Goal: Task Accomplishment & Management: Use online tool/utility

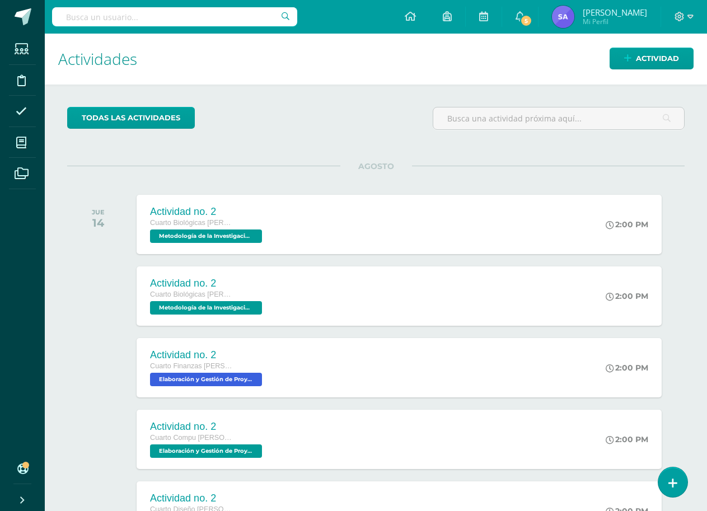
click at [208, 17] on input "text" at bounding box center [174, 16] width 245 height 19
type input "meto"
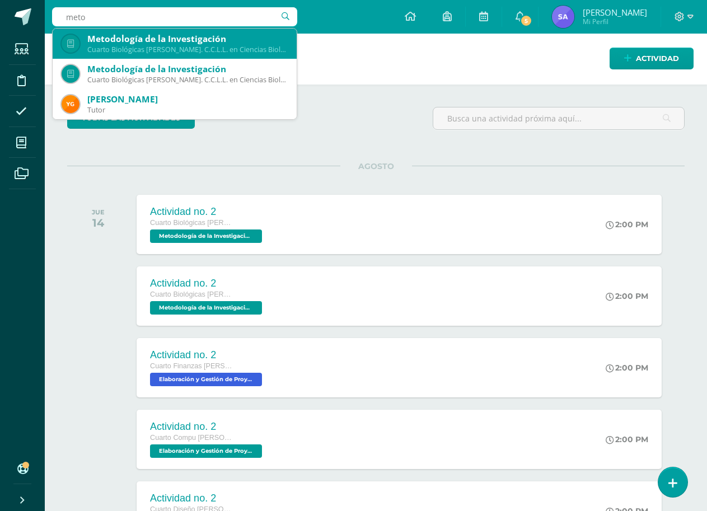
click at [214, 45] on div "Cuarto Biológicas [PERSON_NAME]. C.C.L.L. en Ciencias Biológicas 'A'" at bounding box center [187, 50] width 200 height 10
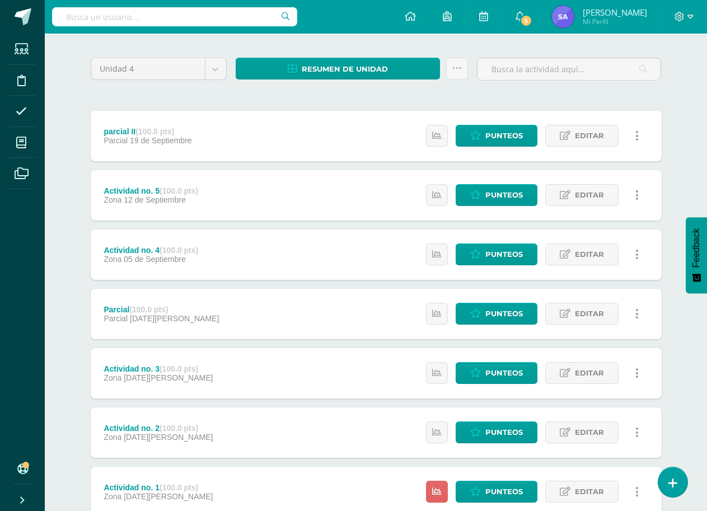
scroll to position [156, 0]
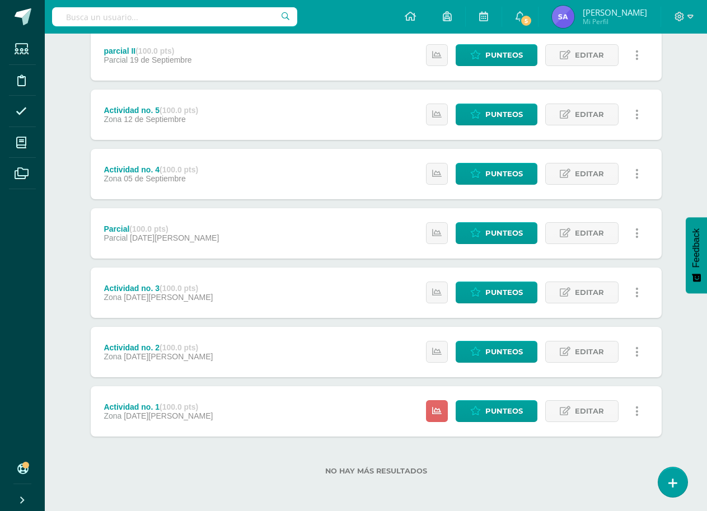
click at [321, 284] on div "Actividad no. 3 (100.0 pts) Zona 22 de Agosto Estatus de Actividad: 20 Estudian…" at bounding box center [376, 293] width 571 height 50
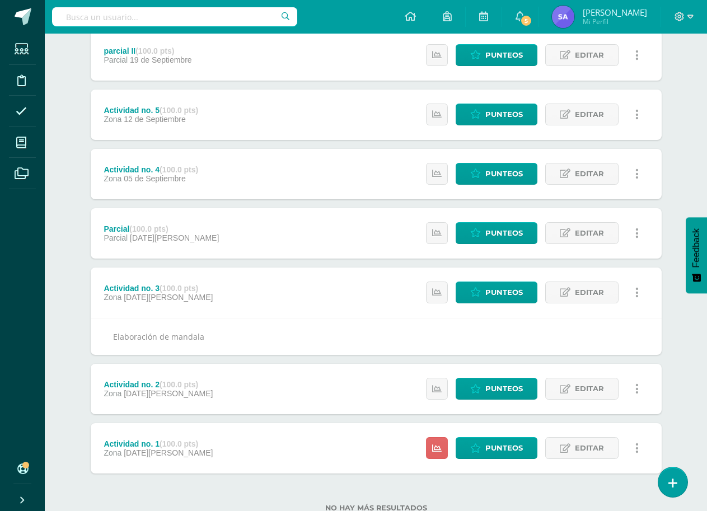
click at [322, 283] on div "Actividad no. 3 (100.0 pts) Zona 22 de Agosto Estatus de Actividad: 20 Estudian…" at bounding box center [376, 293] width 571 height 50
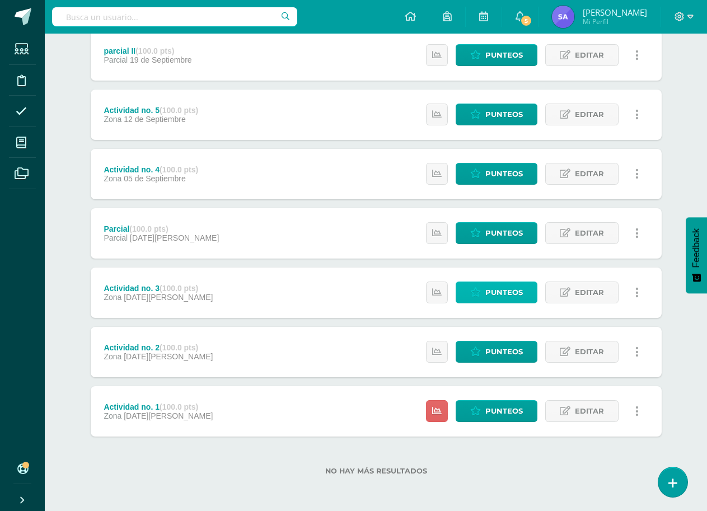
click at [501, 295] on span "Punteos" at bounding box center [504, 292] width 38 height 21
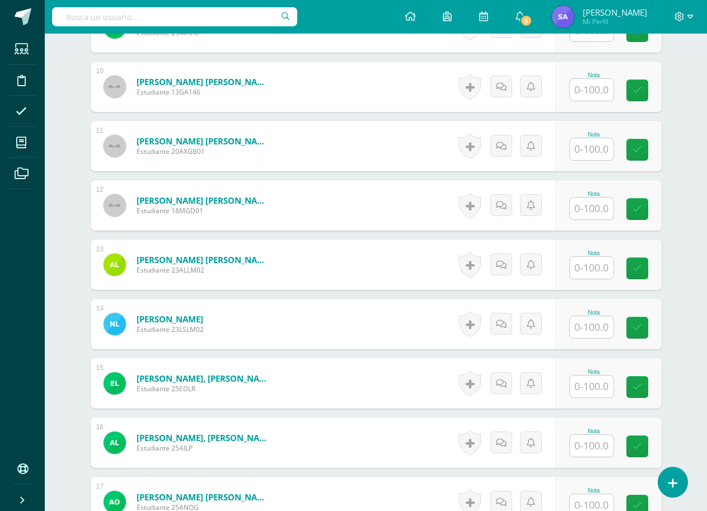
scroll to position [897, 0]
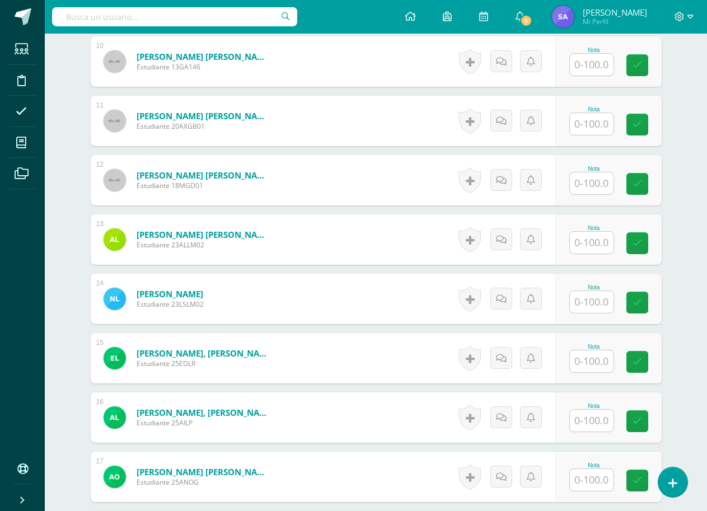
click at [599, 182] on input "text" at bounding box center [592, 183] width 44 height 22
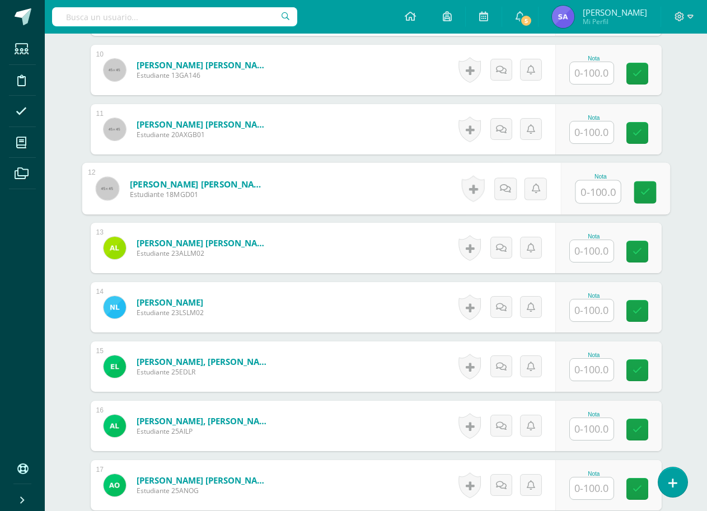
scroll to position [859, 0]
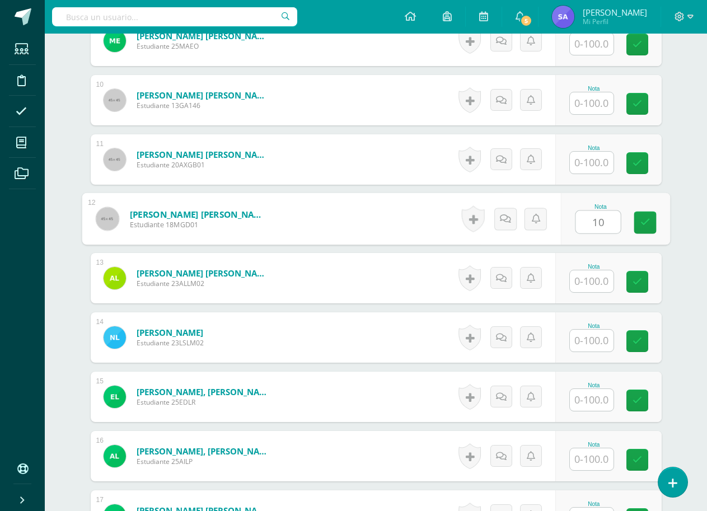
type input "100"
click at [635, 219] on link at bounding box center [645, 223] width 22 height 22
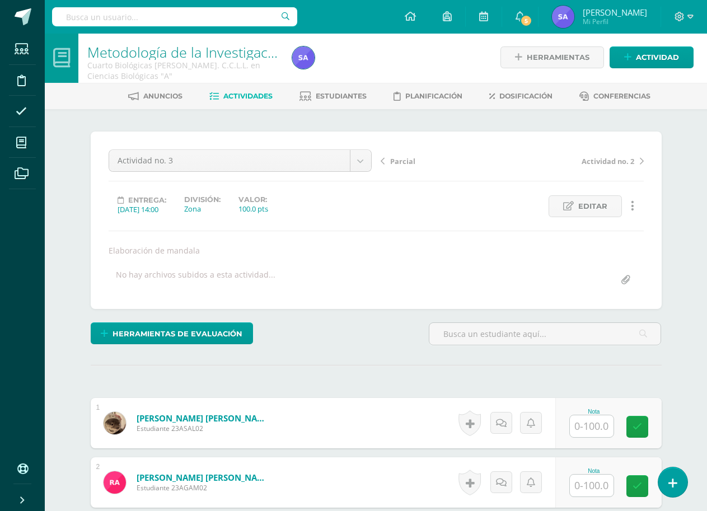
scroll to position [0, 0]
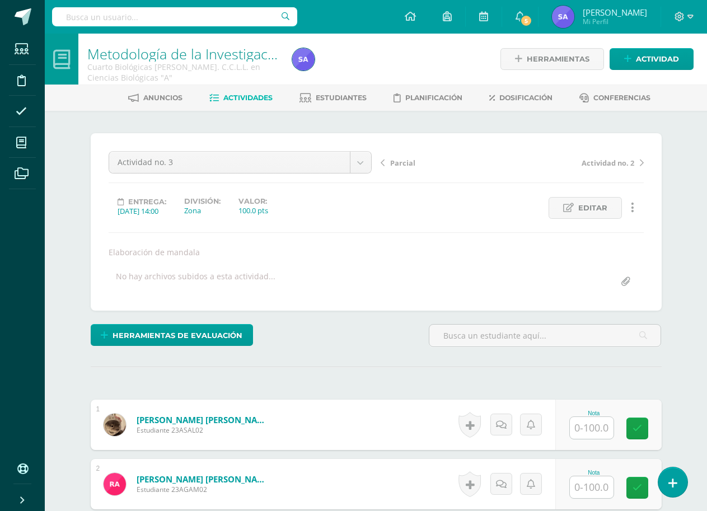
click at [613, 164] on span "Actividad no. 2" at bounding box center [608, 163] width 53 height 10
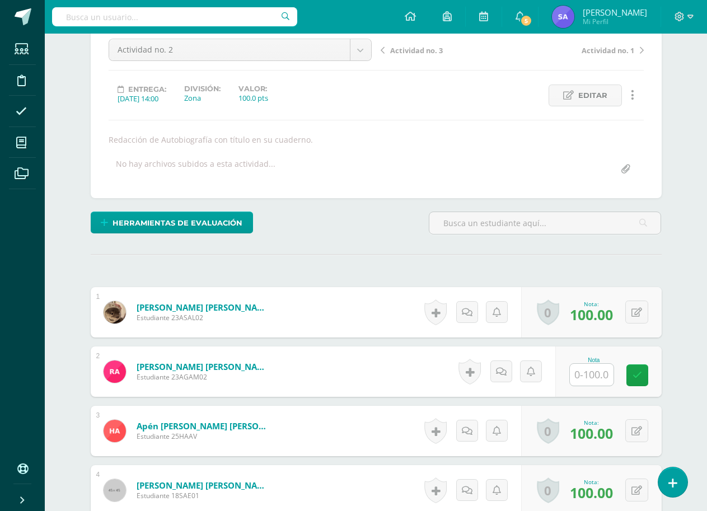
scroll to position [57, 0]
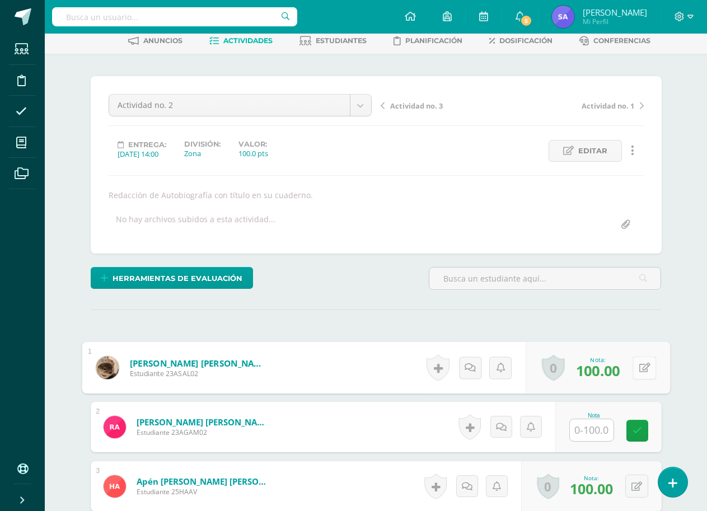
click at [640, 370] on icon at bounding box center [644, 368] width 11 height 10
click at [172, 15] on input "text" at bounding box center [174, 16] width 245 height 19
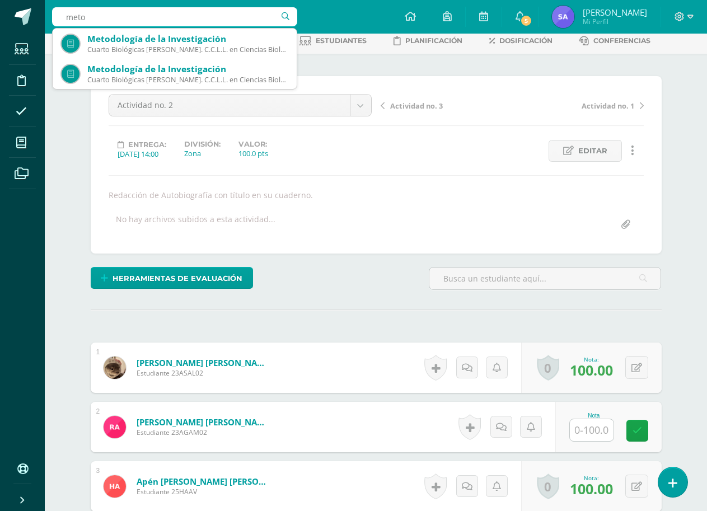
type input "metod"
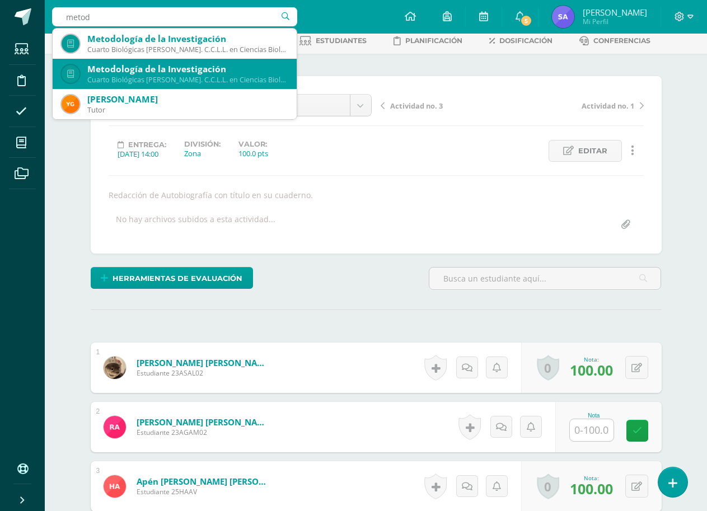
click at [162, 71] on div "Metodología de la Investigación" at bounding box center [187, 69] width 200 height 12
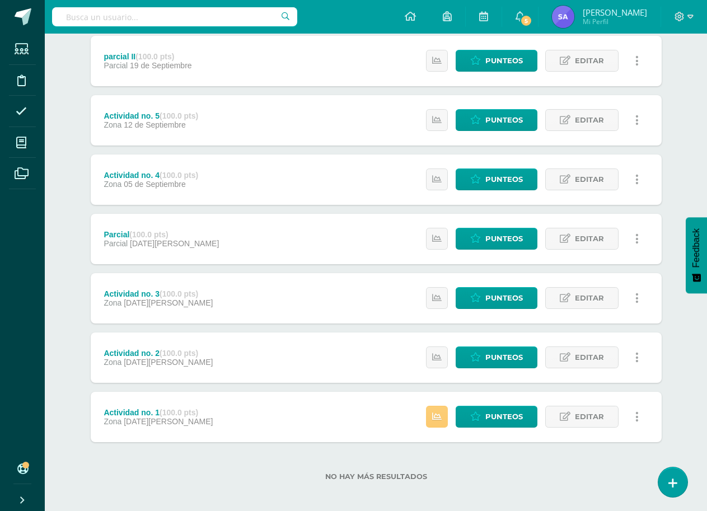
scroll to position [156, 0]
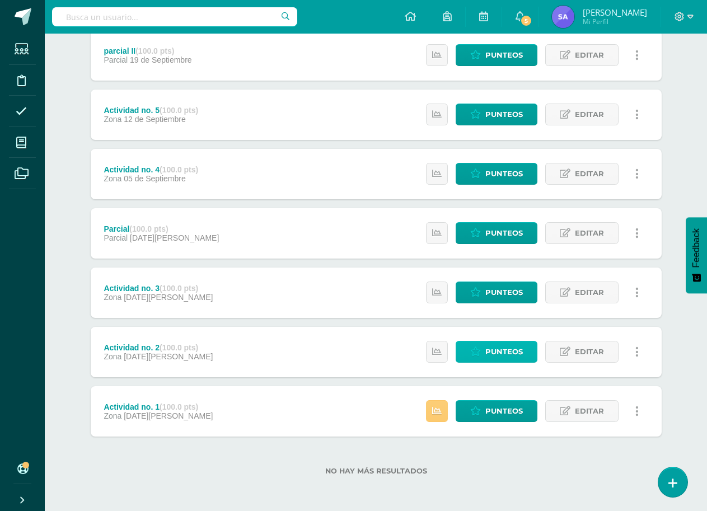
click at [497, 351] on span "Punteos" at bounding box center [504, 352] width 38 height 21
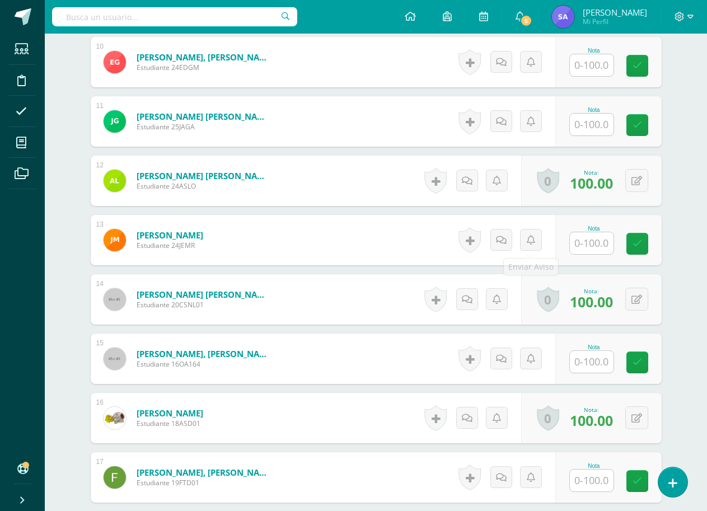
scroll to position [897, 0]
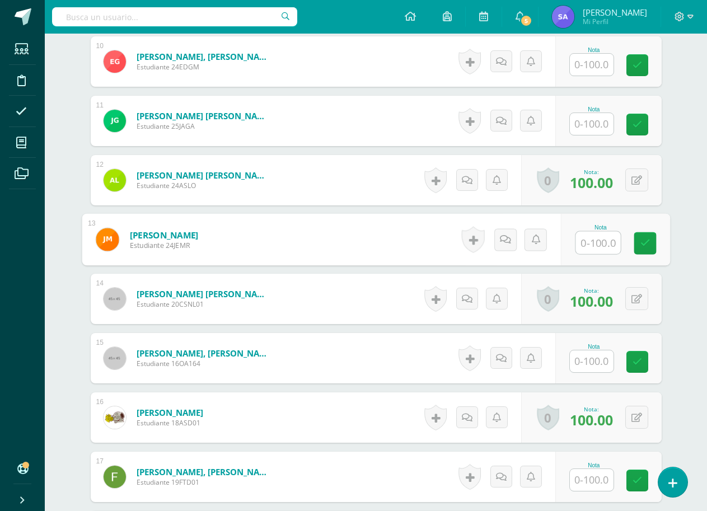
click at [593, 243] on input "text" at bounding box center [598, 243] width 45 height 22
type input "100"
click at [649, 243] on icon at bounding box center [645, 244] width 10 height 10
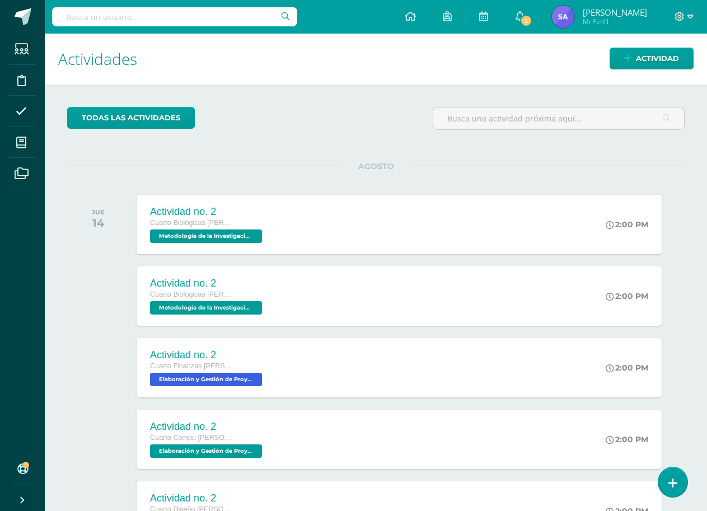
click at [239, 26] on input "text" at bounding box center [174, 16] width 245 height 19
type input "metodolog"
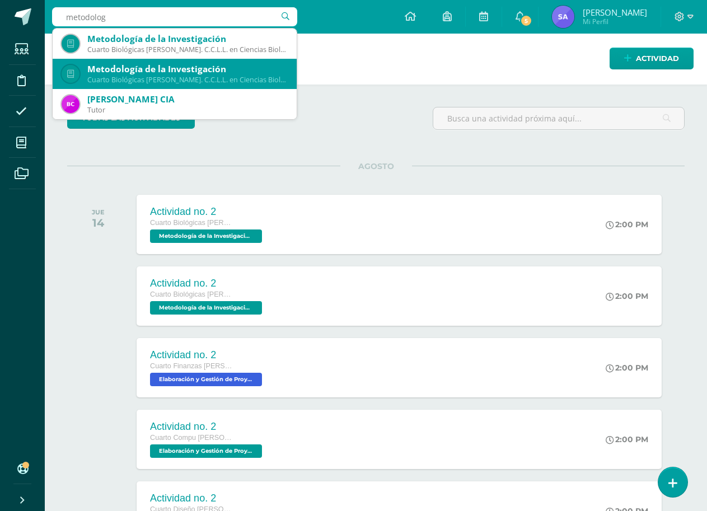
click at [231, 72] on div "Metodología de la Investigación" at bounding box center [187, 69] width 200 height 12
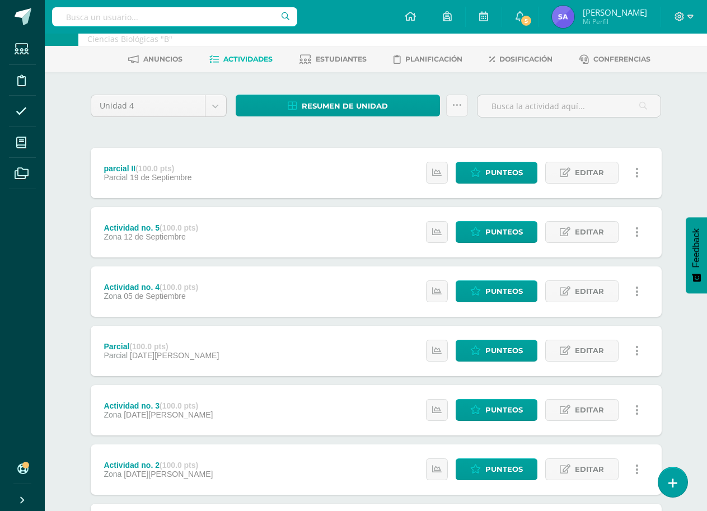
scroll to position [156, 0]
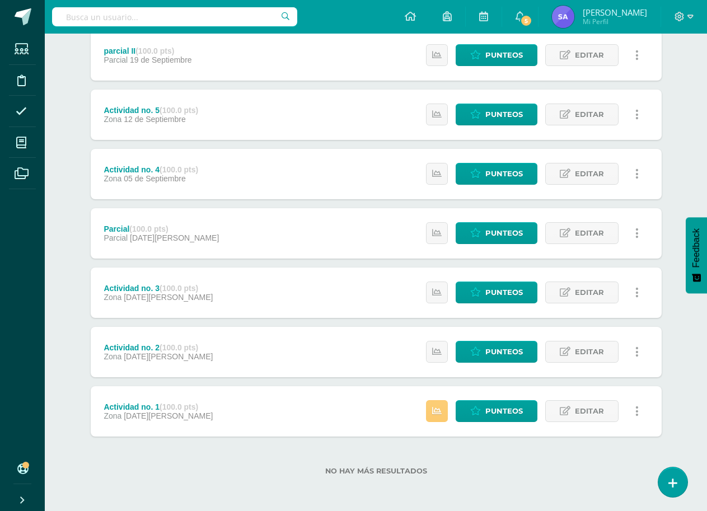
click at [385, 301] on div "Actividad no. 3 (100.0 pts) Zona 22 de Agosto Estatus de Actividad: 13 Estudian…" at bounding box center [376, 293] width 571 height 50
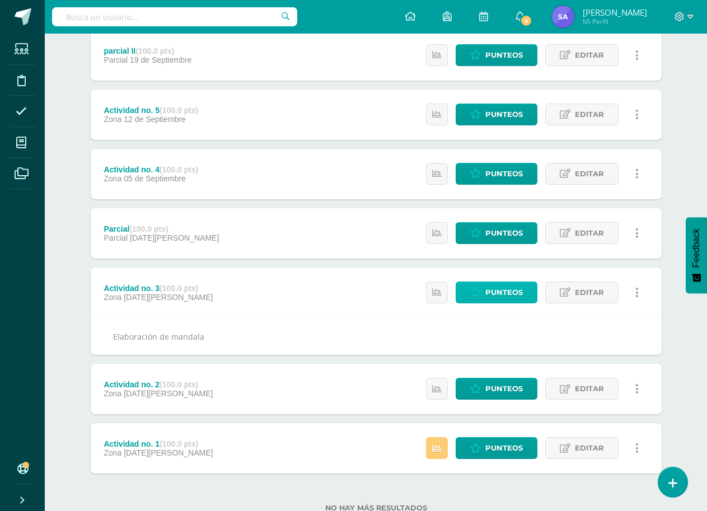
click at [490, 300] on span "Punteos" at bounding box center [504, 292] width 38 height 21
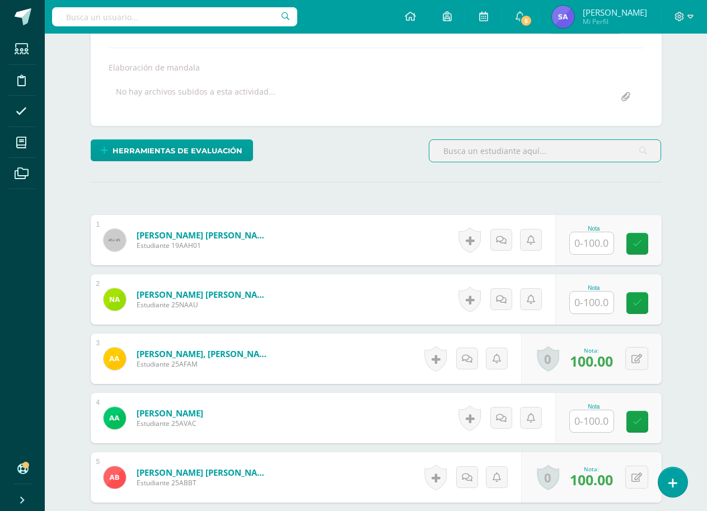
scroll to position [226, 0]
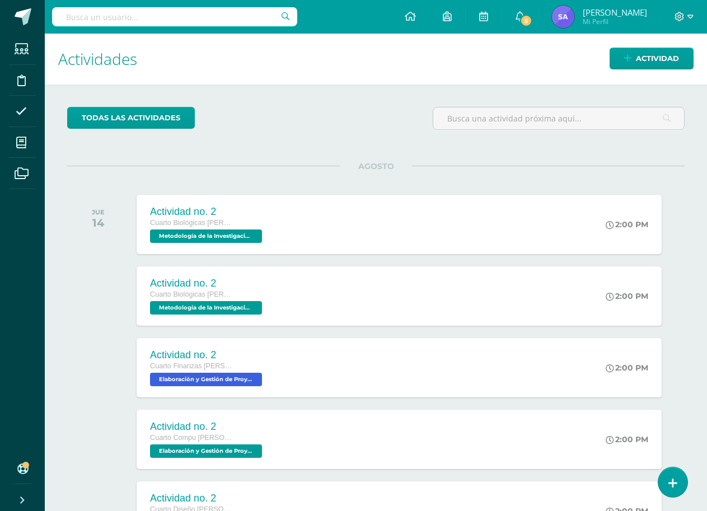
click at [263, 14] on input "text" at bounding box center [174, 16] width 245 height 19
type input "psicolog"
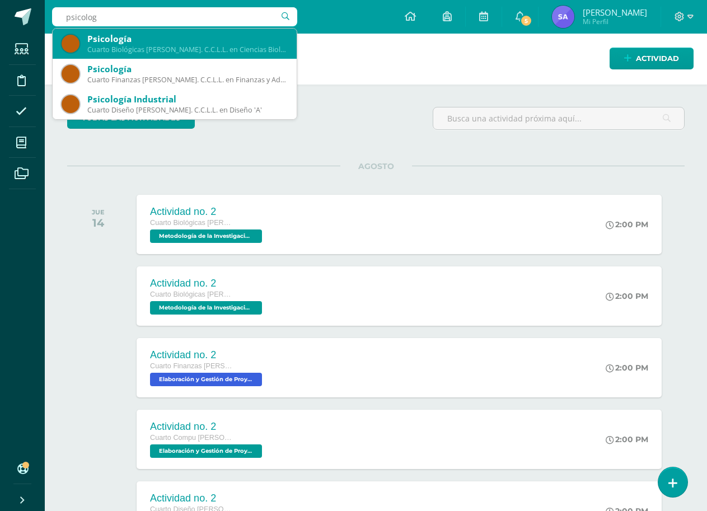
click at [256, 39] on div "Psicología" at bounding box center [187, 39] width 200 height 12
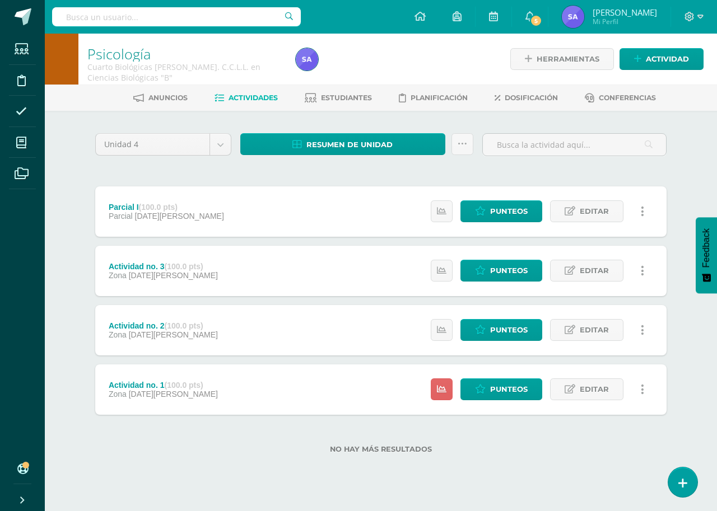
click at [350, 395] on div "Actividad no. 1 (100.0 pts) Zona 08 de Agosto Estatus de Actividad: 20 Estudian…" at bounding box center [380, 389] width 571 height 50
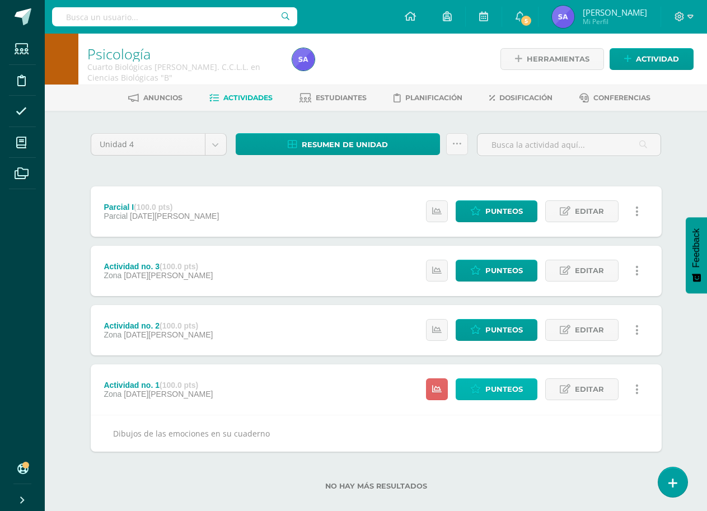
click at [485, 392] on link "Punteos" at bounding box center [497, 389] width 82 height 22
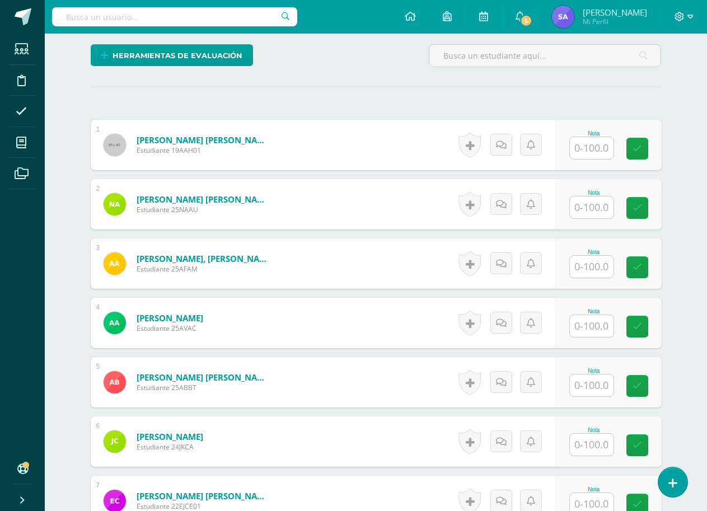
scroll to position [392, 0]
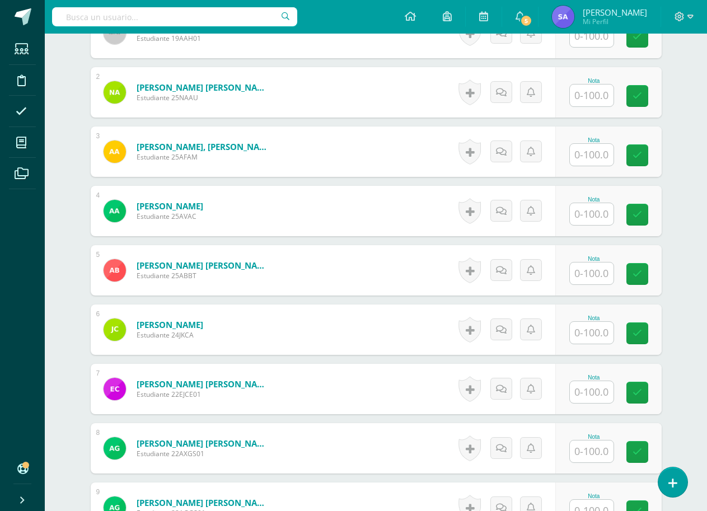
click at [586, 151] on input "text" at bounding box center [592, 155] width 44 height 22
type input "100"
click at [645, 159] on icon at bounding box center [645, 156] width 10 height 10
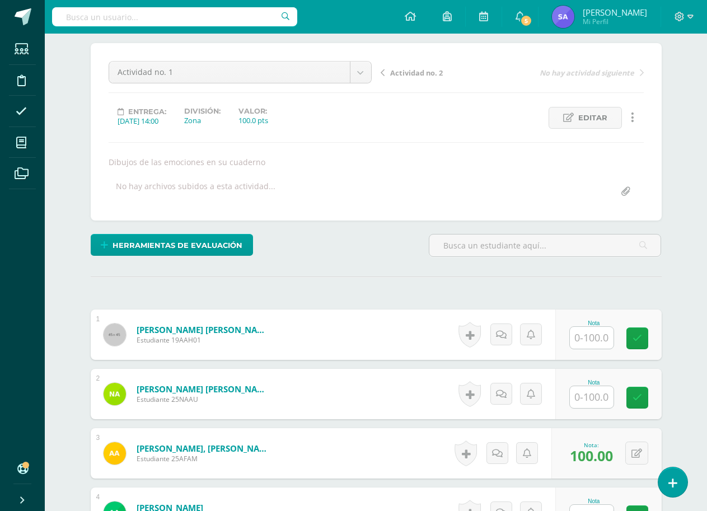
scroll to position [56, 0]
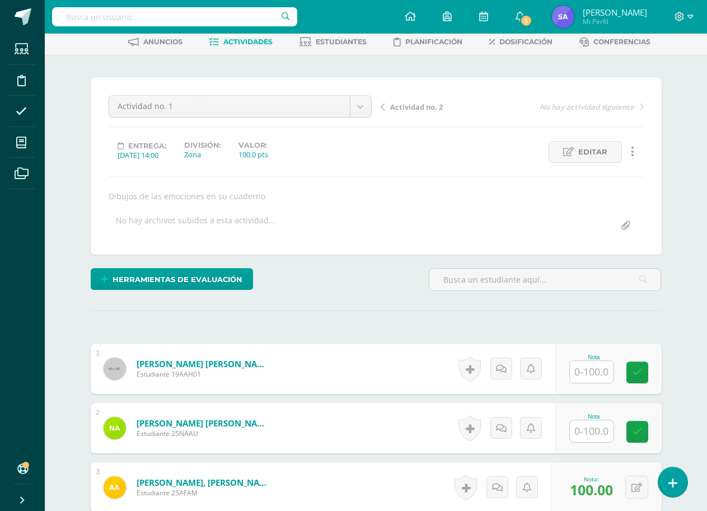
click at [238, 19] on input "text" at bounding box center [174, 16] width 245 height 19
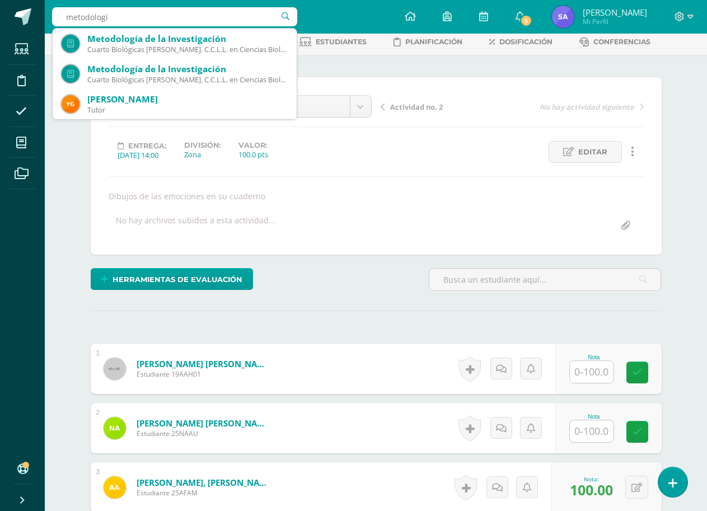
type input "metodología"
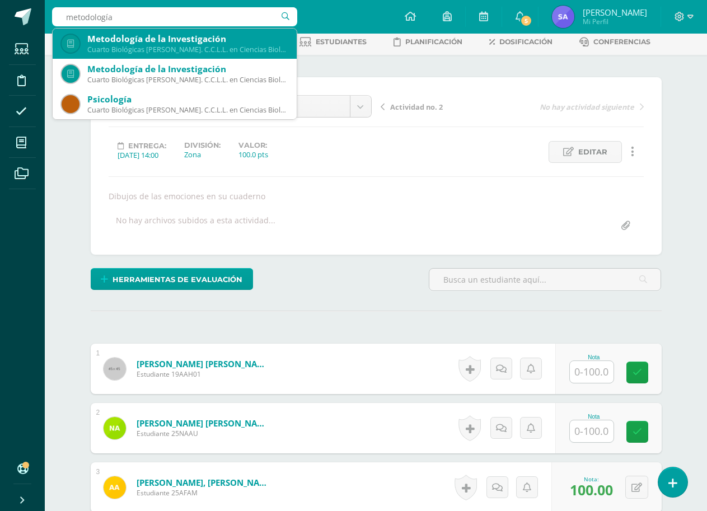
click at [223, 42] on div "Metodología de la Investigación" at bounding box center [187, 39] width 200 height 12
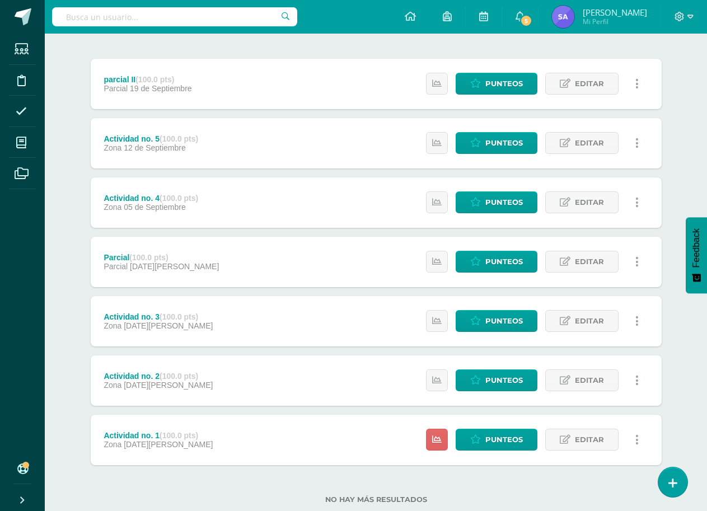
scroll to position [156, 0]
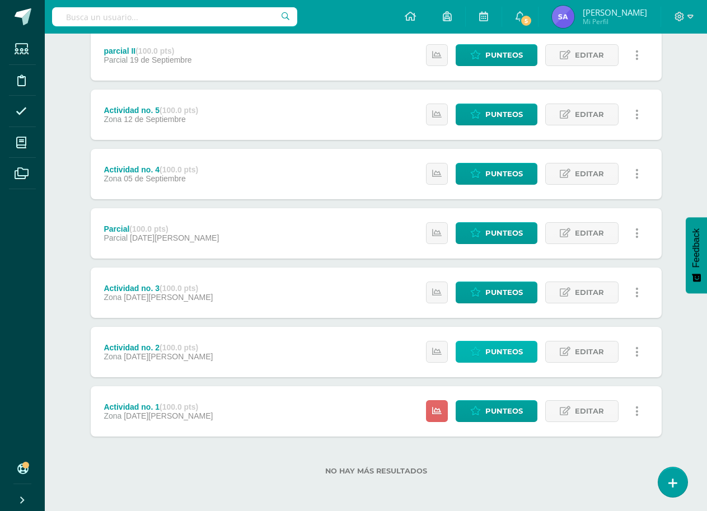
click at [507, 347] on span "Punteos" at bounding box center [504, 352] width 38 height 21
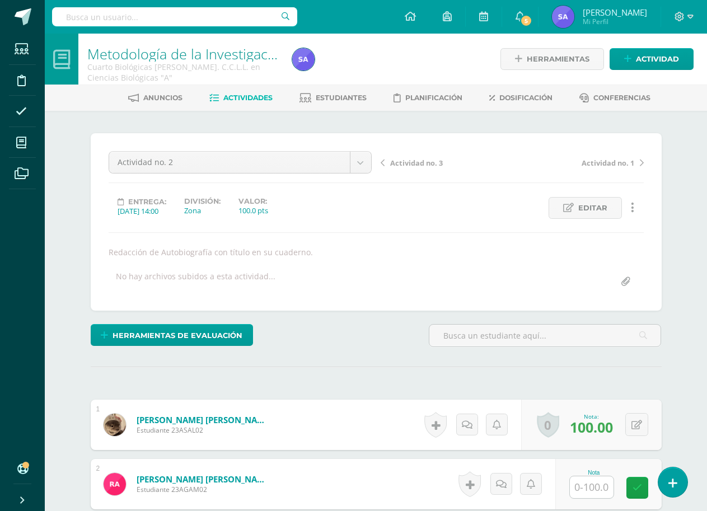
click at [417, 165] on span "Actividad no. 3" at bounding box center [416, 163] width 53 height 10
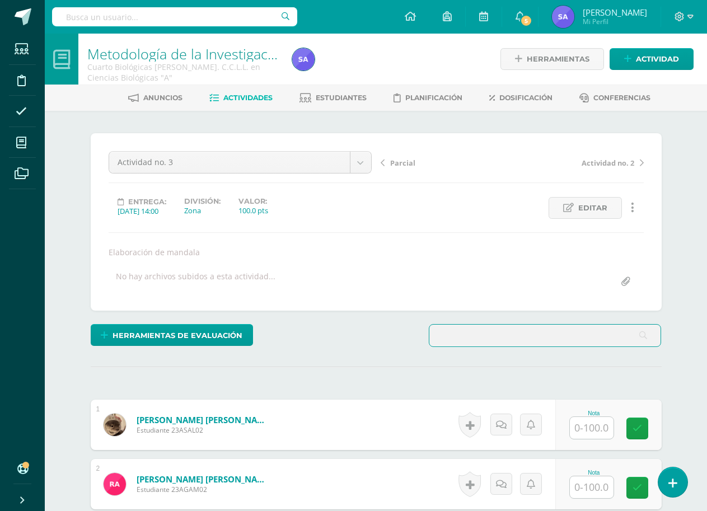
click at [199, 13] on input "text" at bounding box center [174, 16] width 245 height 19
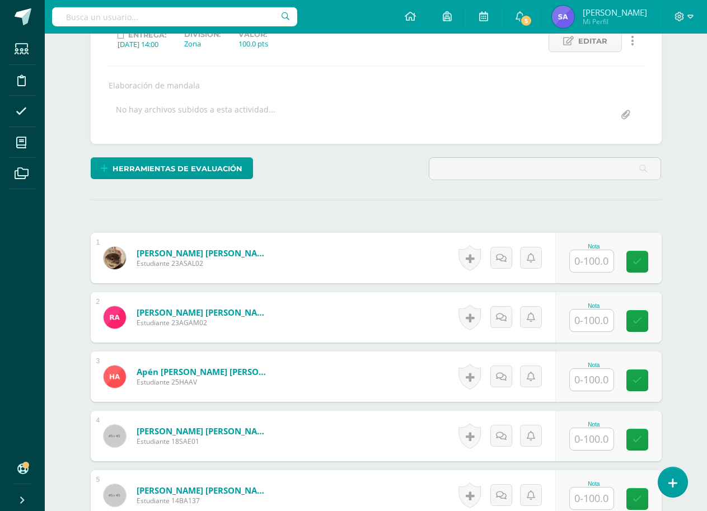
scroll to position [56, 0]
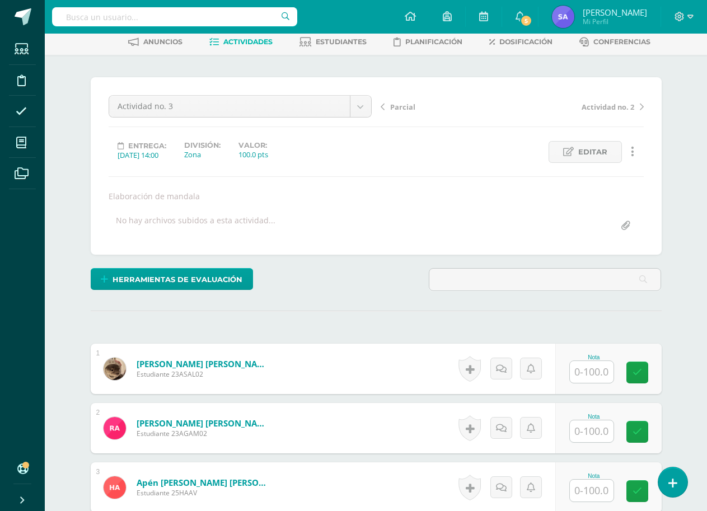
click at [596, 374] on input "text" at bounding box center [592, 372] width 44 height 22
type input "100"
click at [645, 371] on icon at bounding box center [645, 373] width 10 height 10
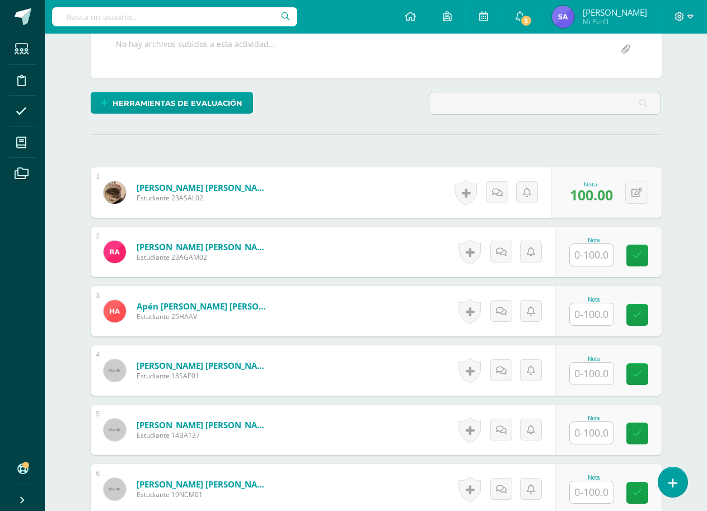
scroll to position [280, 0]
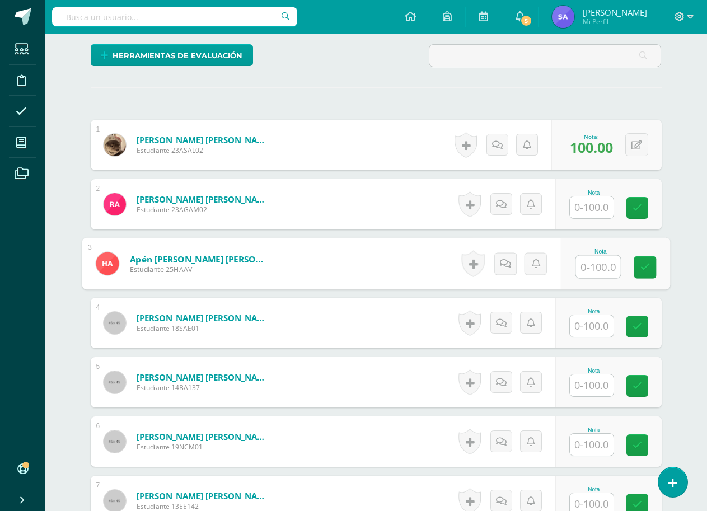
click at [592, 266] on input "text" at bounding box center [598, 267] width 45 height 22
type input "100"
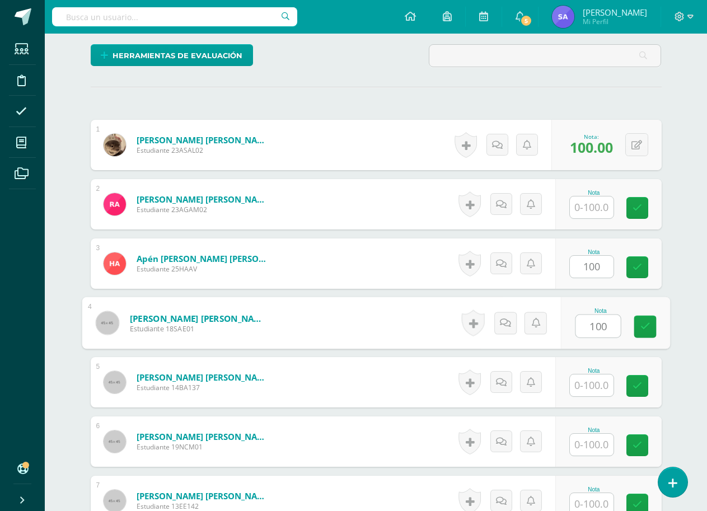
type input "100"
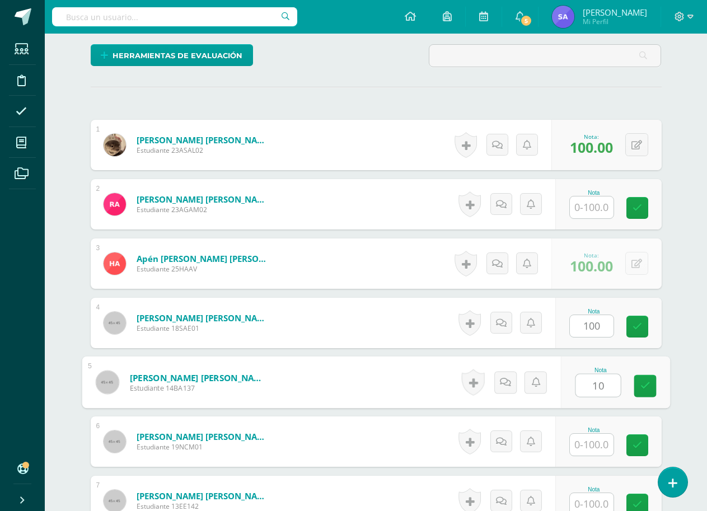
type input "100"
click at [647, 389] on icon at bounding box center [645, 386] width 10 height 10
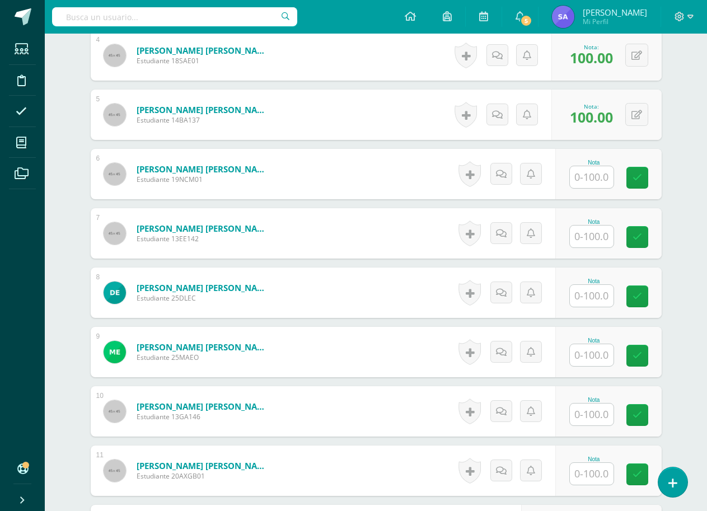
scroll to position [560, 0]
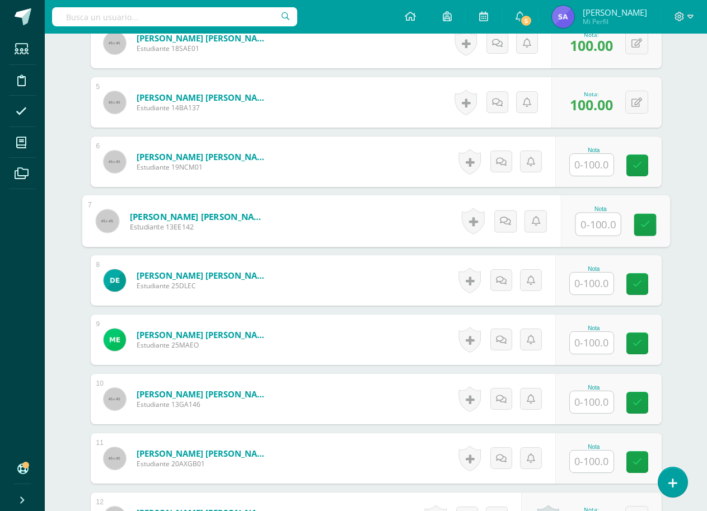
click at [595, 226] on input "text" at bounding box center [598, 224] width 45 height 22
type input "100"
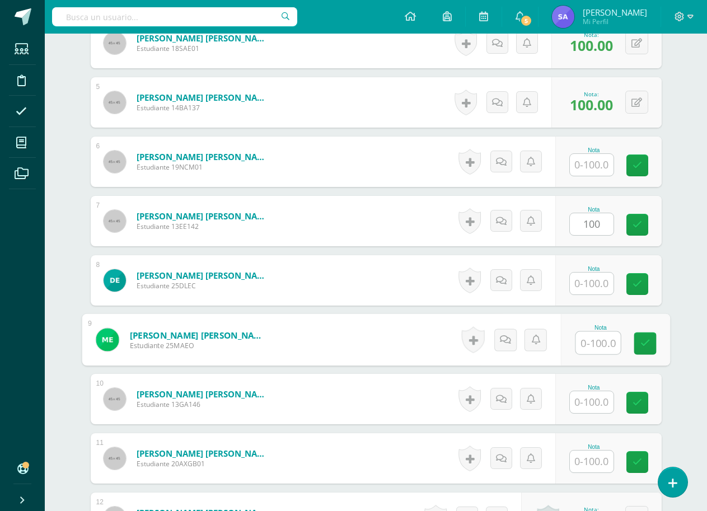
click at [593, 342] on input "text" at bounding box center [598, 343] width 45 height 22
type input "100"
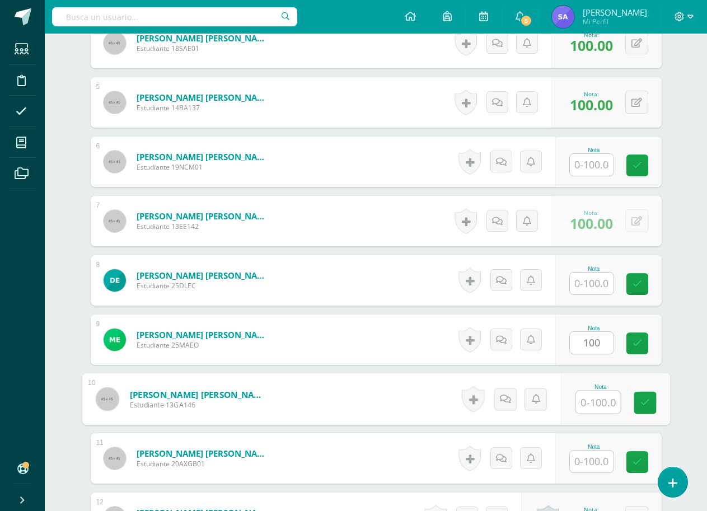
click at [598, 406] on input "text" at bounding box center [598, 402] width 45 height 22
type input "100"
click at [648, 404] on icon at bounding box center [645, 403] width 10 height 10
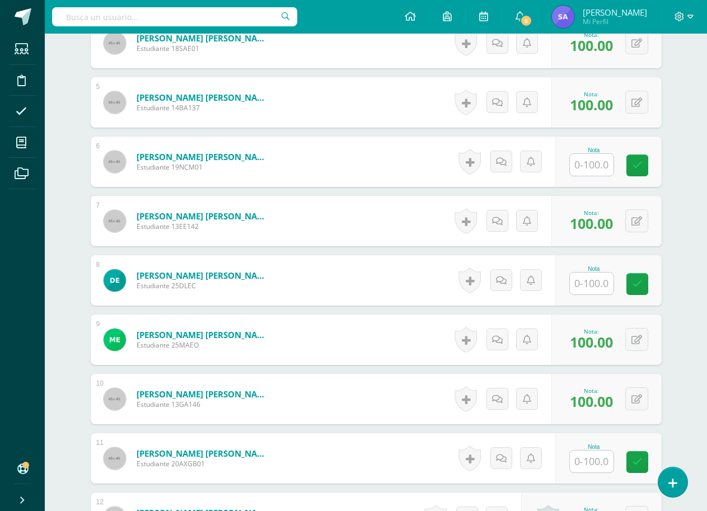
click at [593, 462] on input "text" at bounding box center [592, 462] width 44 height 22
type input "100"
click at [646, 467] on icon at bounding box center [645, 462] width 10 height 10
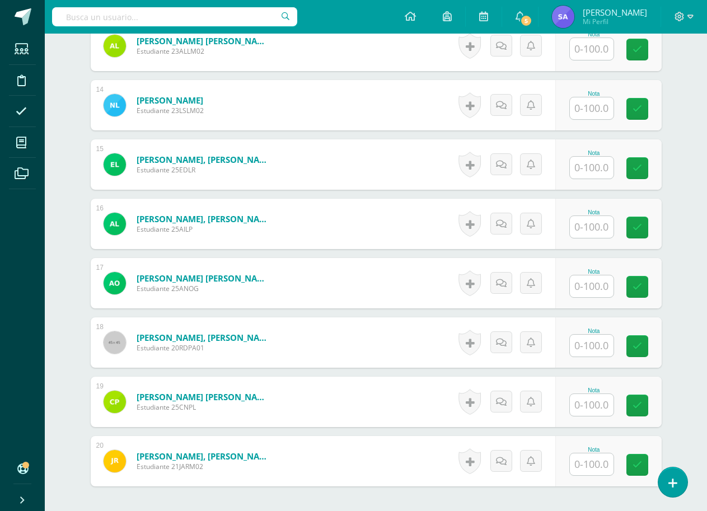
scroll to position [1120, 0]
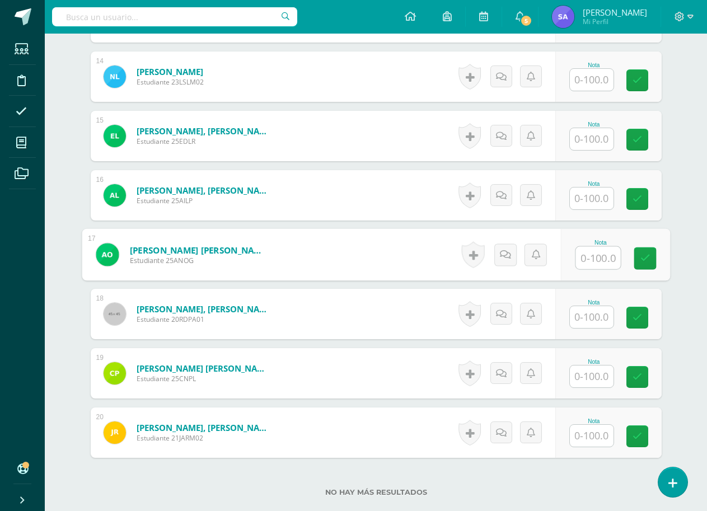
click at [601, 257] on input "text" at bounding box center [598, 258] width 45 height 22
type input "100"
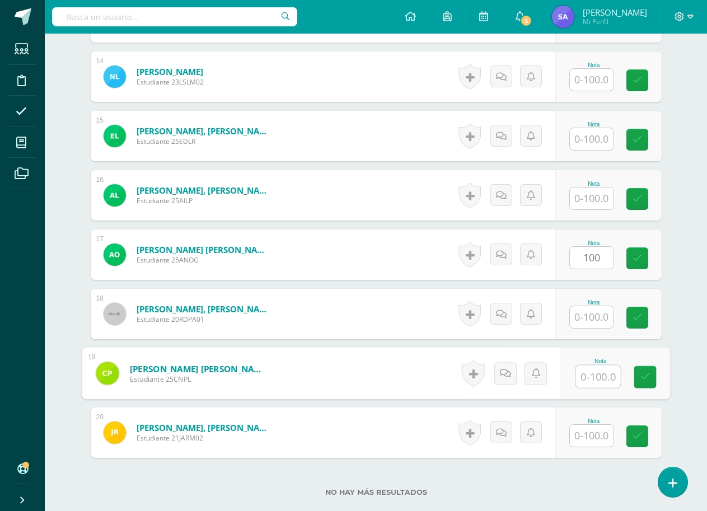
click at [592, 385] on input "text" at bounding box center [598, 377] width 45 height 22
type input "100"
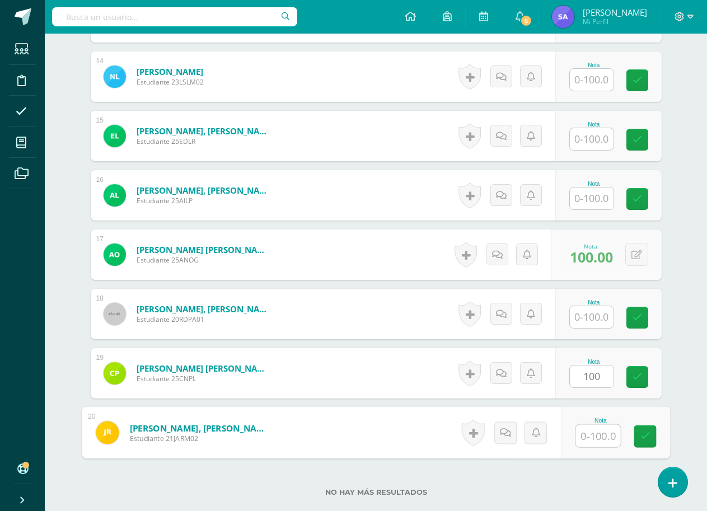
click at [602, 435] on input "text" at bounding box center [598, 436] width 45 height 22
type input "100"
click at [646, 442] on link at bounding box center [645, 437] width 22 height 22
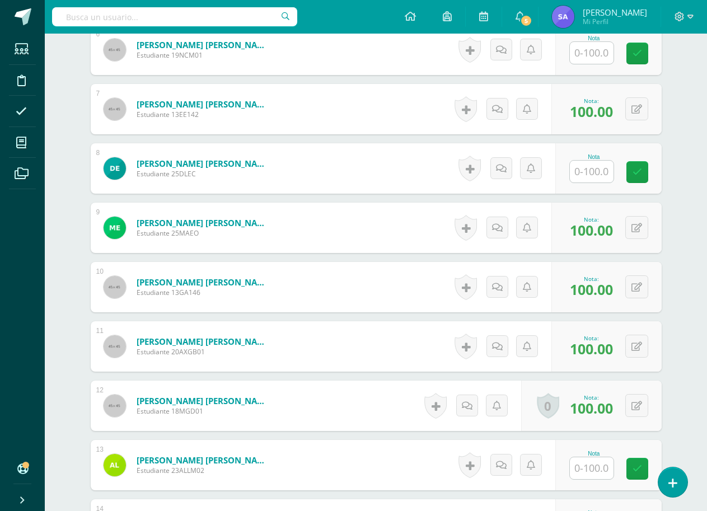
scroll to position [336, 0]
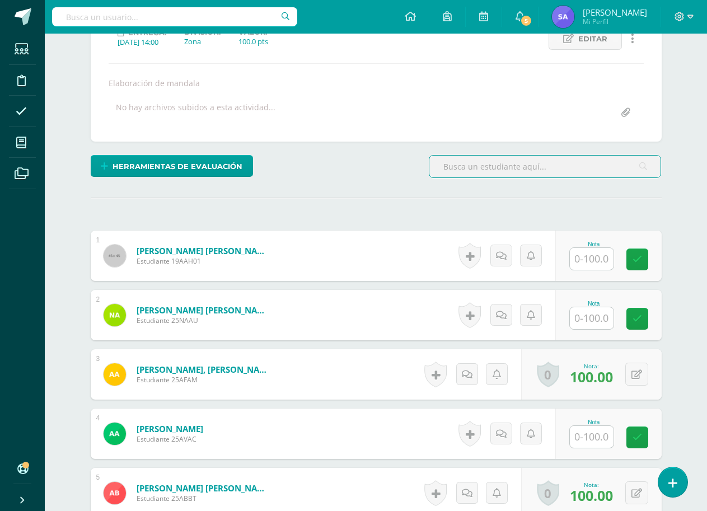
scroll to position [225, 0]
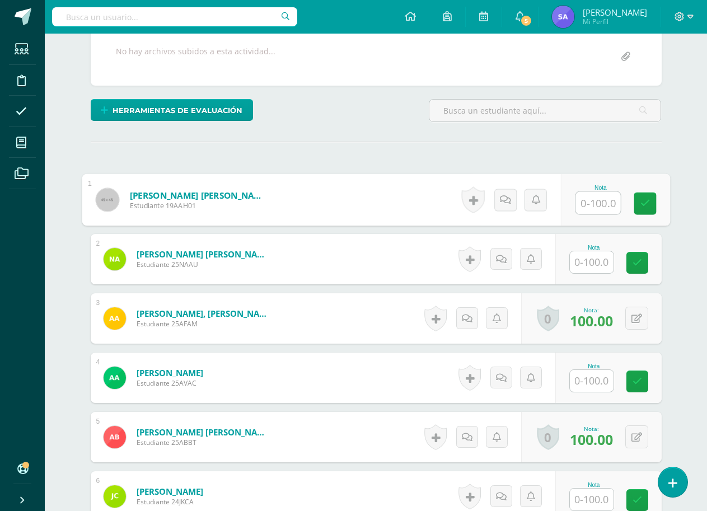
click at [593, 200] on input "text" at bounding box center [598, 203] width 45 height 22
type input "100"
click at [641, 210] on link at bounding box center [645, 204] width 22 height 22
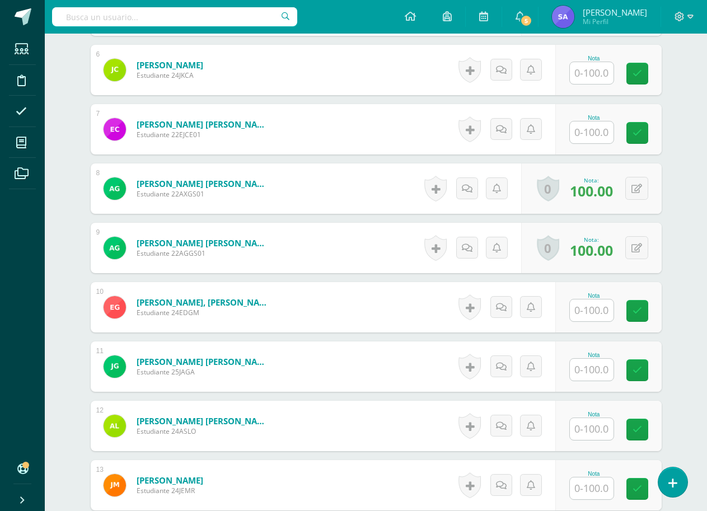
scroll to position [672, 0]
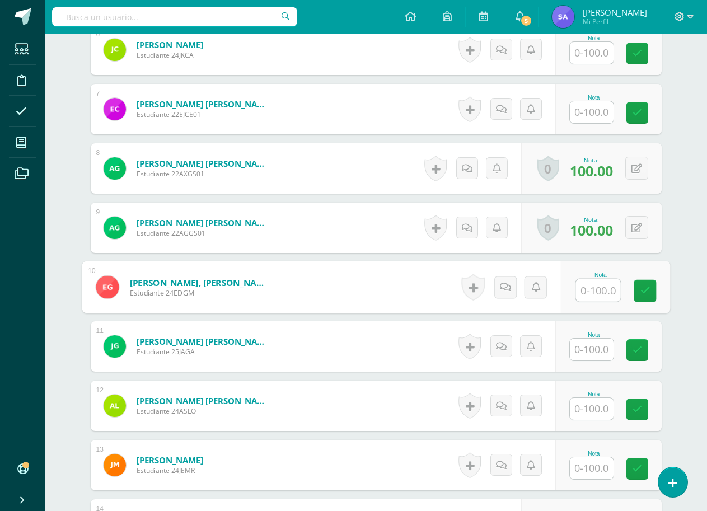
click at [590, 292] on input "text" at bounding box center [598, 290] width 45 height 22
type input "100"
click at [646, 292] on icon at bounding box center [645, 291] width 10 height 10
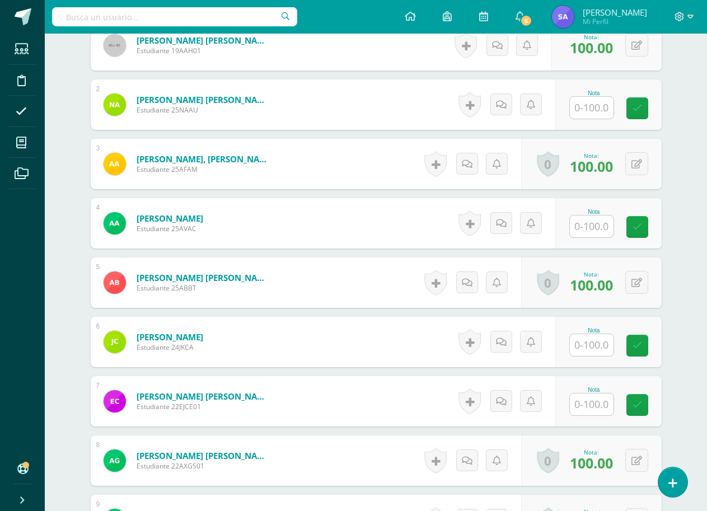
scroll to position [280, 0]
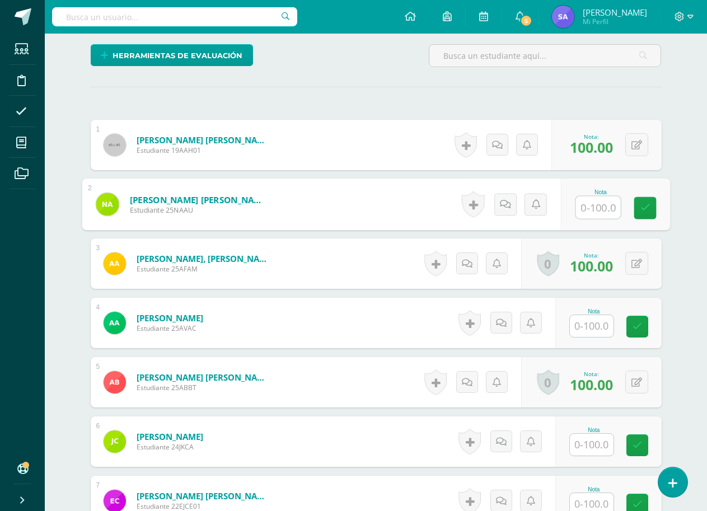
click at [605, 214] on input "text" at bounding box center [598, 208] width 45 height 22
type input "100"
click at [642, 208] on icon at bounding box center [645, 208] width 10 height 10
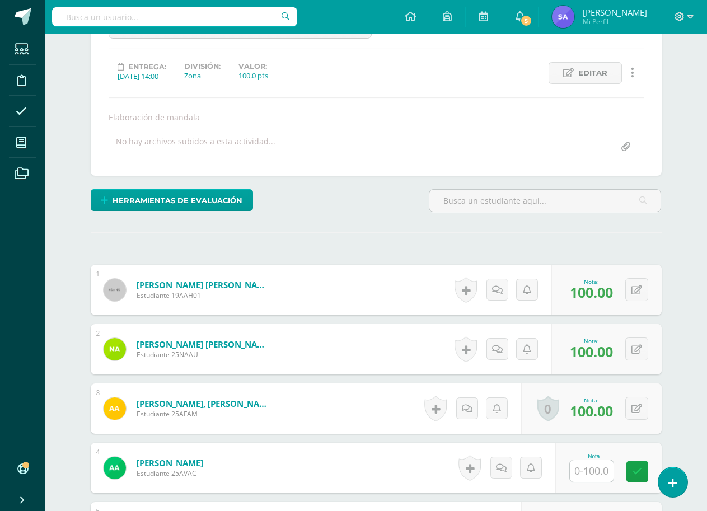
scroll to position [0, 0]
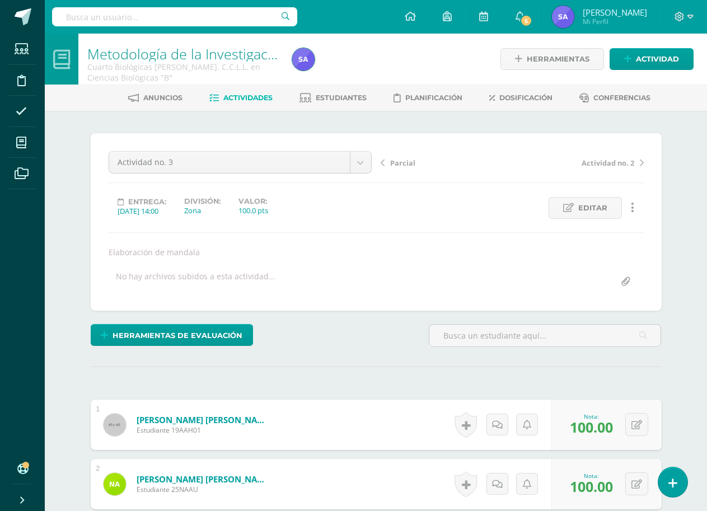
click at [231, 20] on input "text" at bounding box center [174, 16] width 245 height 19
type input "metodología"
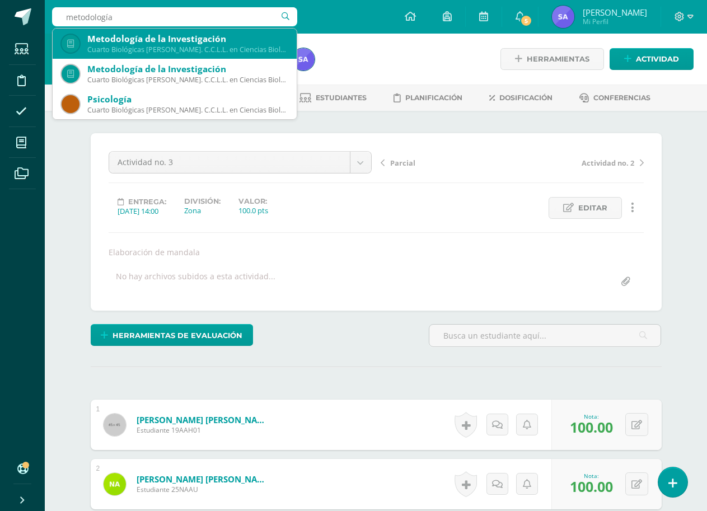
click at [208, 55] on div "Metodología de la Investigación Cuarto Biológicas Bach. C.C.L.L. en Ciencias Bi…" at bounding box center [175, 44] width 226 height 30
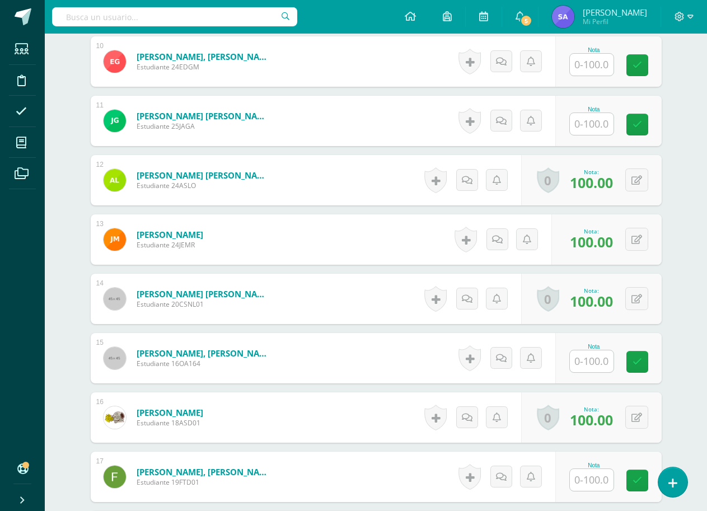
click at [167, 15] on input "text" at bounding box center [174, 16] width 245 height 19
type input "psicolog"
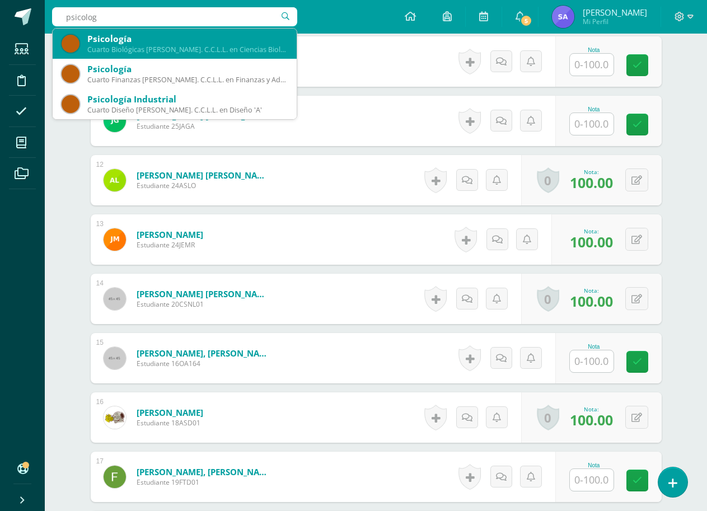
click at [167, 46] on div "Cuarto Biológicas [PERSON_NAME]. C.C.L.L. en Ciencias Biológicas 'B'" at bounding box center [187, 50] width 200 height 10
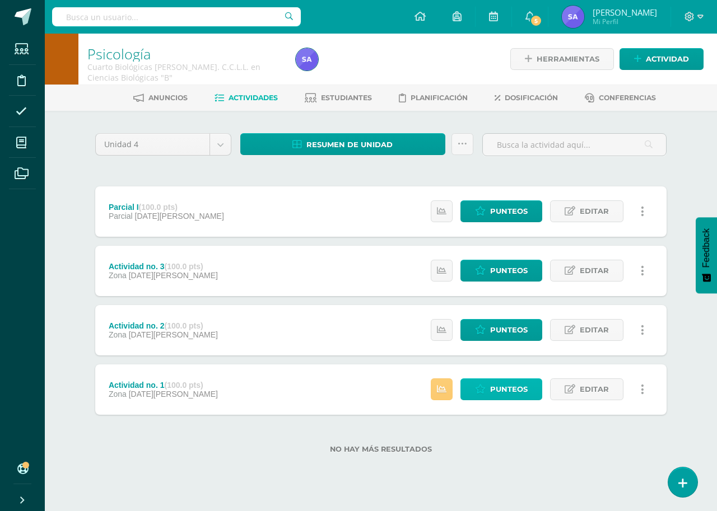
click at [496, 390] on span "Punteos" at bounding box center [509, 389] width 38 height 21
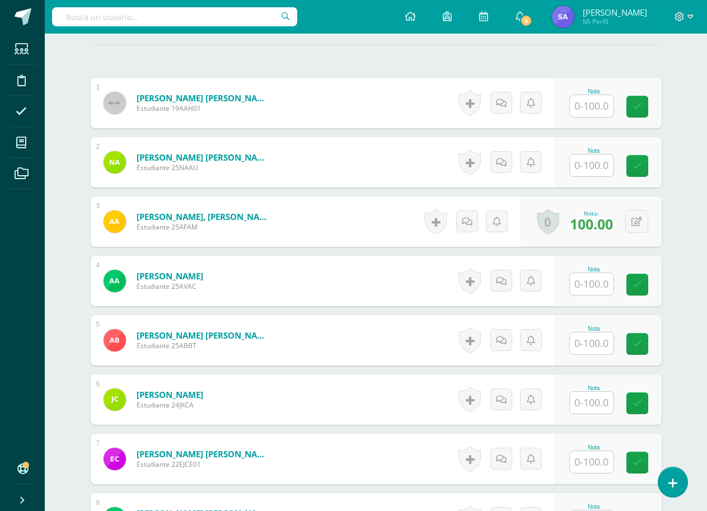
scroll to position [322, 0]
click at [586, 111] on input "text" at bounding box center [592, 106] width 44 height 22
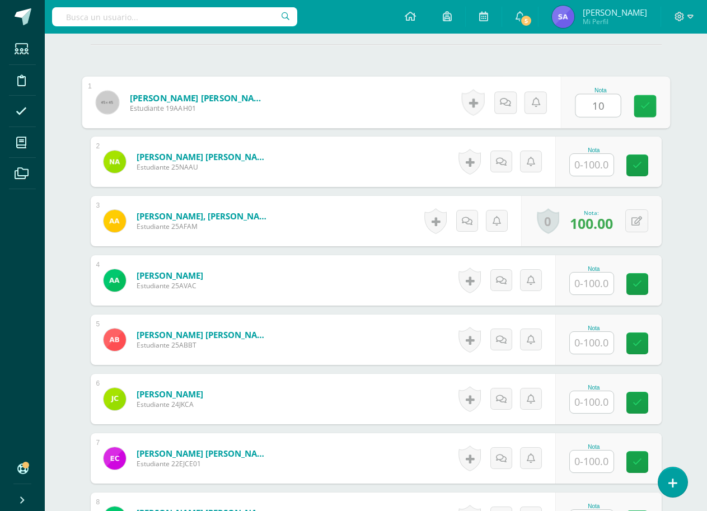
type input "100"
click at [654, 106] on link at bounding box center [645, 106] width 22 height 22
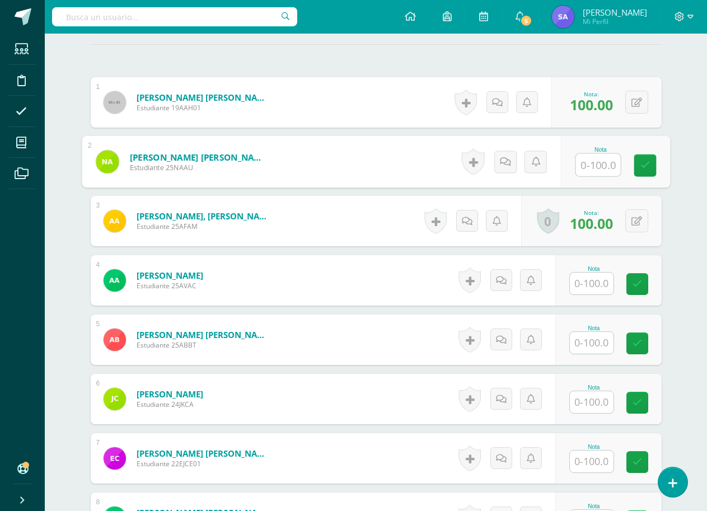
click at [594, 165] on input "text" at bounding box center [598, 165] width 45 height 22
type input "100"
click at [641, 163] on icon at bounding box center [645, 166] width 10 height 10
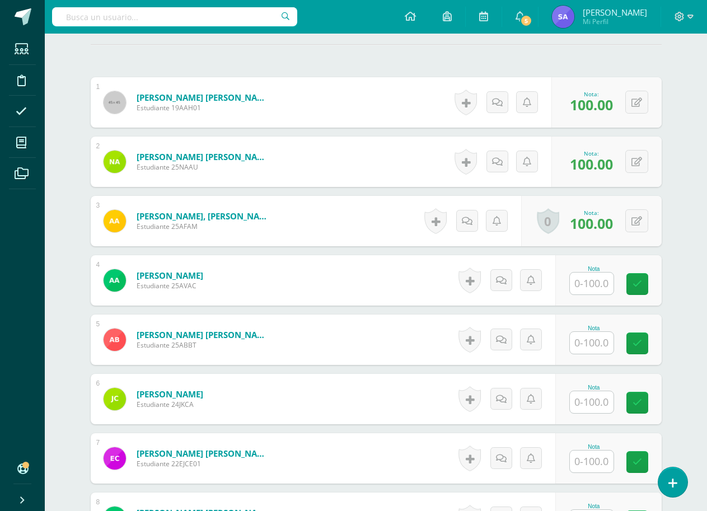
click at [588, 284] on input "text" at bounding box center [592, 284] width 44 height 22
type input "100"
click at [650, 284] on link at bounding box center [645, 284] width 22 height 22
click at [596, 347] on input "text" at bounding box center [592, 343] width 44 height 22
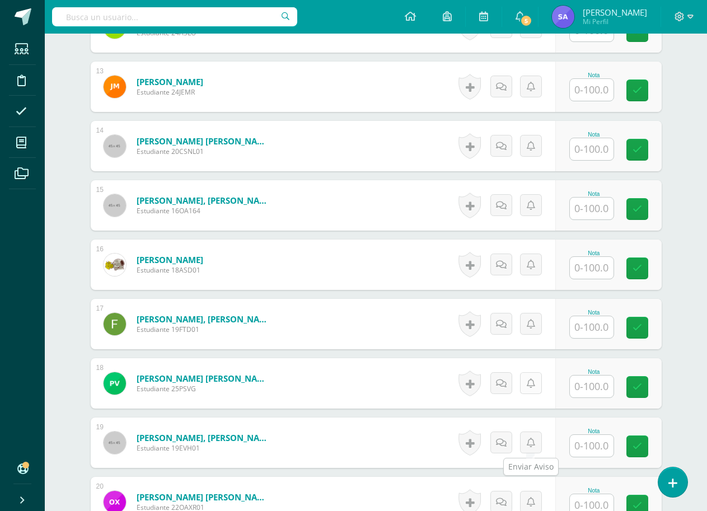
scroll to position [1162, 0]
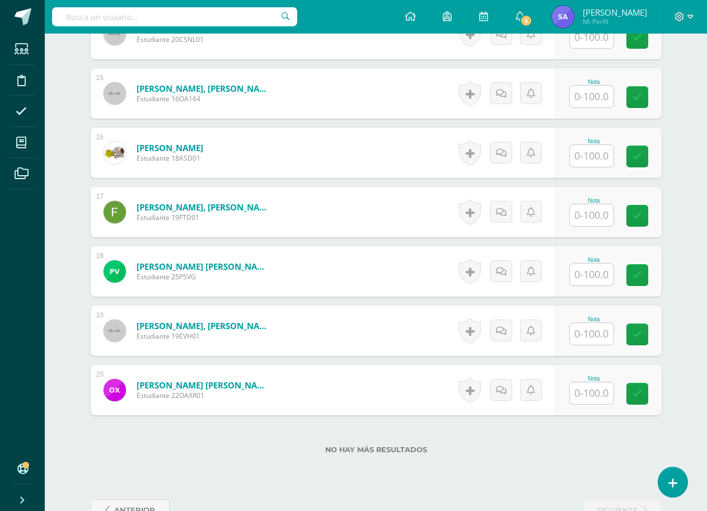
click at [599, 277] on input "text" at bounding box center [592, 275] width 44 height 22
type input "100"
click at [637, 277] on link at bounding box center [645, 275] width 22 height 22
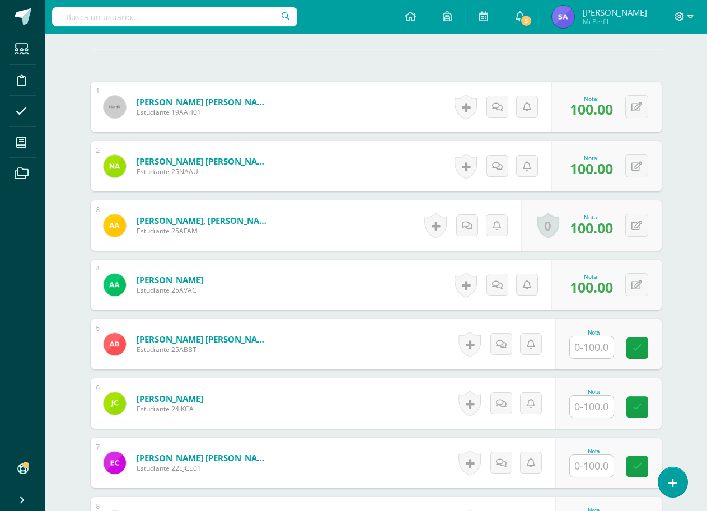
scroll to position [392, 0]
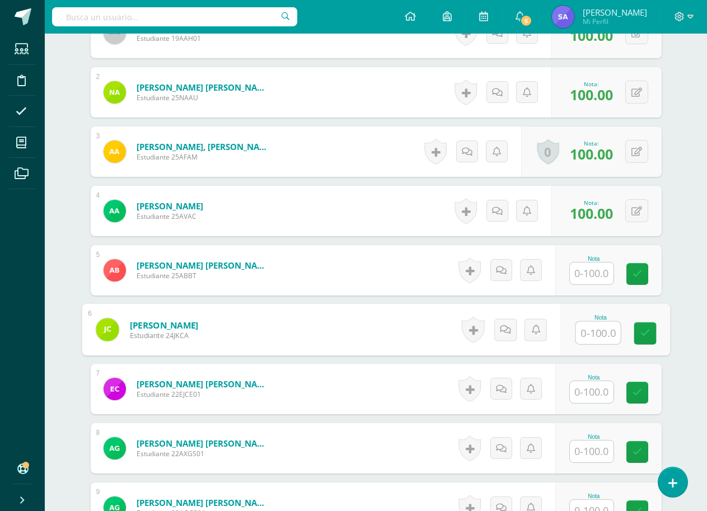
click at [599, 336] on input "text" at bounding box center [598, 333] width 45 height 22
type input "0"
click at [502, 329] on icon at bounding box center [504, 330] width 11 height 10
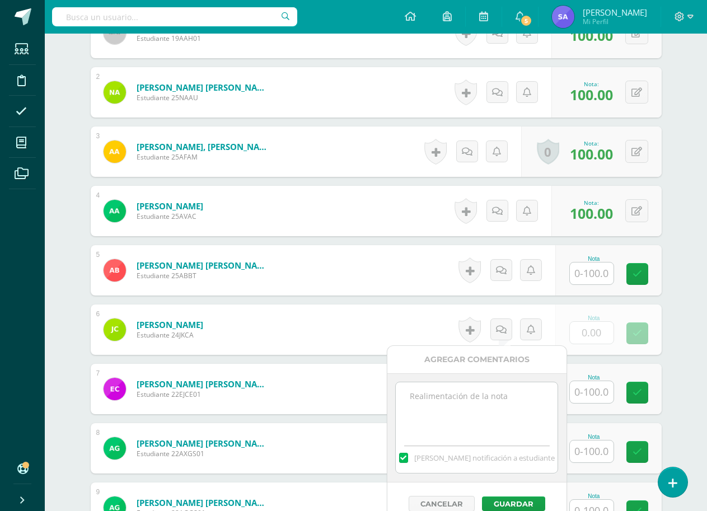
click at [492, 394] on textarea at bounding box center [477, 410] width 162 height 56
type textarea "n"
type textarea "no entregó su tarea"
click at [513, 502] on button "Guardar" at bounding box center [513, 504] width 63 height 15
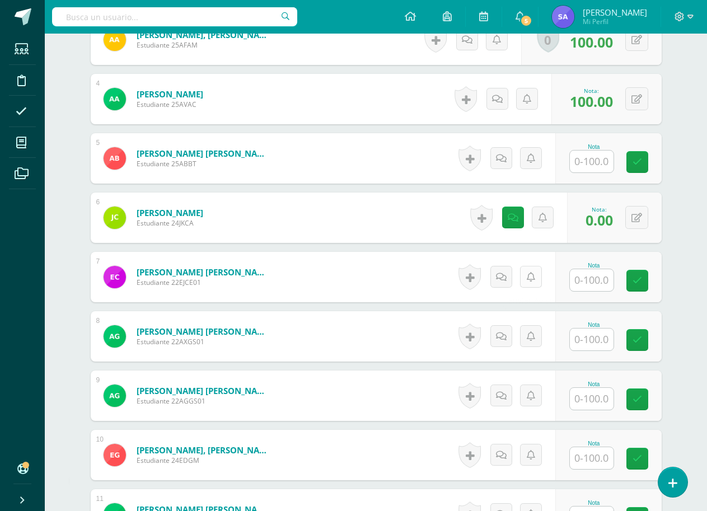
scroll to position [560, 0]
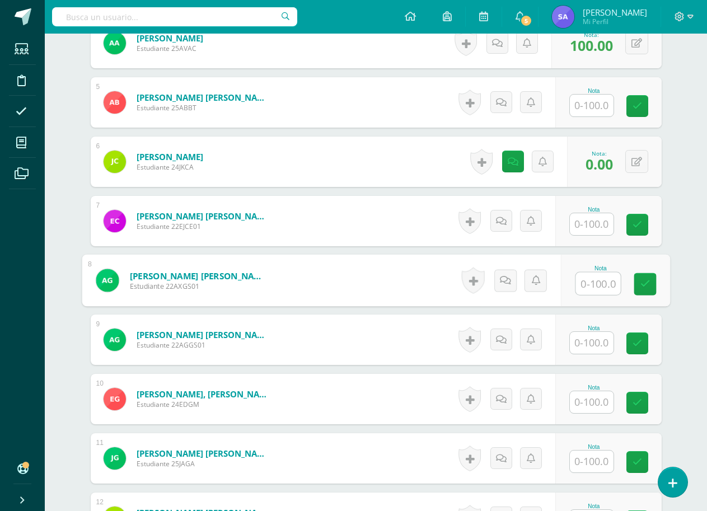
click at [596, 287] on input "text" at bounding box center [598, 284] width 45 height 22
type input "100"
click at [639, 283] on link at bounding box center [645, 284] width 22 height 22
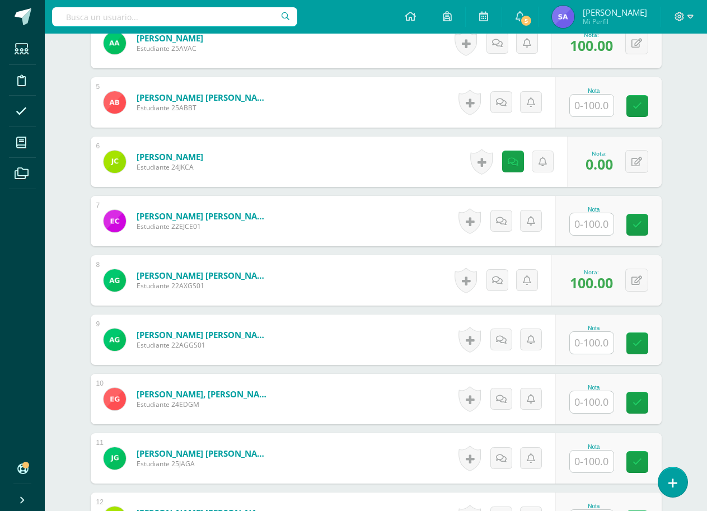
click at [592, 106] on input "text" at bounding box center [592, 106] width 44 height 22
type input "0"
click at [648, 107] on icon at bounding box center [645, 106] width 10 height 10
click at [512, 109] on link at bounding box center [517, 102] width 22 height 22
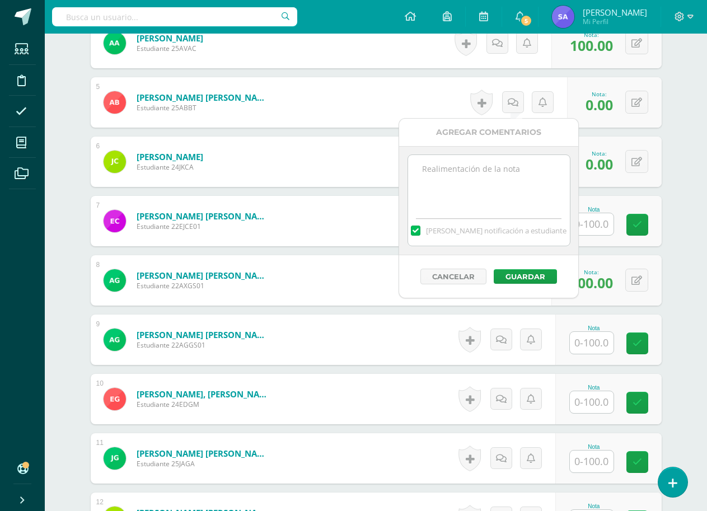
click at [502, 184] on textarea at bounding box center [489, 183] width 162 height 56
type textarea "no entregó su tarea"
click at [520, 278] on button "Guardar" at bounding box center [525, 276] width 63 height 15
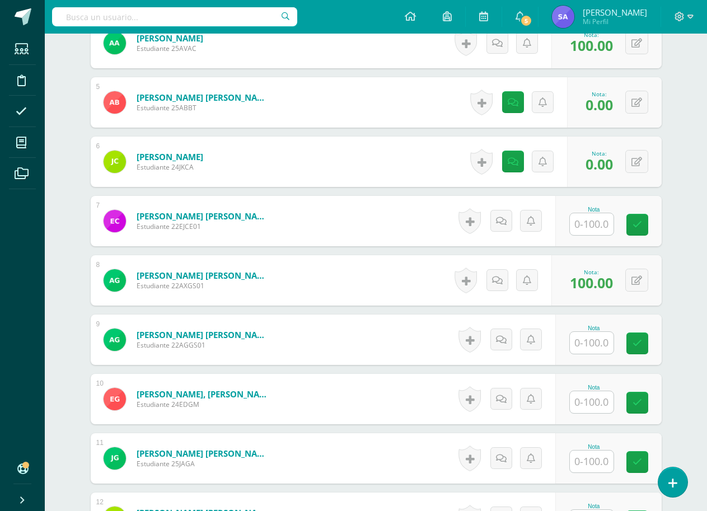
click at [588, 218] on input "text" at bounding box center [592, 224] width 44 height 22
type input "0"
click at [498, 214] on link at bounding box center [505, 221] width 22 height 22
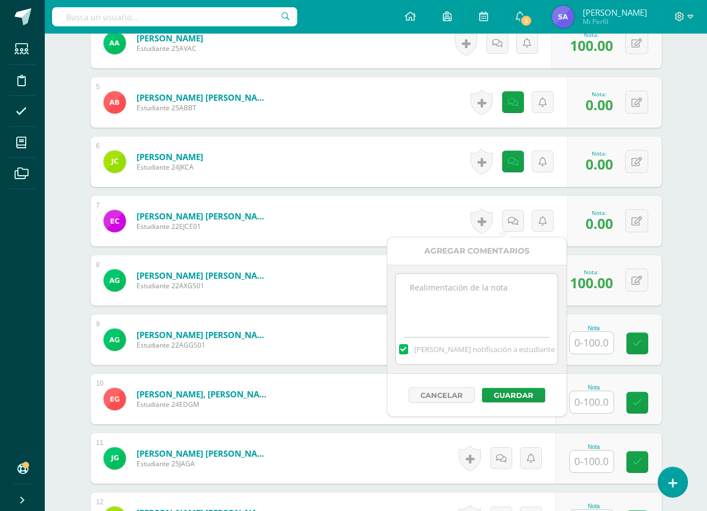
click at [479, 284] on textarea at bounding box center [477, 302] width 162 height 56
type textarea "no entregó su tarea"
click at [509, 395] on button "Guardar" at bounding box center [513, 395] width 63 height 15
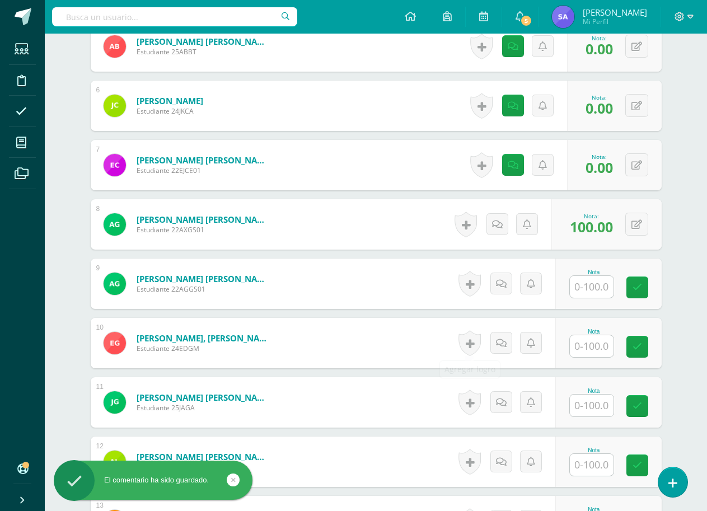
scroll to position [672, 0]
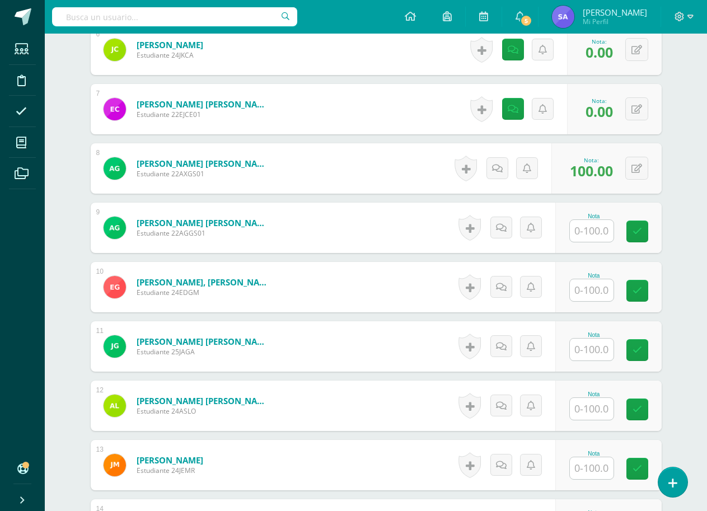
click at [593, 227] on input "text" at bounding box center [592, 231] width 44 height 22
type input "0"
click at [503, 231] on icon at bounding box center [504, 228] width 11 height 10
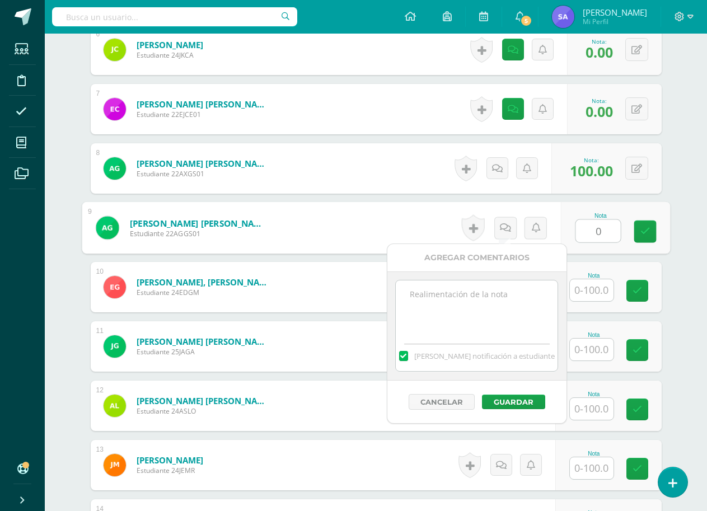
click at [483, 322] on textarea at bounding box center [477, 309] width 162 height 56
click at [679, 291] on div "¿Estás seguro que quieres eliminar esta actividad? Esto borrará la actividad y …" at bounding box center [376, 236] width 616 height 1595
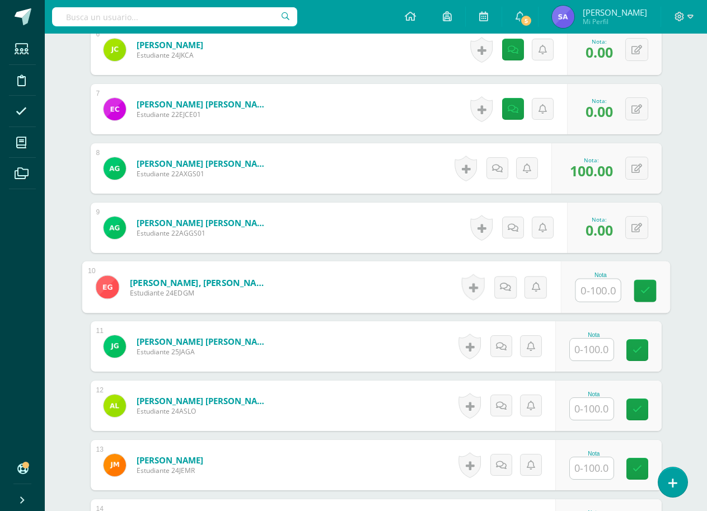
click at [596, 285] on input "text" at bounding box center [598, 290] width 45 height 22
type input "100"
click at [641, 290] on icon at bounding box center [645, 291] width 10 height 10
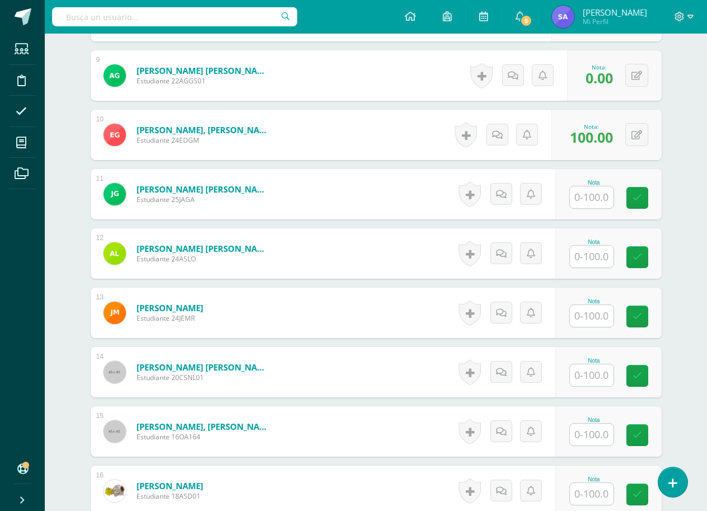
scroll to position [840, 0]
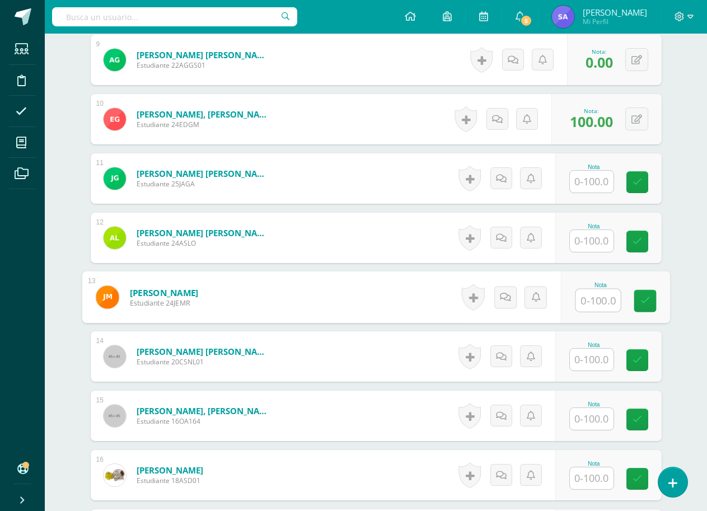
click at [594, 297] on input "text" at bounding box center [598, 300] width 45 height 22
type input "100"
click at [651, 305] on link at bounding box center [645, 301] width 22 height 22
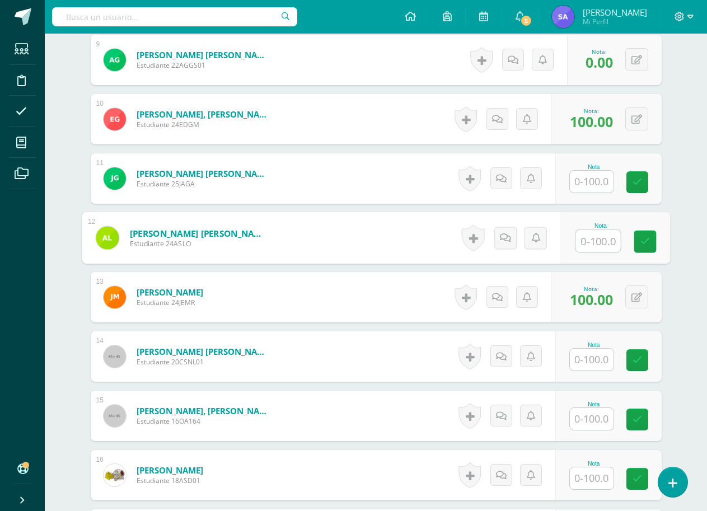
click at [593, 235] on input "text" at bounding box center [598, 241] width 45 height 22
type input "100"
click at [646, 242] on icon at bounding box center [645, 242] width 10 height 10
click at [600, 179] on input "text" at bounding box center [592, 182] width 44 height 22
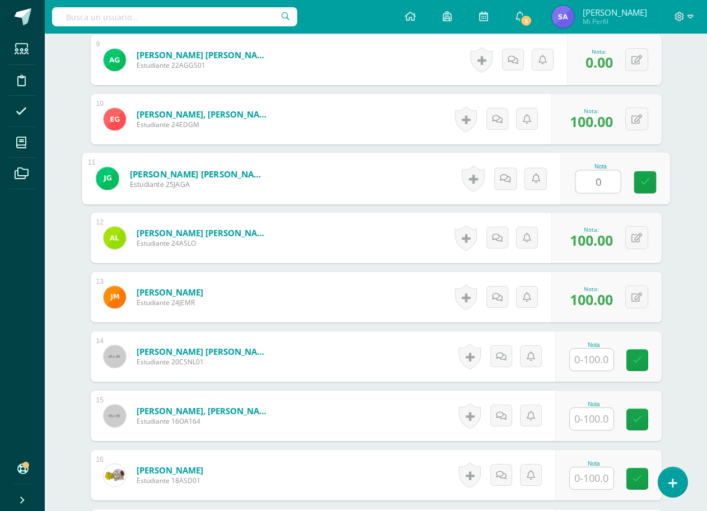
type input "0"
click at [508, 192] on div "Historial de actividad No hay historial para esta actividad Agregar Comentarios…" at bounding box center [509, 179] width 104 height 52
click at [512, 176] on icon at bounding box center [517, 179] width 11 height 10
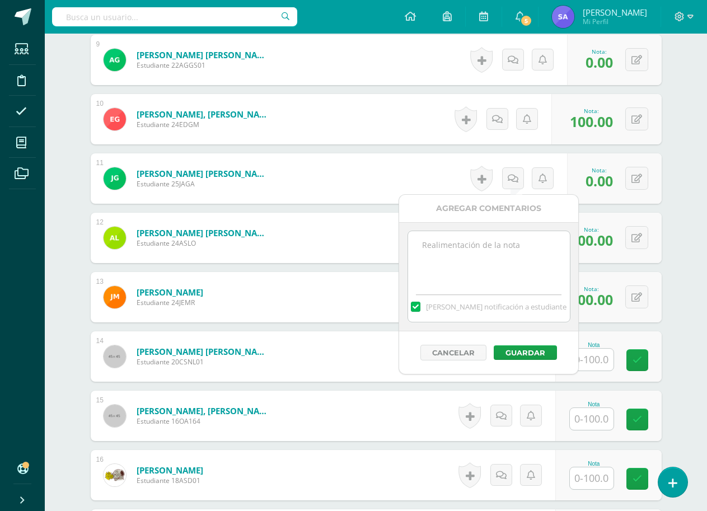
click at [494, 261] on textarea at bounding box center [489, 259] width 162 height 56
type textarea "no entregó su tarea"
click at [514, 348] on button "Guardar" at bounding box center [525, 352] width 63 height 15
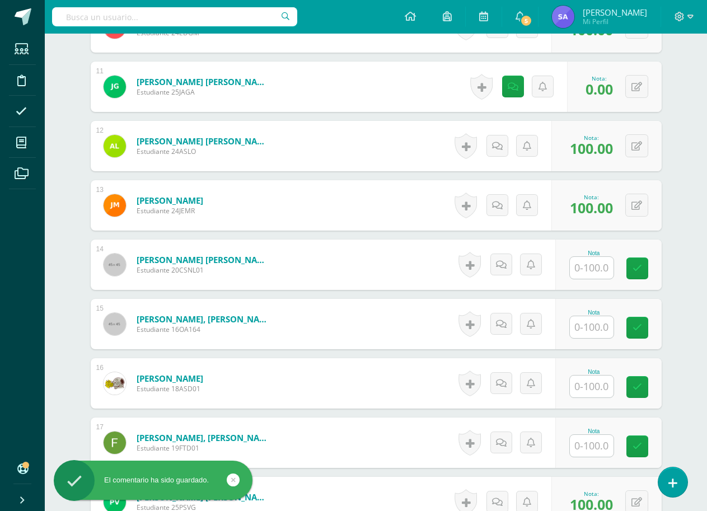
scroll to position [952, 0]
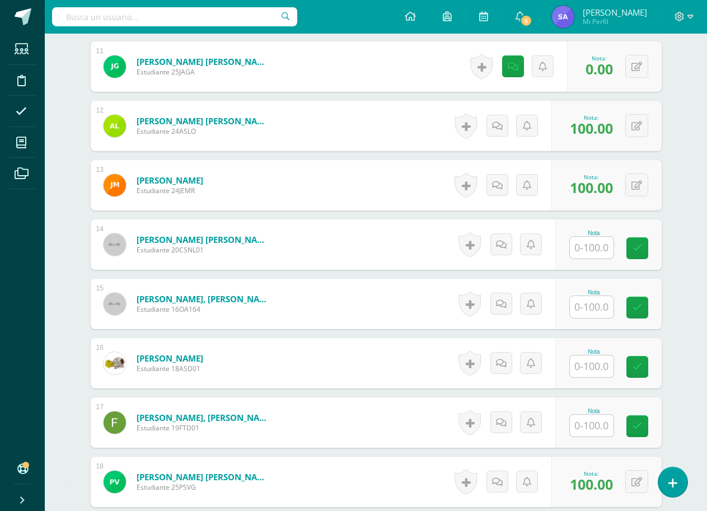
click at [580, 249] on input "text" at bounding box center [592, 248] width 44 height 22
type input "0"
click at [508, 249] on icon at bounding box center [504, 245] width 11 height 10
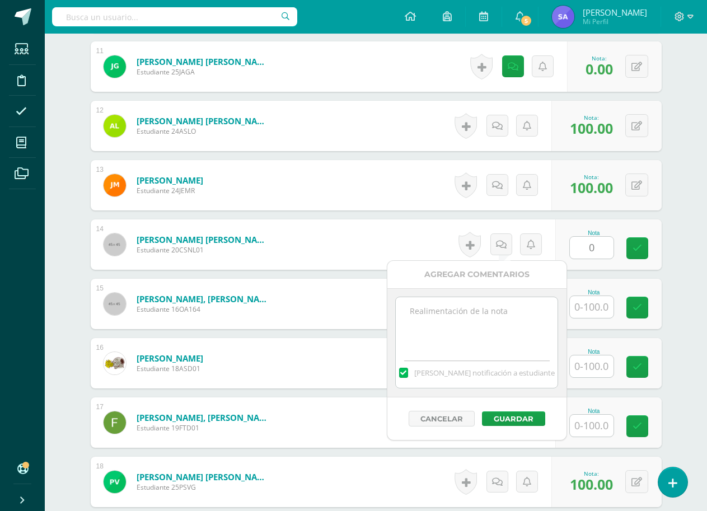
click at [494, 321] on textarea at bounding box center [477, 325] width 162 height 56
type textarea "Ausente"
click at [496, 418] on button "Guardar" at bounding box center [513, 419] width 63 height 15
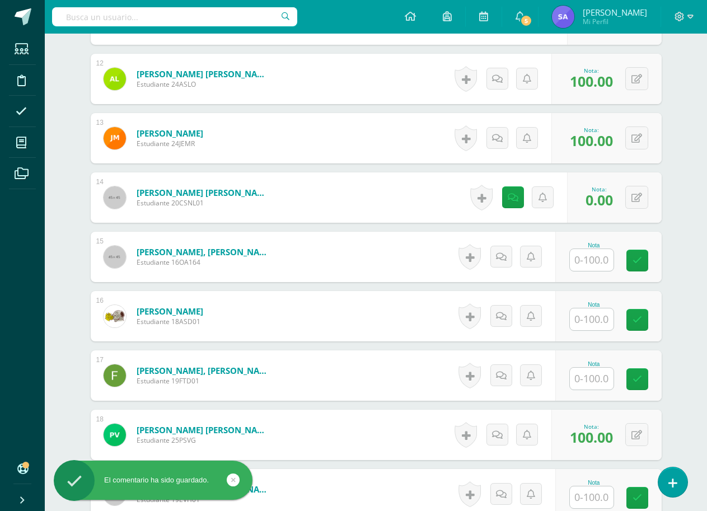
scroll to position [1064, 0]
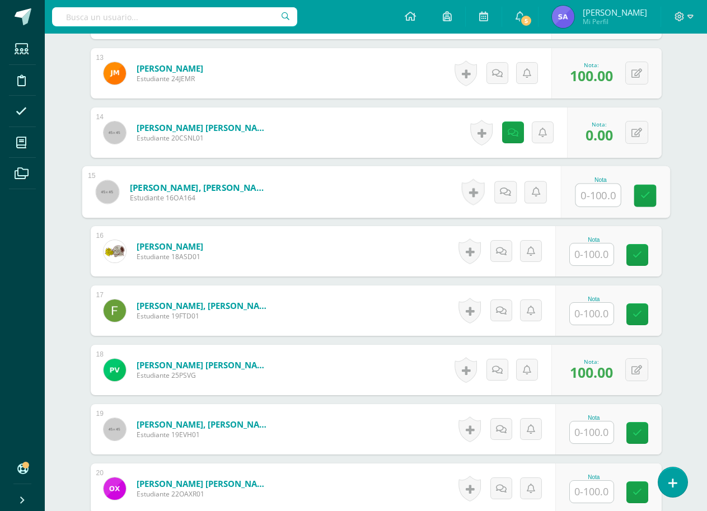
click at [606, 193] on input "text" at bounding box center [598, 195] width 45 height 22
type input "0"
click at [591, 255] on input "text" at bounding box center [592, 255] width 44 height 22
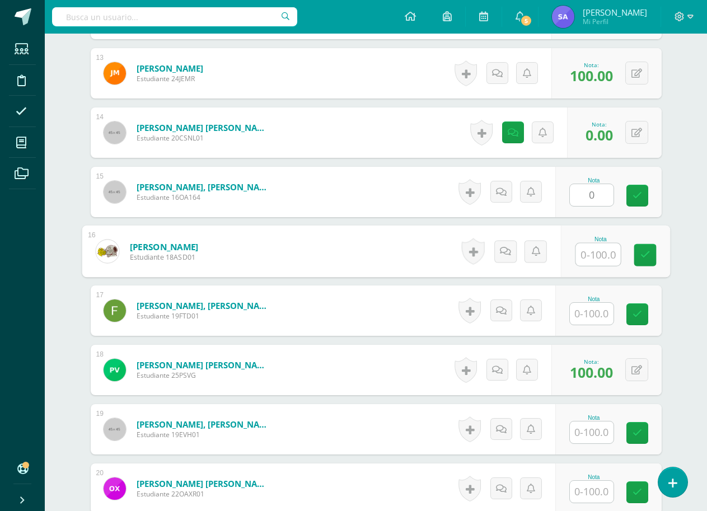
type input "0"
click at [645, 257] on icon at bounding box center [645, 255] width 10 height 10
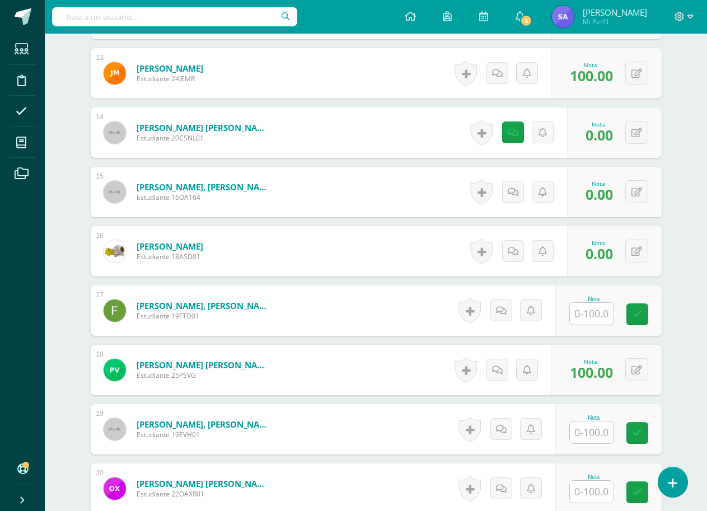
click at [599, 320] on input "text" at bounding box center [592, 314] width 44 height 22
type input "0"
click at [638, 316] on link at bounding box center [645, 314] width 22 height 22
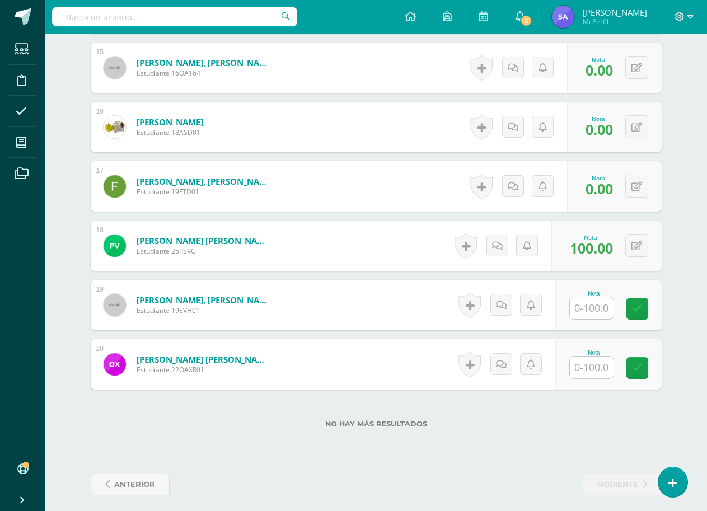
scroll to position [1195, 0]
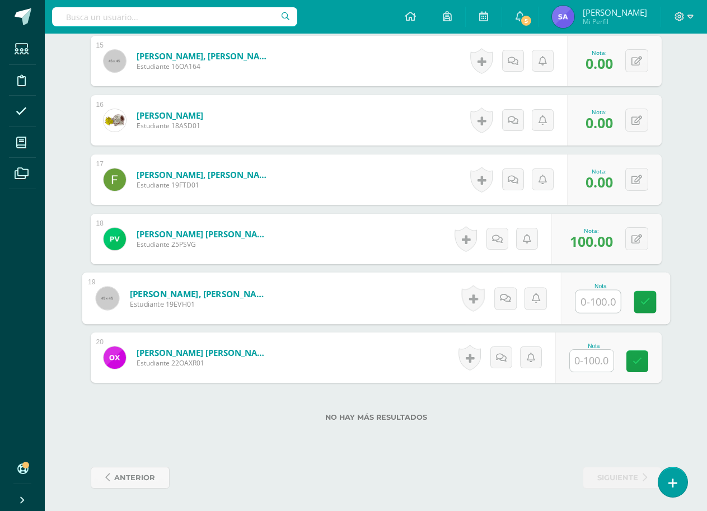
click at [604, 302] on input "text" at bounding box center [598, 302] width 45 height 22
type input "0"
click at [506, 297] on icon at bounding box center [504, 298] width 11 height 10
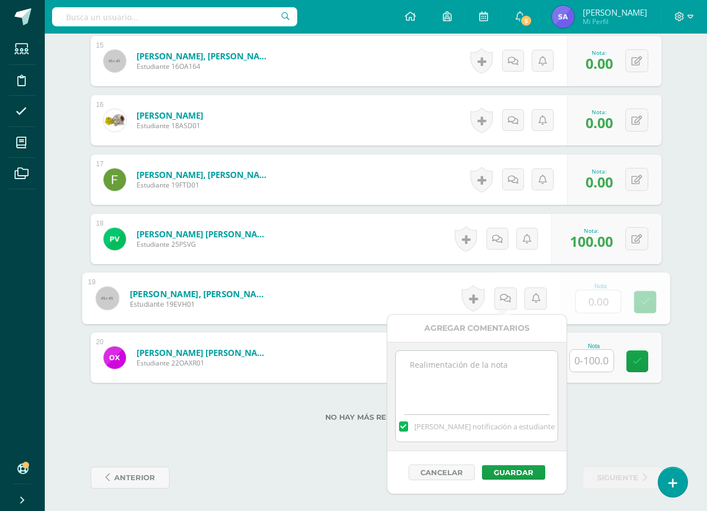
click at [479, 361] on textarea at bounding box center [477, 379] width 162 height 56
type textarea "Ausente"
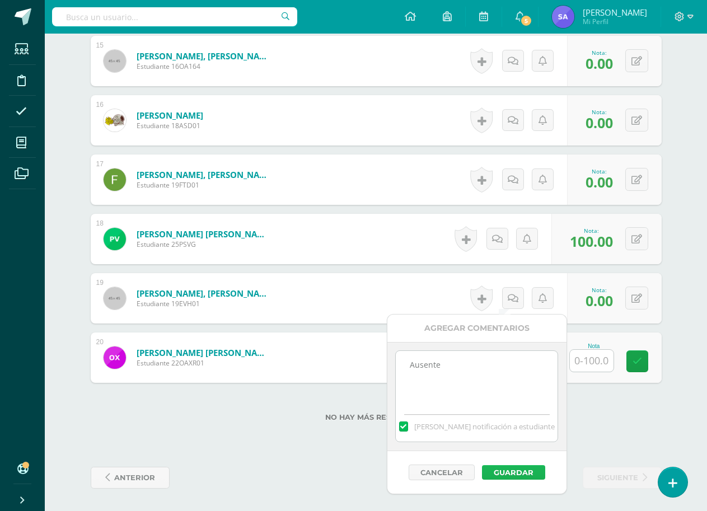
click at [517, 474] on button "Guardar" at bounding box center [513, 472] width 63 height 15
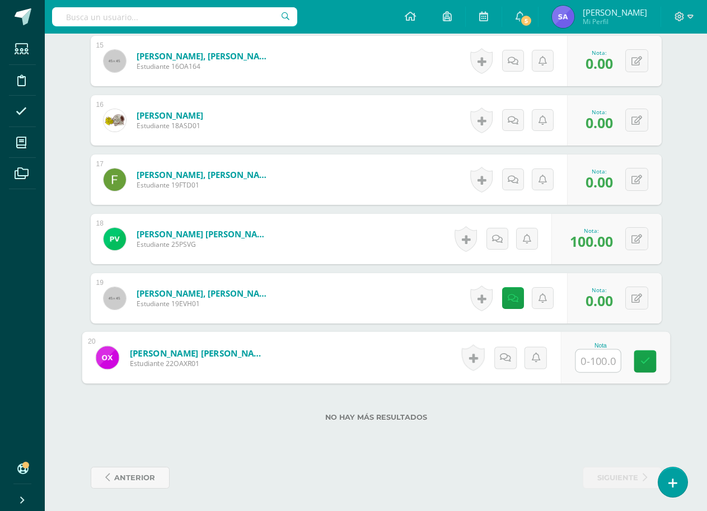
click at [581, 357] on input "text" at bounding box center [598, 361] width 45 height 22
type input "100"
click at [630, 367] on div "Nota 100" at bounding box center [608, 358] width 106 height 50
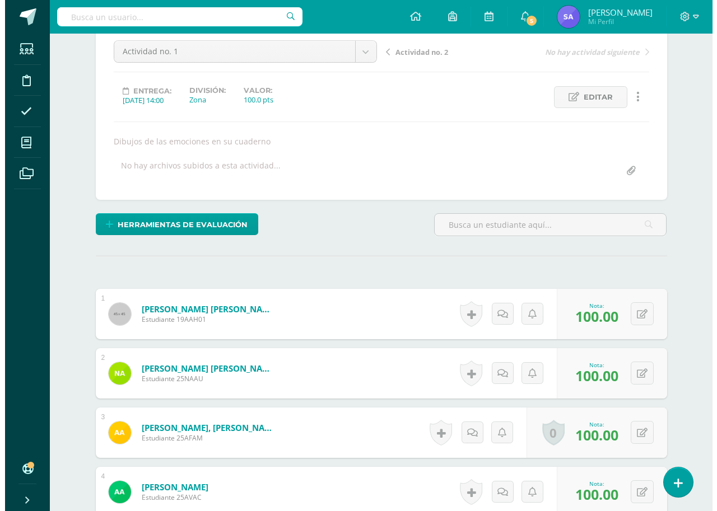
scroll to position [112, 0]
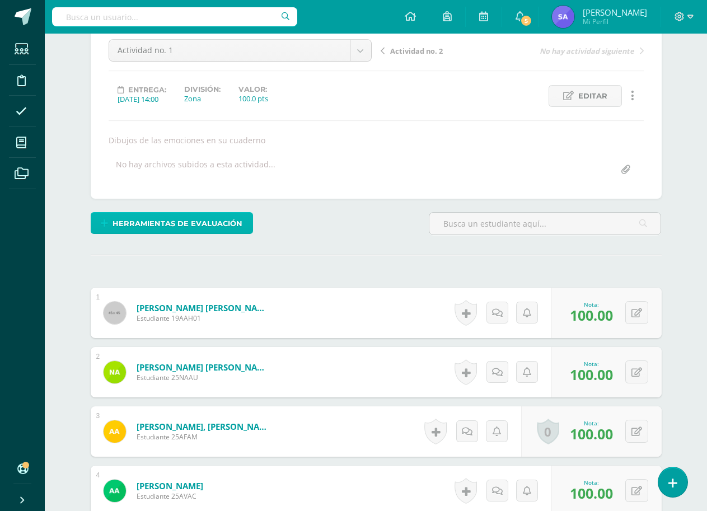
click at [175, 227] on span "Herramientas de evaluación" at bounding box center [178, 223] width 130 height 21
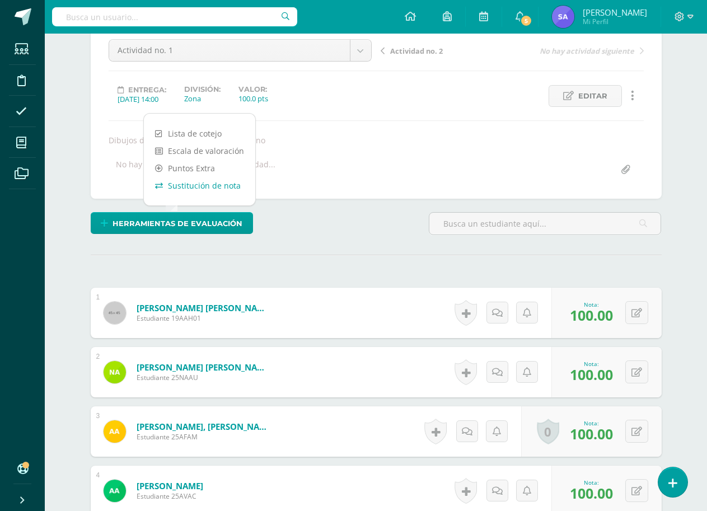
click at [185, 189] on link "Sustitución de nota" at bounding box center [199, 185] width 111 height 17
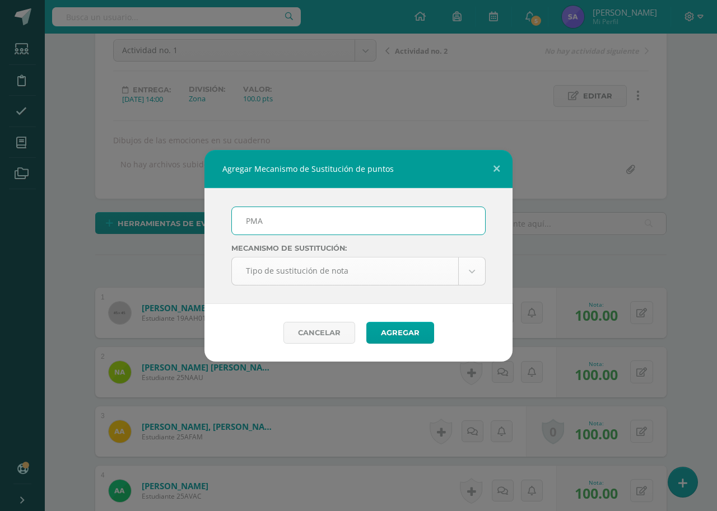
type input "PMA"
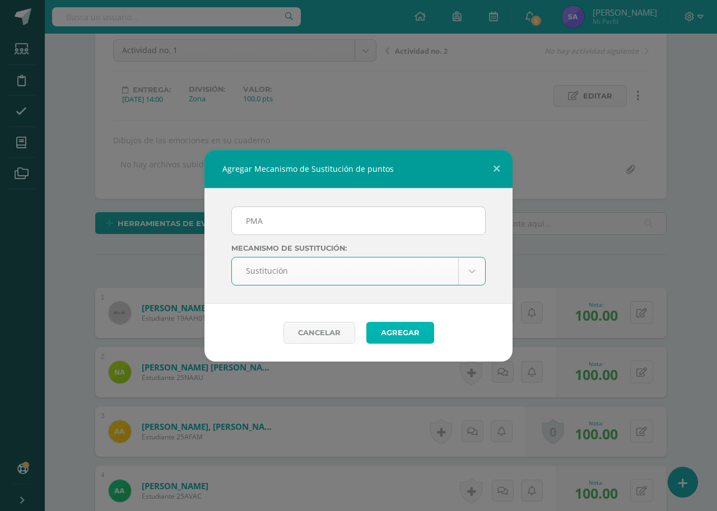
click at [419, 338] on button "Agregar" at bounding box center [400, 333] width 68 height 22
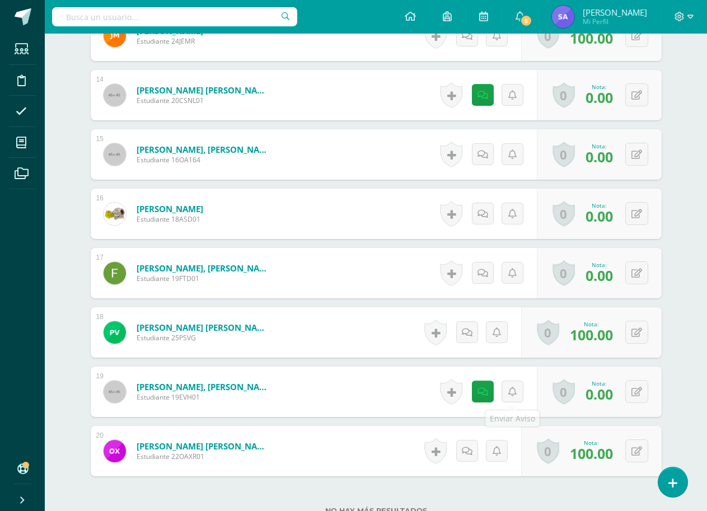
scroll to position [1147, 0]
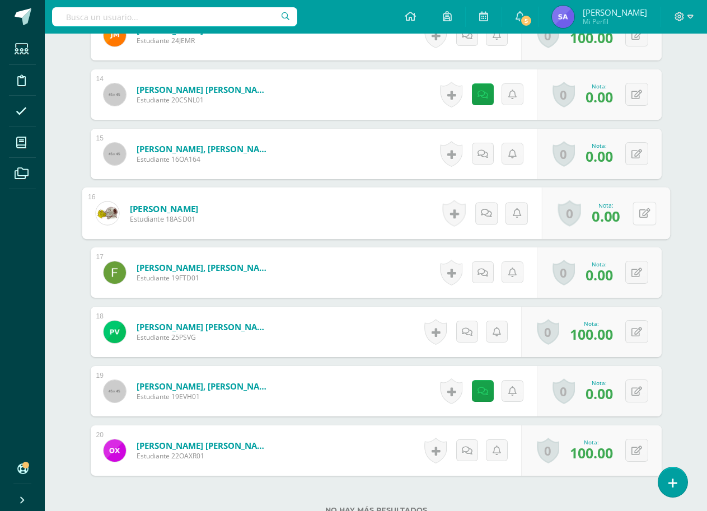
click at [638, 218] on button at bounding box center [645, 214] width 24 height 24
click at [525, 222] on input "0.00" at bounding box center [519, 216] width 45 height 22
drag, startPoint x: 530, startPoint y: 219, endPoint x: 492, endPoint y: 219, distance: 37.5
click at [492, 219] on div "Nota 0.00 Sustitución:" at bounding box center [576, 214] width 188 height 52
type input "100"
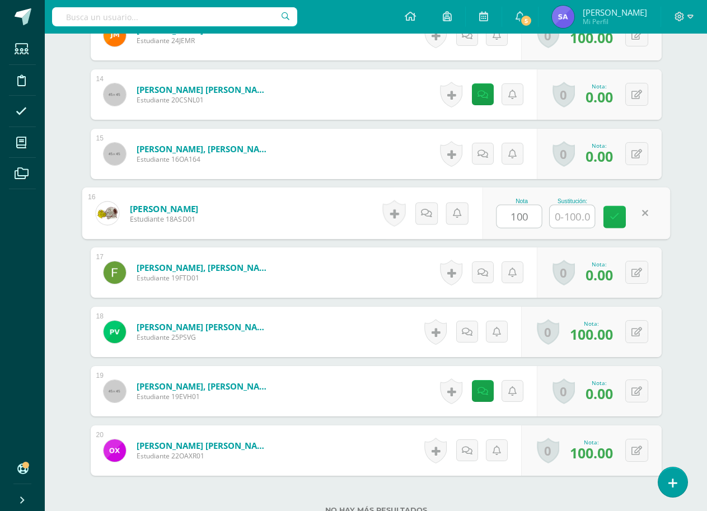
click at [607, 217] on link at bounding box center [615, 217] width 22 height 22
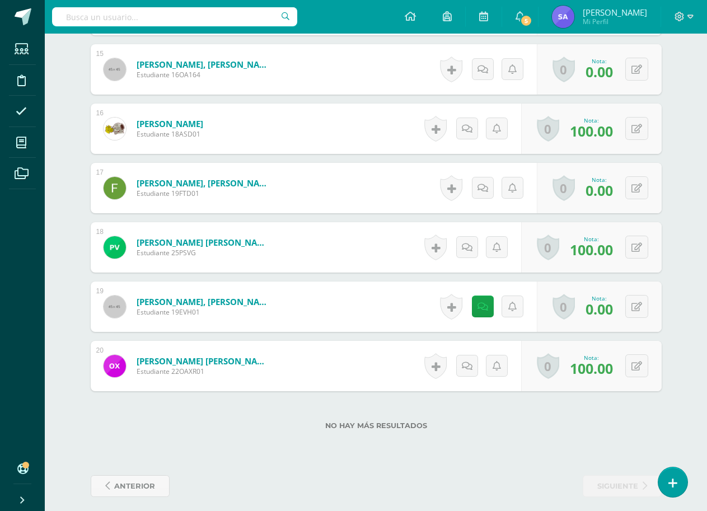
scroll to position [1240, 0]
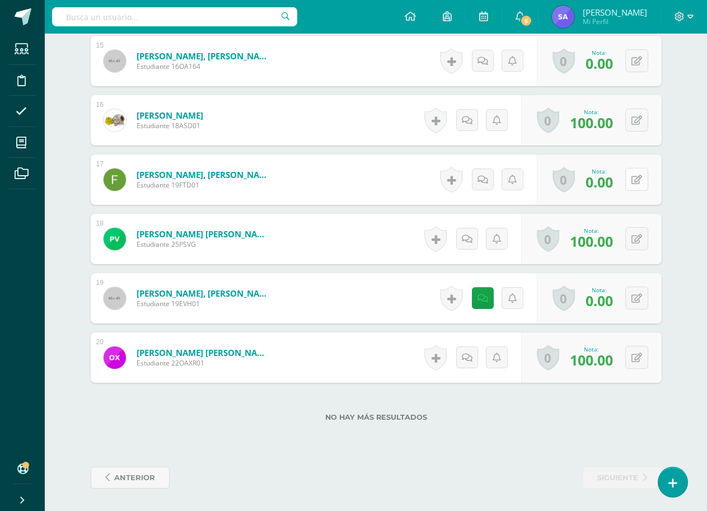
click at [625, 172] on button at bounding box center [636, 179] width 23 height 23
click at [635, 184] on button at bounding box center [645, 180] width 24 height 24
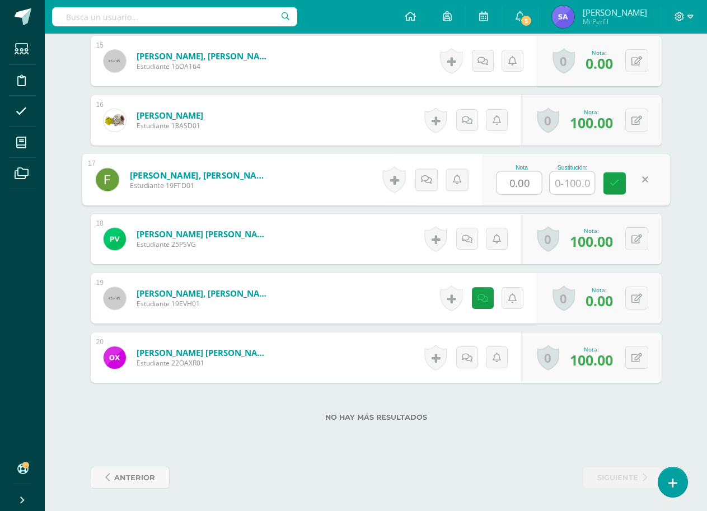
click at [534, 188] on input "0.00" at bounding box center [519, 183] width 45 height 22
type input "0"
type input "100"
click at [614, 183] on icon at bounding box center [615, 184] width 10 height 10
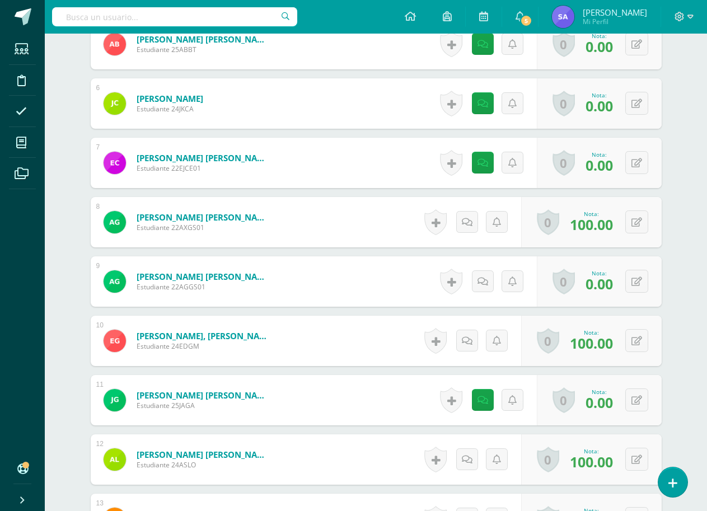
scroll to position [680, 0]
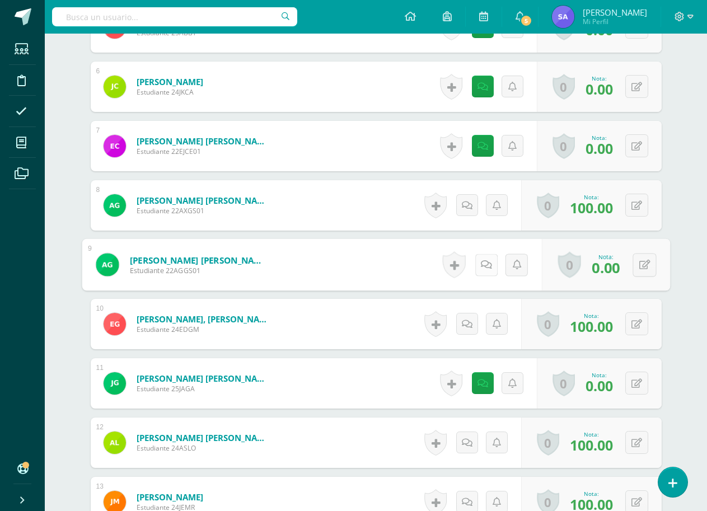
click at [478, 269] on link at bounding box center [486, 265] width 22 height 22
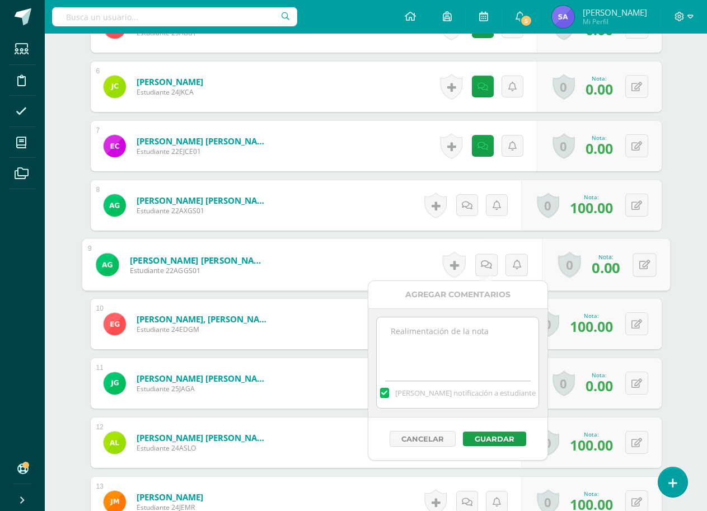
click at [469, 348] on textarea at bounding box center [458, 345] width 162 height 56
type textarea "no entregó su tarea"
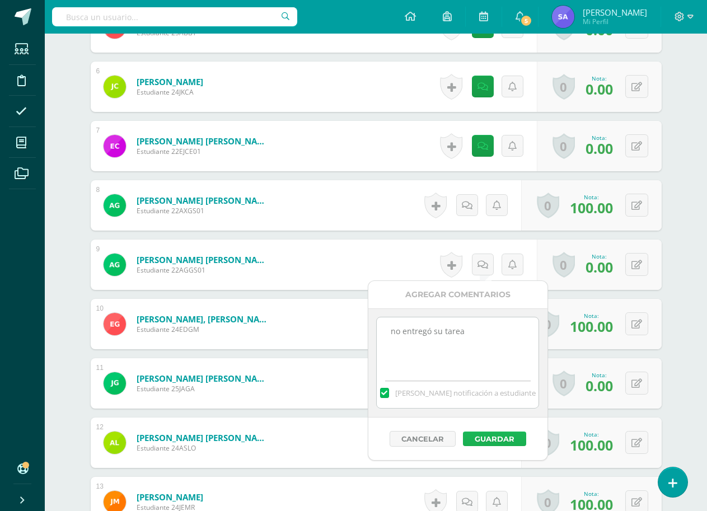
click at [492, 441] on button "Guardar" at bounding box center [494, 439] width 63 height 15
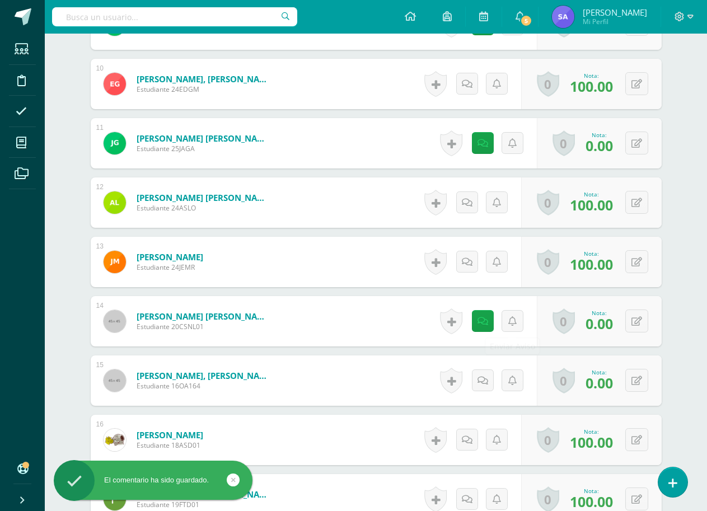
scroll to position [960, 0]
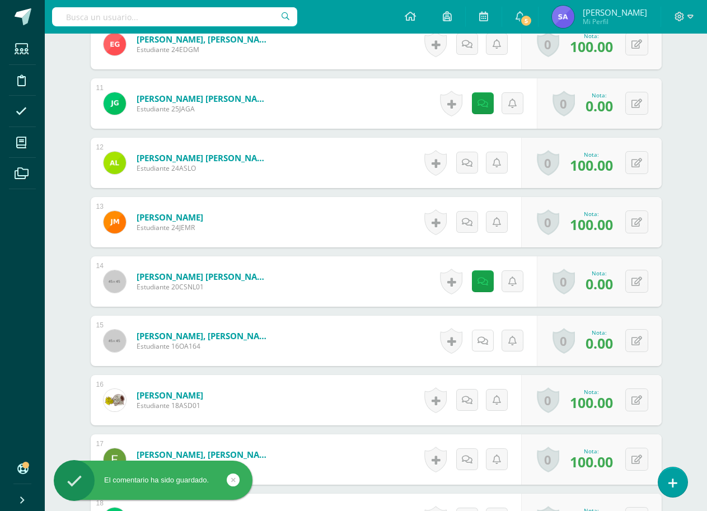
click at [486, 342] on icon at bounding box center [483, 341] width 11 height 10
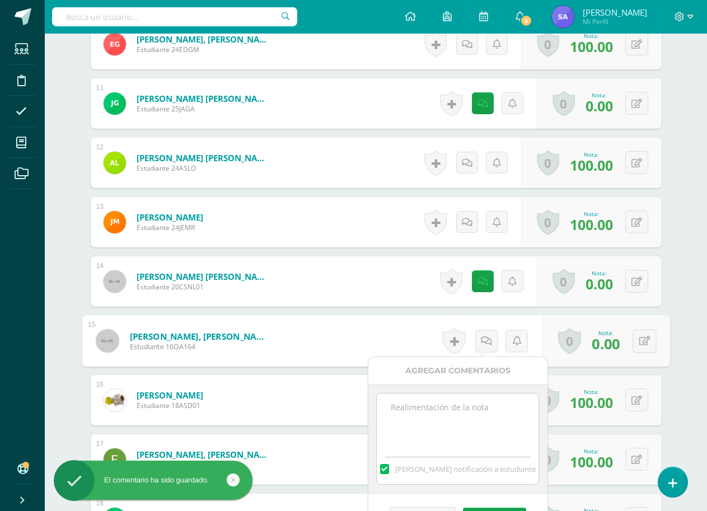
click at [468, 418] on textarea at bounding box center [458, 422] width 162 height 56
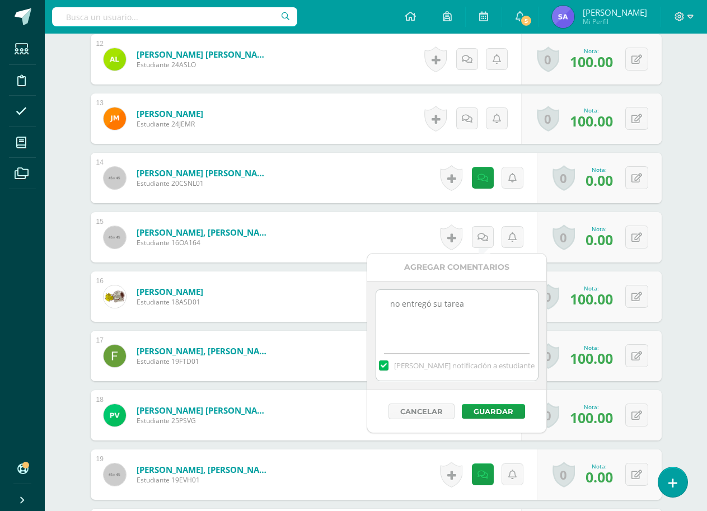
scroll to position [1128, 0]
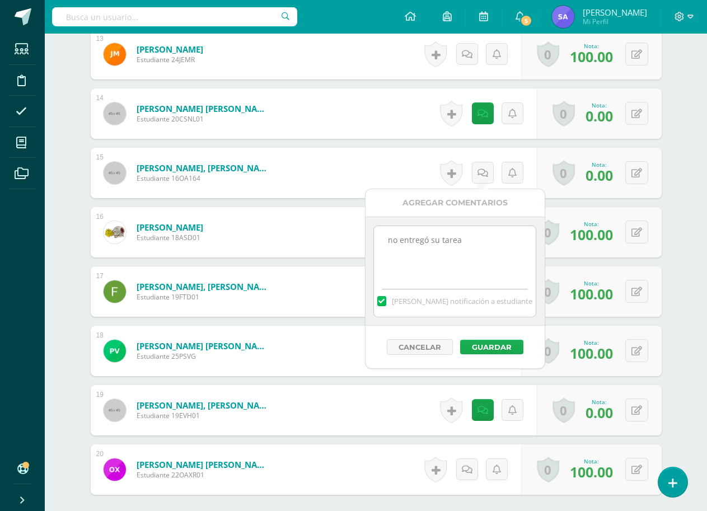
type textarea "no entregó su tarea"
click at [489, 348] on button "Guardar" at bounding box center [491, 347] width 63 height 15
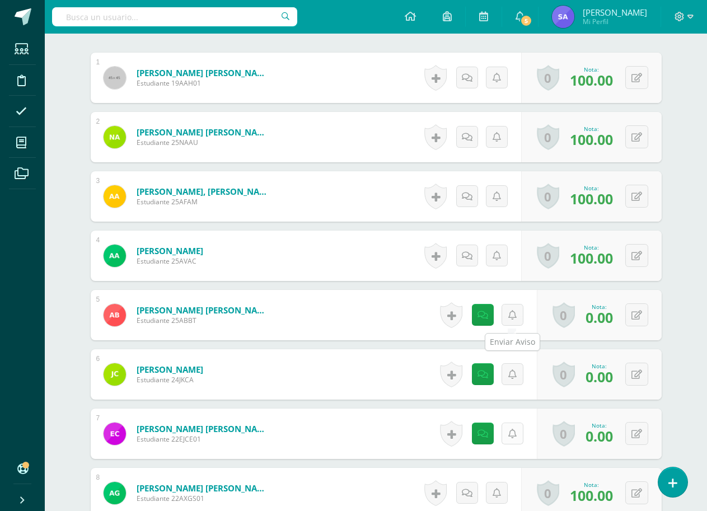
scroll to position [504, 0]
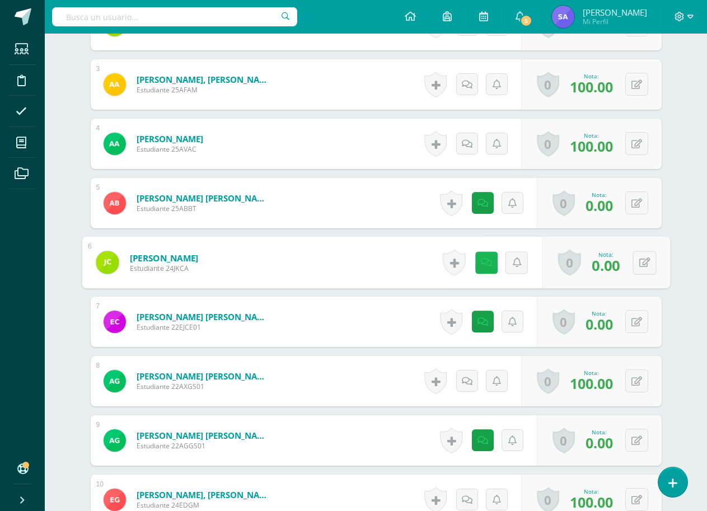
click at [489, 268] on link at bounding box center [486, 262] width 22 height 22
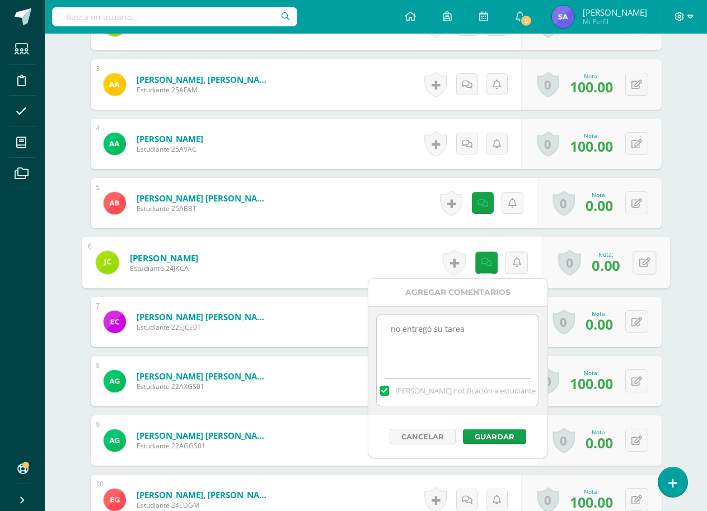
click at [685, 257] on div "Psicología Cuarto Biológicas Bach. C.C.L.L. en Ciencias Biológicas "B" Herramie…" at bounding box center [376, 388] width 662 height 1717
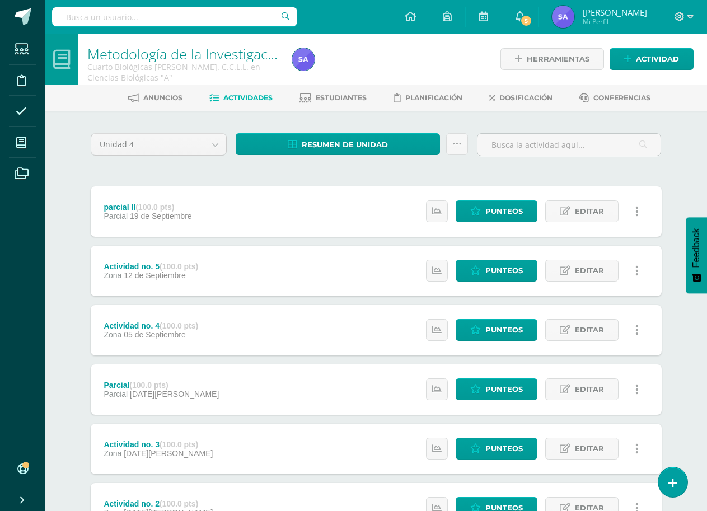
click at [287, 209] on div "parcial II (100.0 pts) Parcial 19 de Septiembre Estatus de Actividad: 20 Estudi…" at bounding box center [376, 211] width 571 height 50
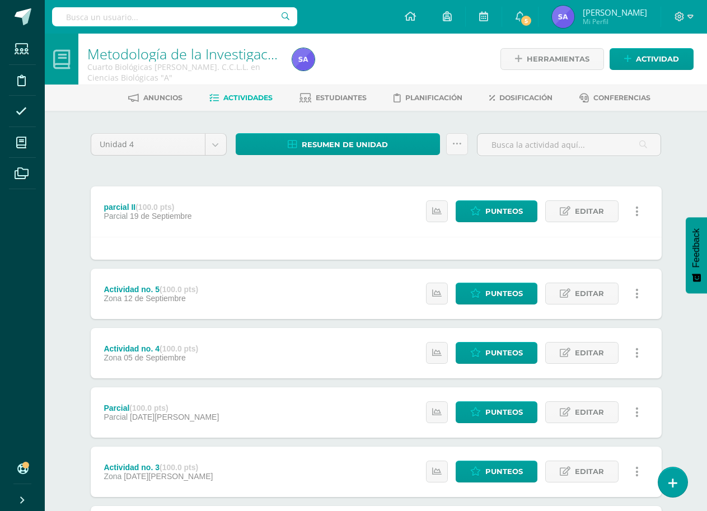
click at [287, 209] on div "parcial II (100.0 pts) Parcial 19 de Septiembre Estatus de Actividad: 20 Estudi…" at bounding box center [376, 211] width 571 height 50
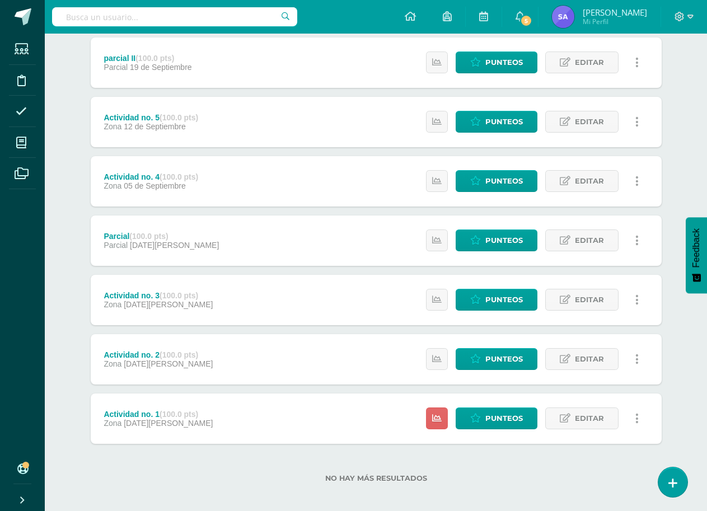
scroll to position [156, 0]
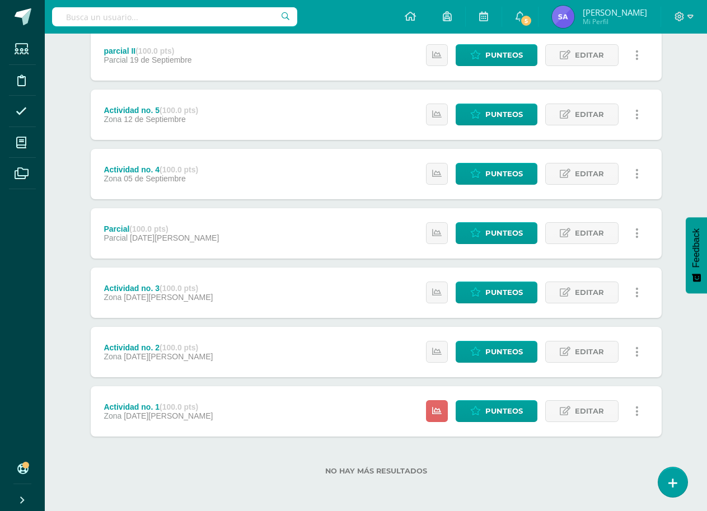
click at [340, 354] on div "Actividad no. 2 (100.0 pts) Zona 14 de Agosto Estatus de Actividad: 9 Estudiant…" at bounding box center [376, 352] width 571 height 50
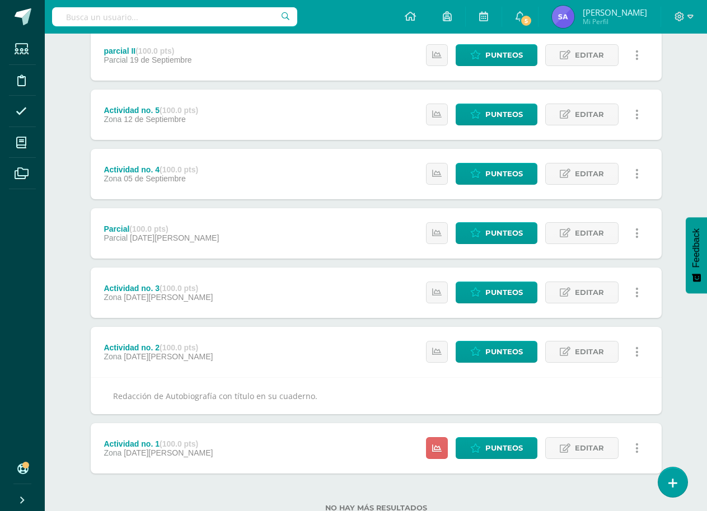
click at [340, 355] on div "Actividad no. 2 (100.0 pts) Zona 14 de Agosto Estatus de Actividad: 9 Estudiant…" at bounding box center [376, 352] width 571 height 50
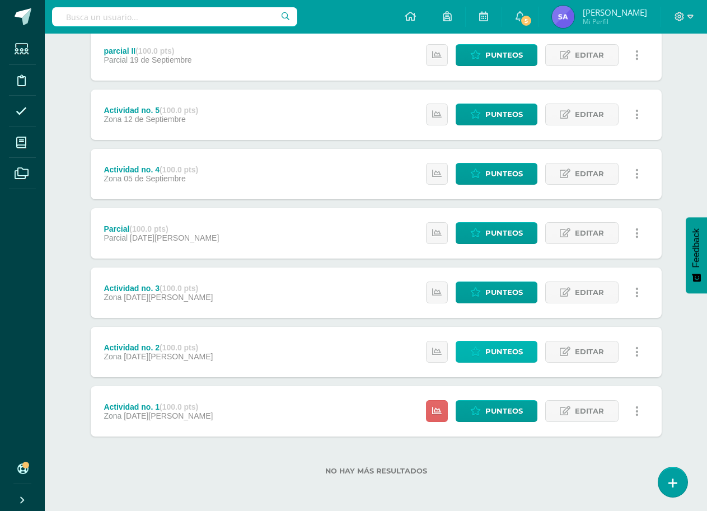
click at [481, 350] on icon at bounding box center [475, 352] width 11 height 10
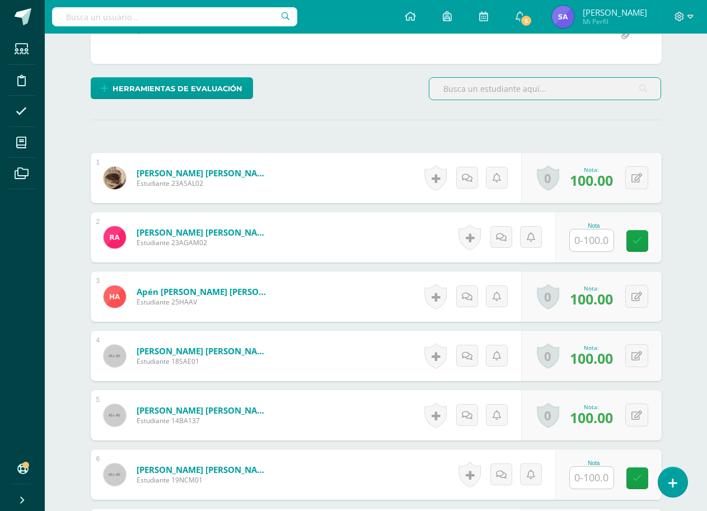
scroll to position [267, 0]
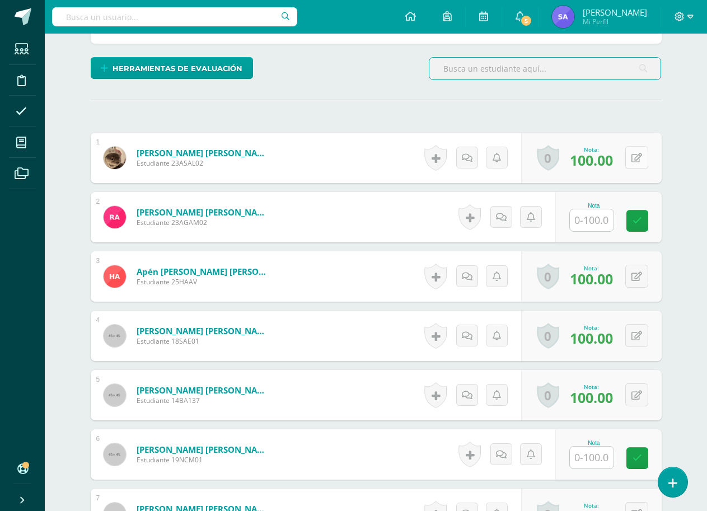
click at [641, 156] on icon at bounding box center [637, 158] width 11 height 10
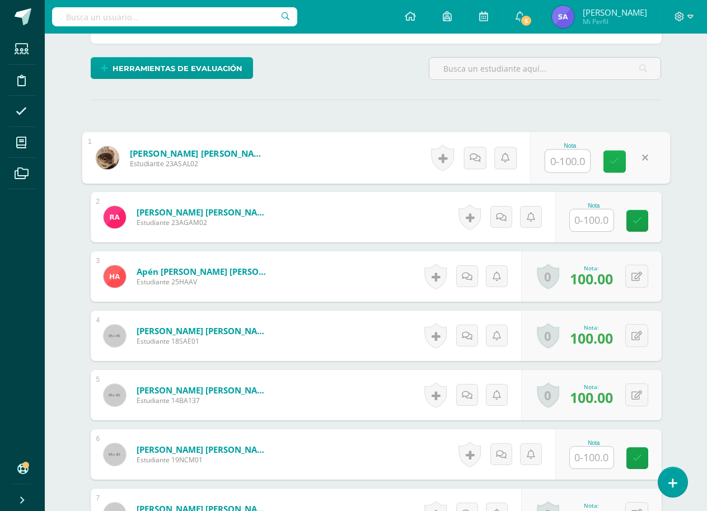
click at [615, 165] on icon at bounding box center [615, 162] width 10 height 10
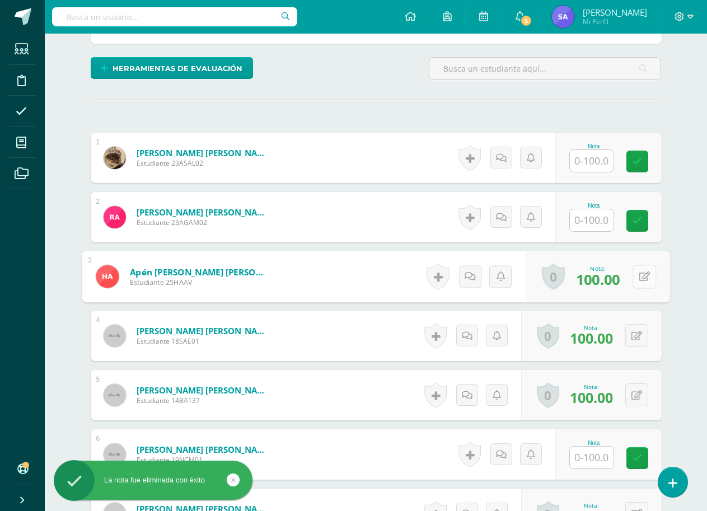
click at [639, 278] on icon at bounding box center [644, 277] width 11 height 10
click at [620, 280] on link at bounding box center [615, 280] width 22 height 22
click at [593, 158] on input "text" at bounding box center [592, 161] width 44 height 22
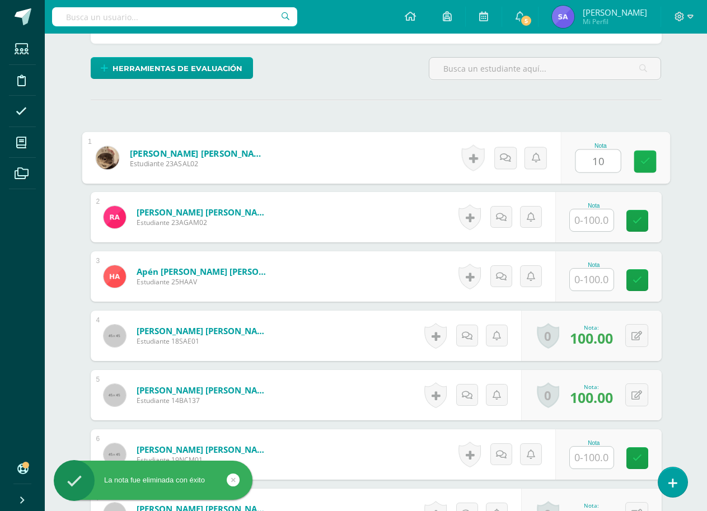
type input "1"
type input "90"
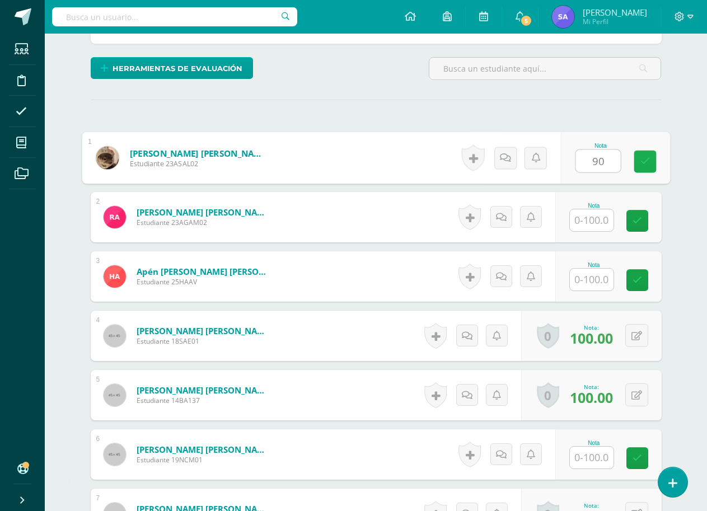
click at [642, 166] on icon at bounding box center [645, 162] width 10 height 10
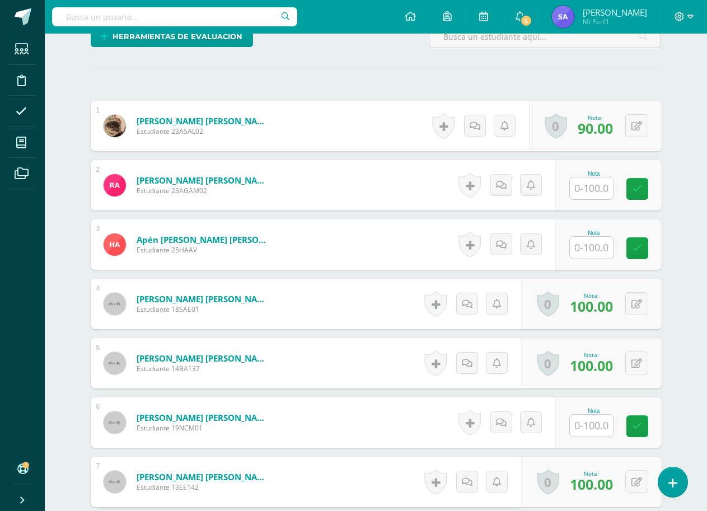
scroll to position [323, 0]
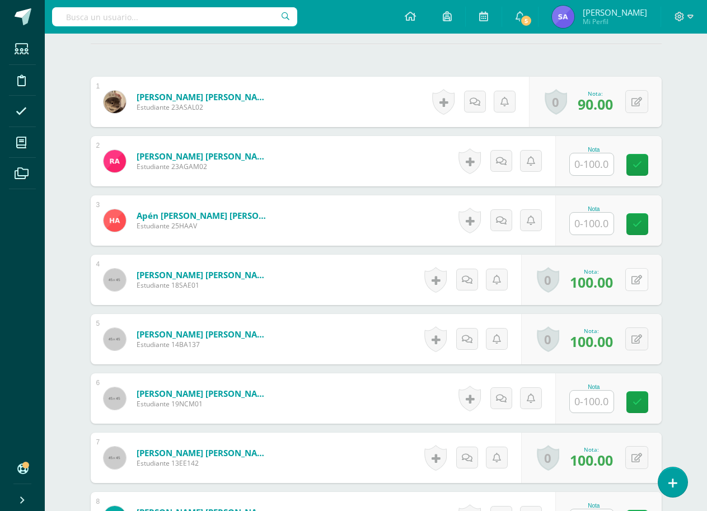
click at [635, 281] on button at bounding box center [636, 279] width 23 height 23
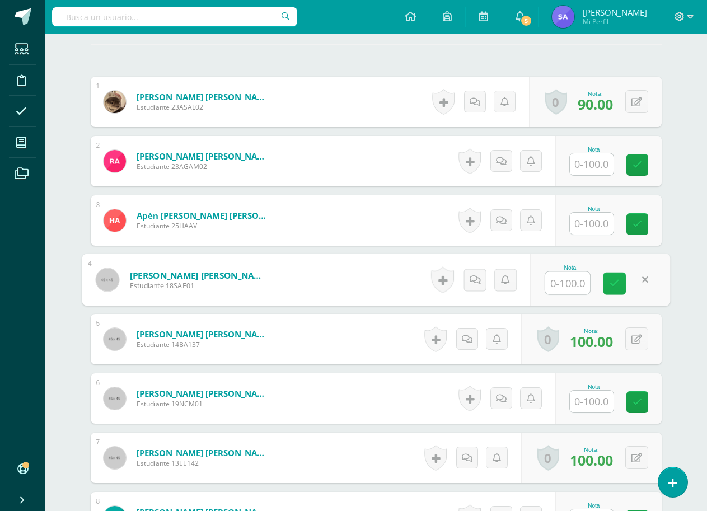
click at [616, 286] on icon at bounding box center [615, 284] width 10 height 10
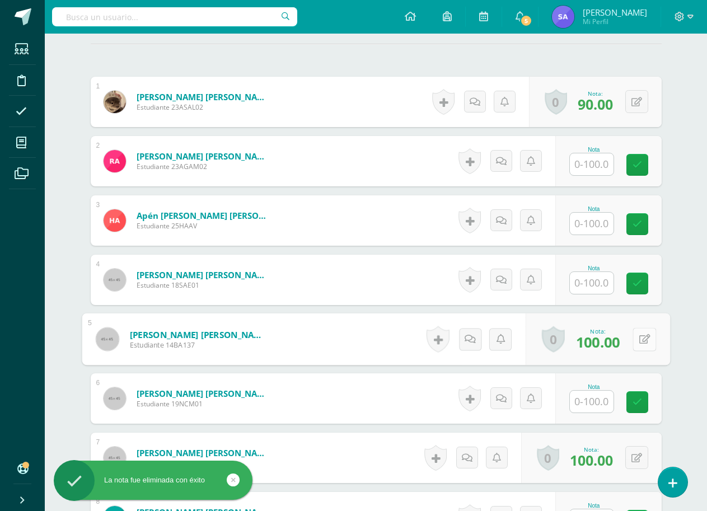
click at [639, 341] on icon at bounding box center [644, 339] width 11 height 10
click at [623, 343] on link at bounding box center [615, 343] width 22 height 22
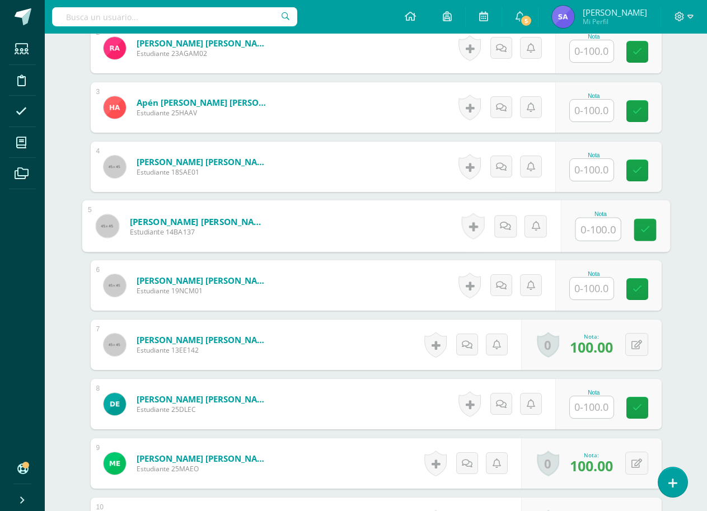
scroll to position [547, 0]
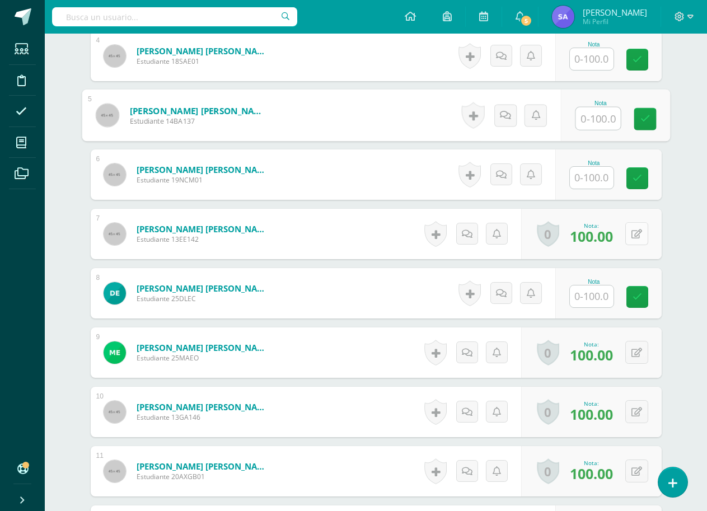
click at [644, 240] on button at bounding box center [636, 233] width 23 height 23
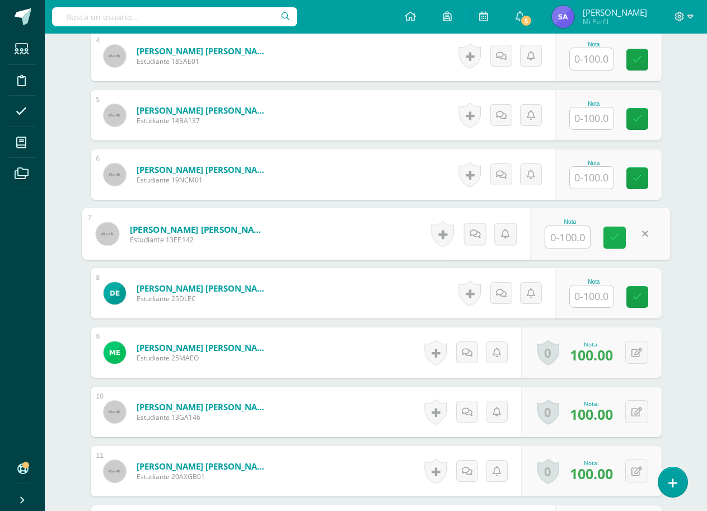
click at [618, 239] on icon at bounding box center [615, 238] width 10 height 10
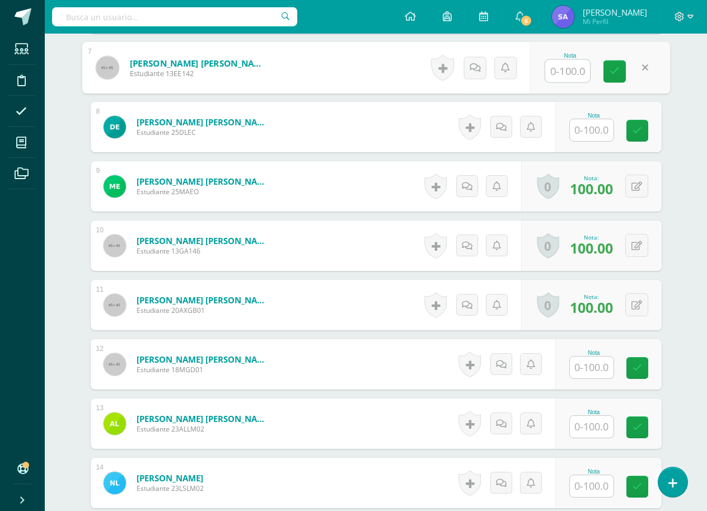
scroll to position [771, 0]
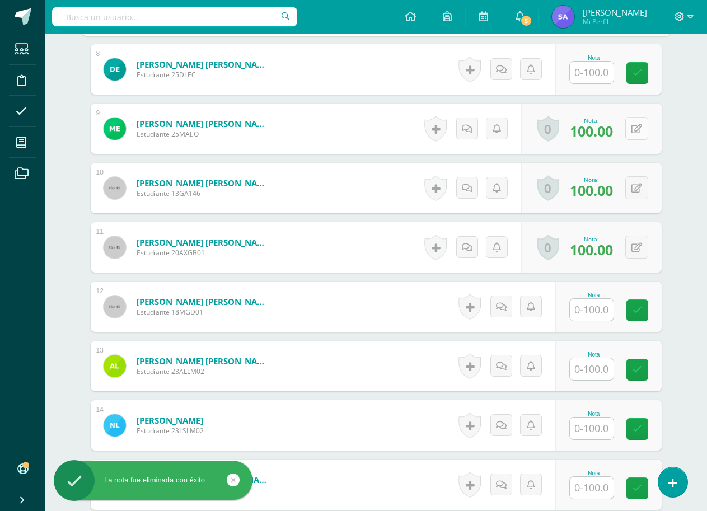
click at [631, 127] on button at bounding box center [636, 128] width 23 height 23
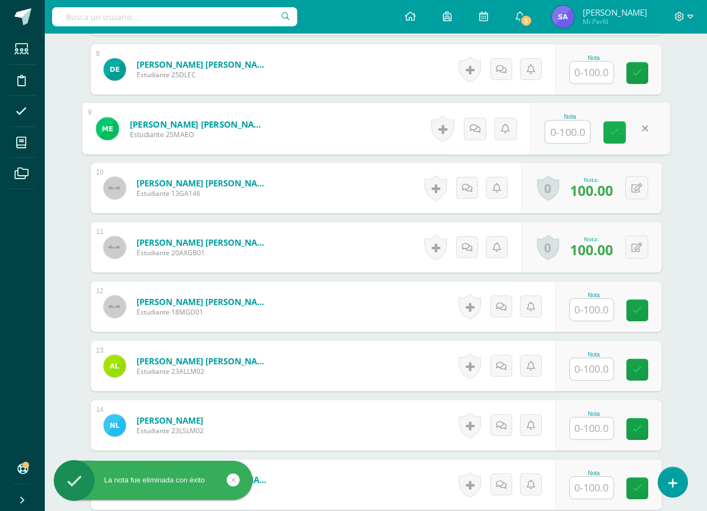
click at [619, 129] on icon at bounding box center [615, 133] width 10 height 10
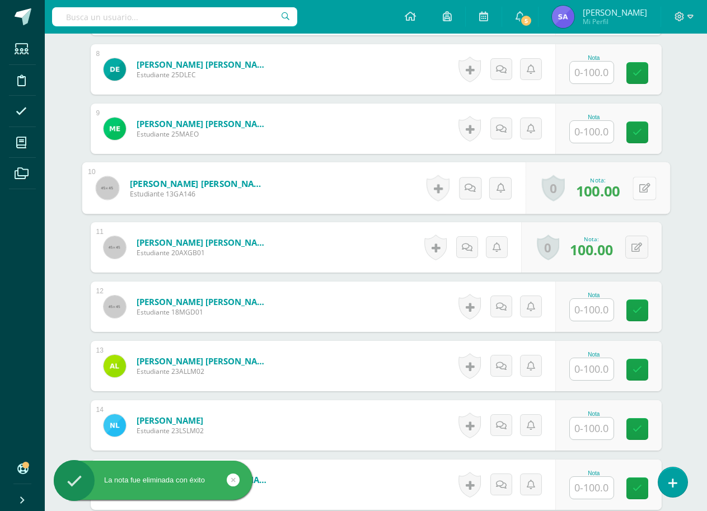
click at [639, 194] on button at bounding box center [645, 188] width 24 height 24
click at [620, 194] on link at bounding box center [615, 192] width 22 height 22
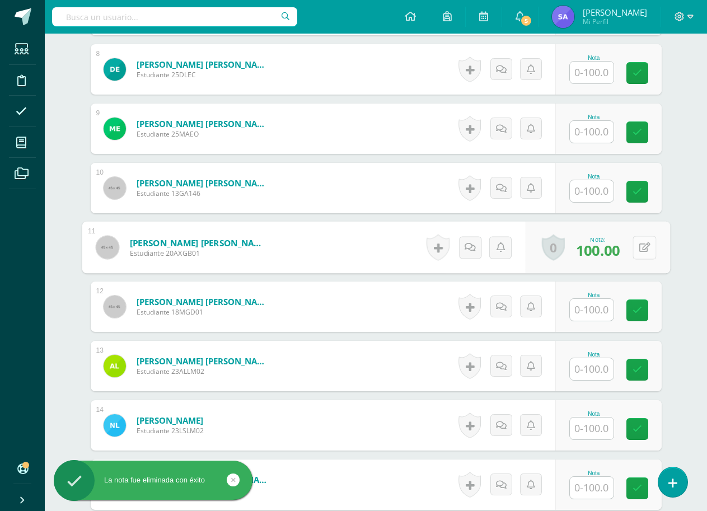
click at [638, 249] on button at bounding box center [645, 248] width 24 height 24
click at [618, 249] on icon at bounding box center [615, 251] width 10 height 10
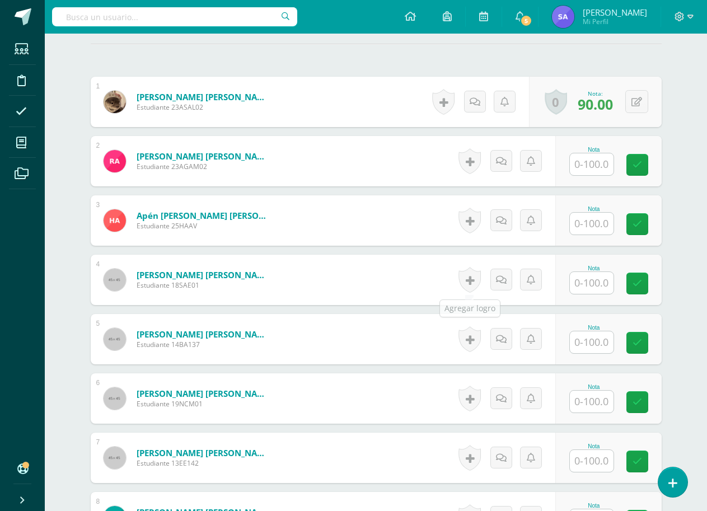
scroll to position [435, 0]
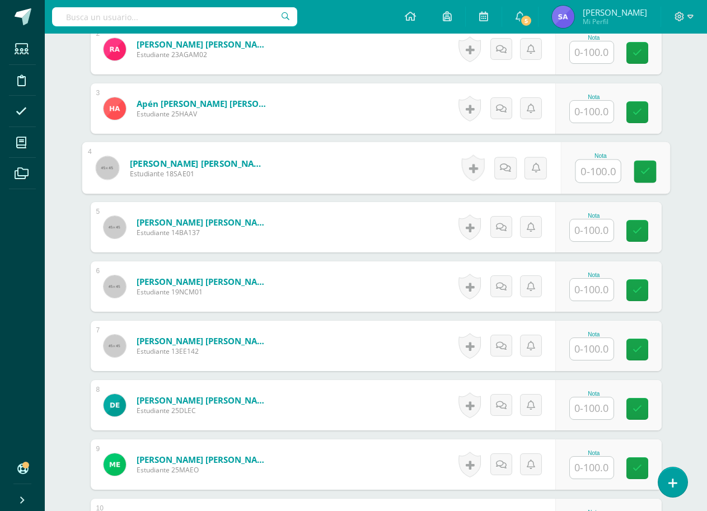
click at [596, 175] on input "text" at bounding box center [598, 171] width 45 height 22
type input "100"
click at [643, 172] on icon at bounding box center [645, 172] width 10 height 10
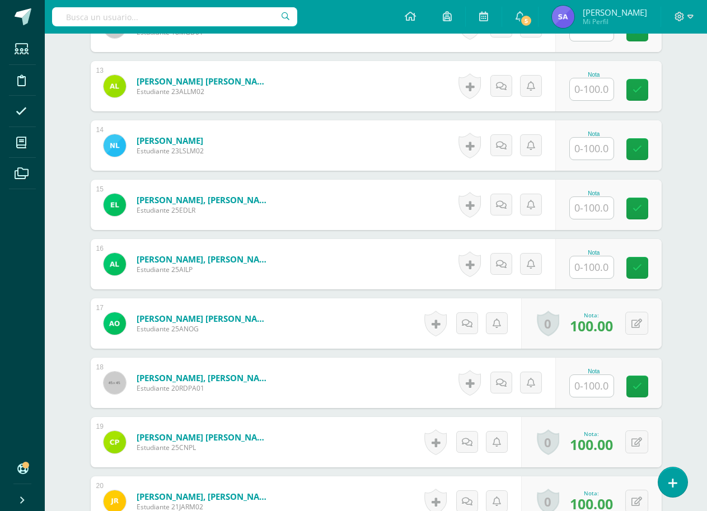
scroll to position [1163, 0]
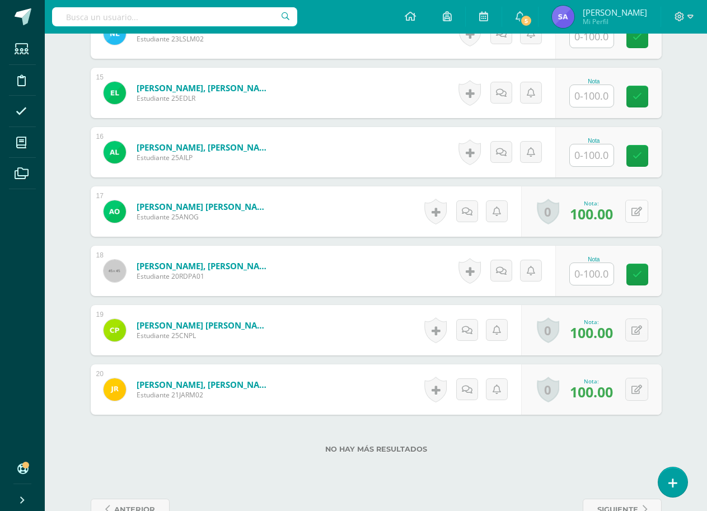
click at [637, 211] on icon at bounding box center [637, 212] width 11 height 10
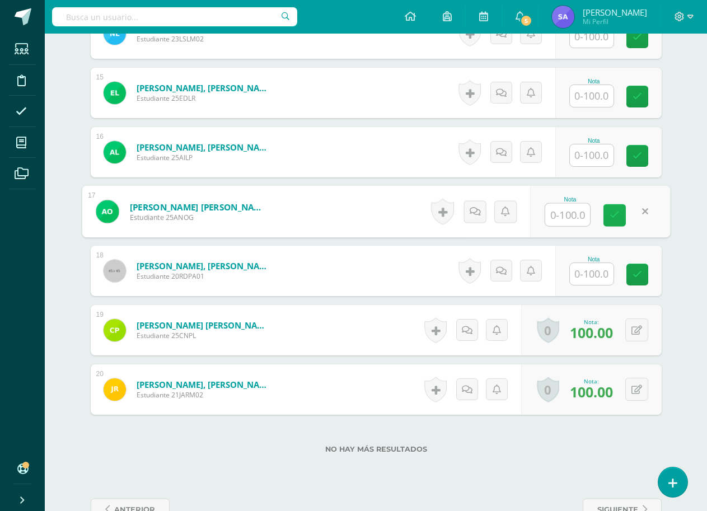
click at [610, 216] on icon at bounding box center [615, 216] width 10 height 10
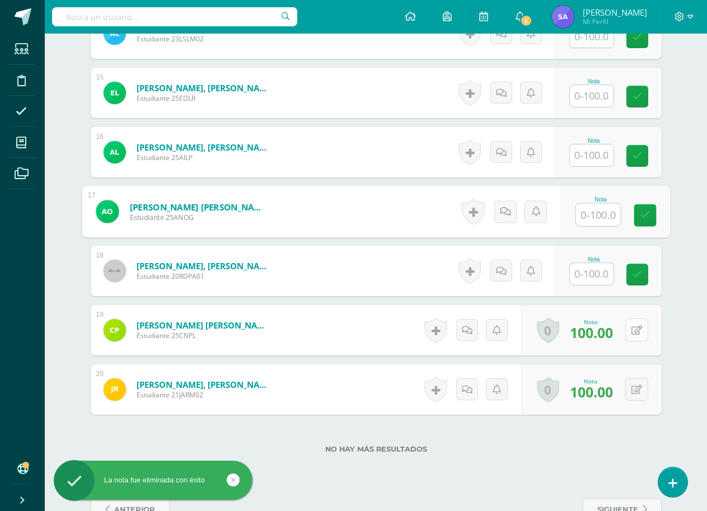
click at [637, 336] on button at bounding box center [636, 330] width 23 height 23
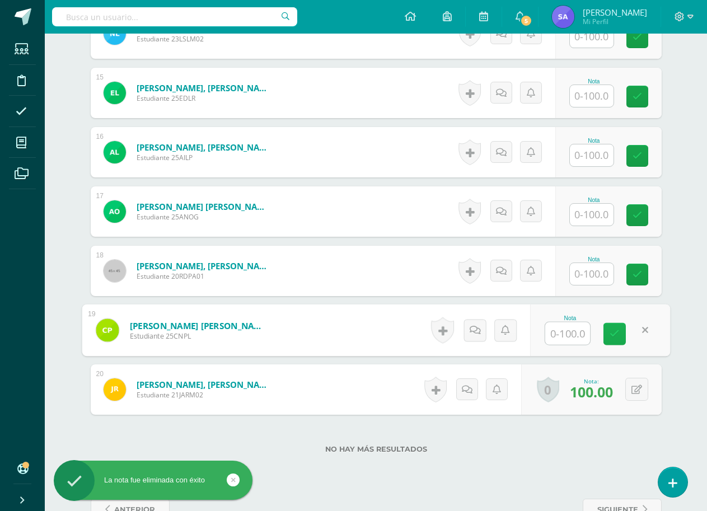
click at [616, 339] on link at bounding box center [615, 334] width 22 height 22
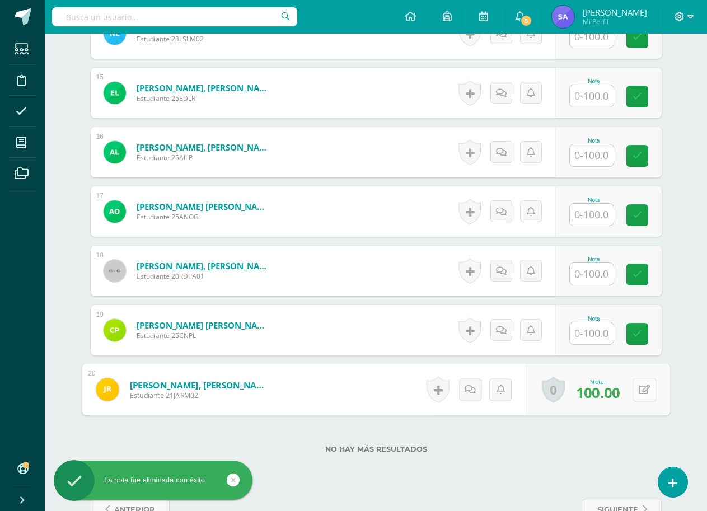
drag, startPoint x: 638, startPoint y: 384, endPoint x: 642, endPoint y: 392, distance: 9.0
click at [642, 392] on icon at bounding box center [644, 390] width 11 height 10
click at [619, 391] on icon at bounding box center [615, 394] width 10 height 10
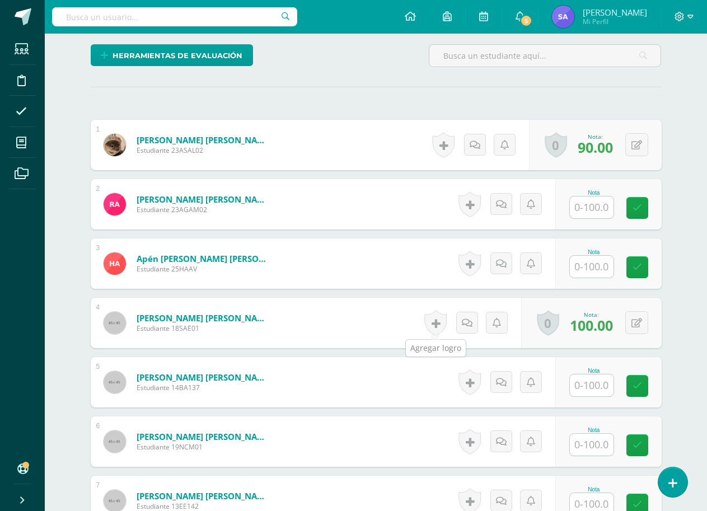
scroll to position [392, 0]
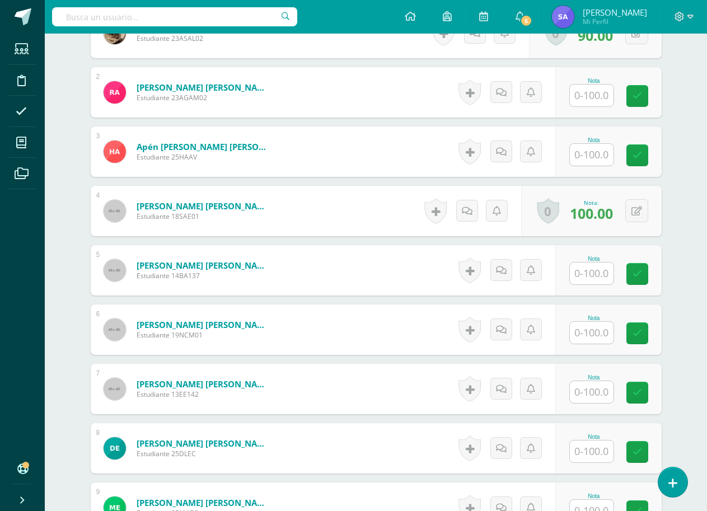
click at [596, 162] on input "text" at bounding box center [592, 155] width 44 height 22
type input "100"
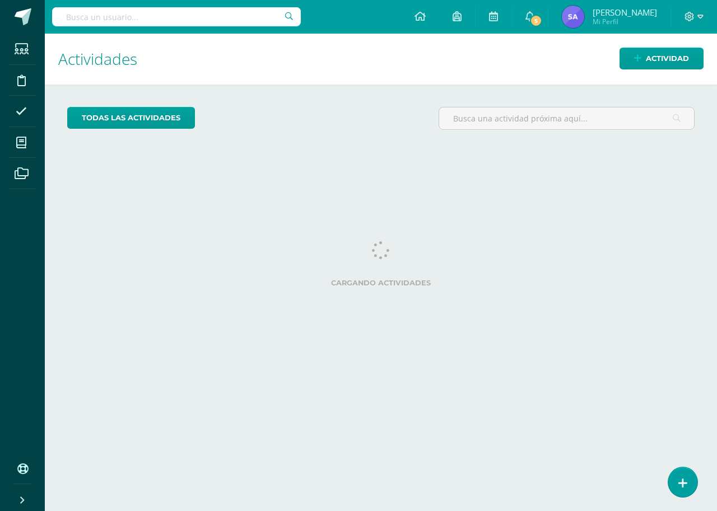
click at [188, 15] on input "text" at bounding box center [176, 16] width 249 height 19
type input "elaboraci"
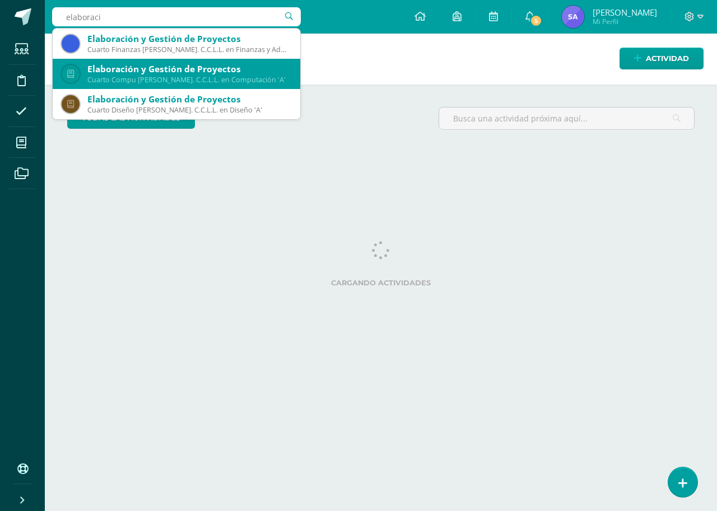
click at [200, 76] on div "Cuarto Compu [PERSON_NAME]. C.C.L.L. en Computación 'A'" at bounding box center [189, 80] width 204 height 10
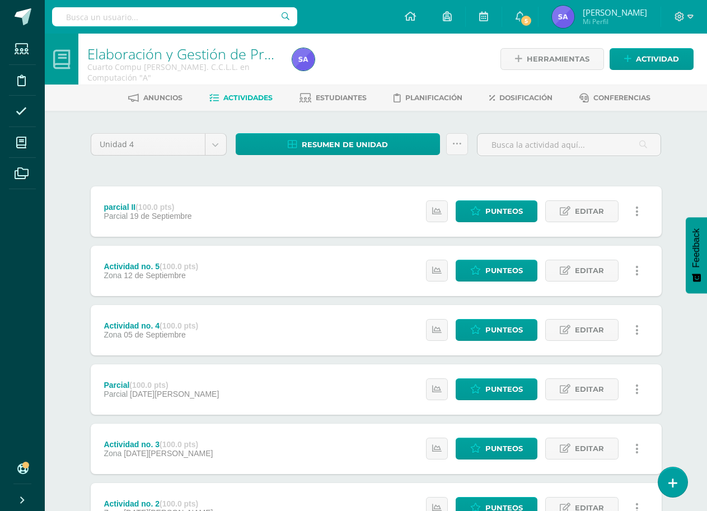
scroll to position [156, 0]
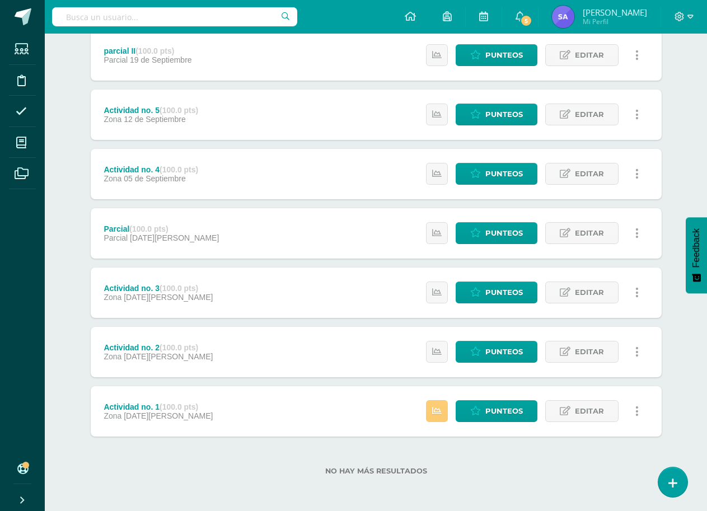
click at [363, 406] on div "Actividad no. 1 (100.0 pts) Zona 08 de Agosto Estatus de Actividad: 0 Estudiant…" at bounding box center [376, 411] width 571 height 50
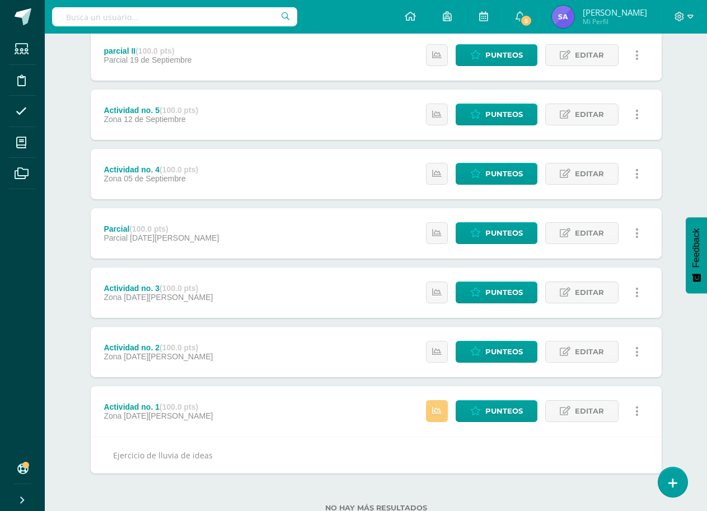
click at [363, 406] on div "Actividad no. 1 (100.0 pts) Zona 08 de Agosto Estatus de Actividad: 0 Estudiant…" at bounding box center [376, 411] width 571 height 50
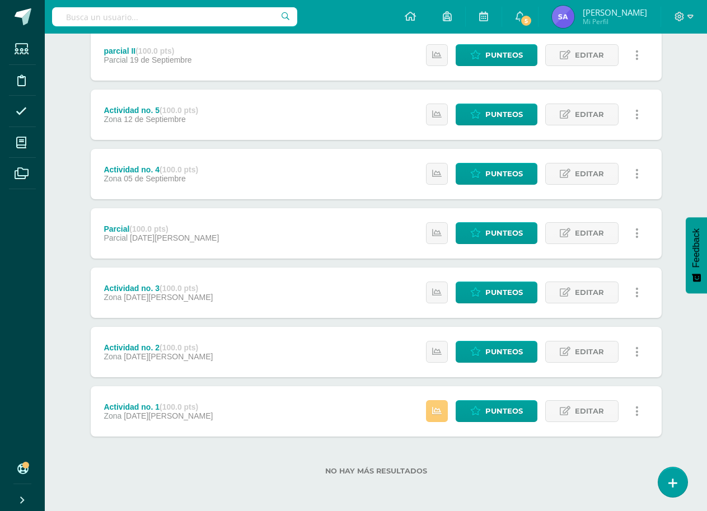
click at [368, 413] on div "Actividad no. 1 (100.0 pts) Zona 08 de Agosto Estatus de Actividad: 0 Estudiant…" at bounding box center [376, 411] width 571 height 50
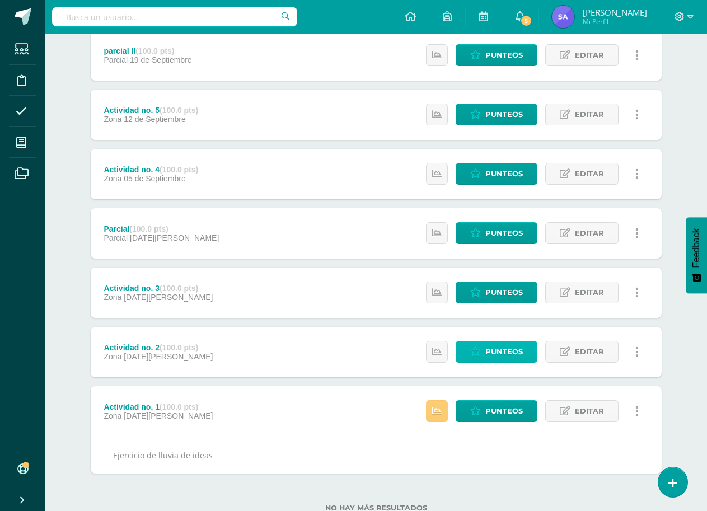
click at [500, 355] on span "Punteos" at bounding box center [504, 352] width 38 height 21
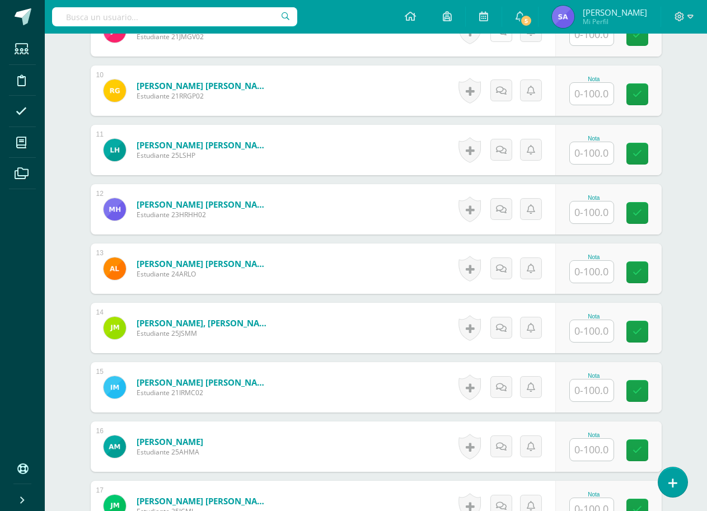
scroll to position [897, 0]
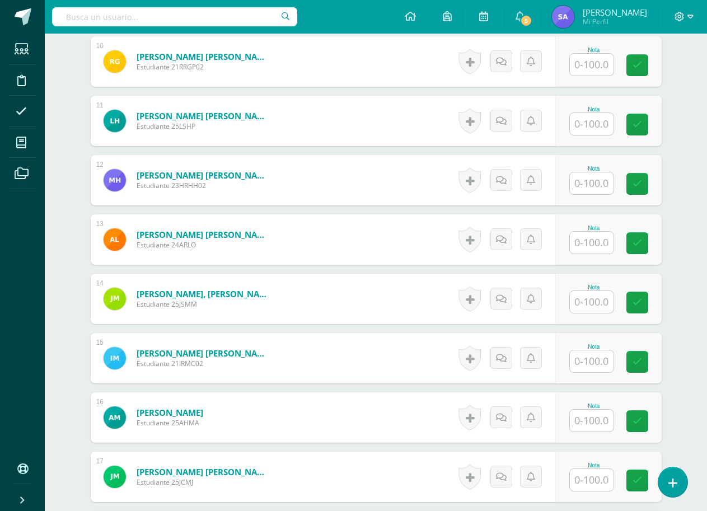
click at [603, 307] on input "text" at bounding box center [592, 302] width 44 height 22
type input "100"
click at [635, 302] on link at bounding box center [645, 303] width 22 height 22
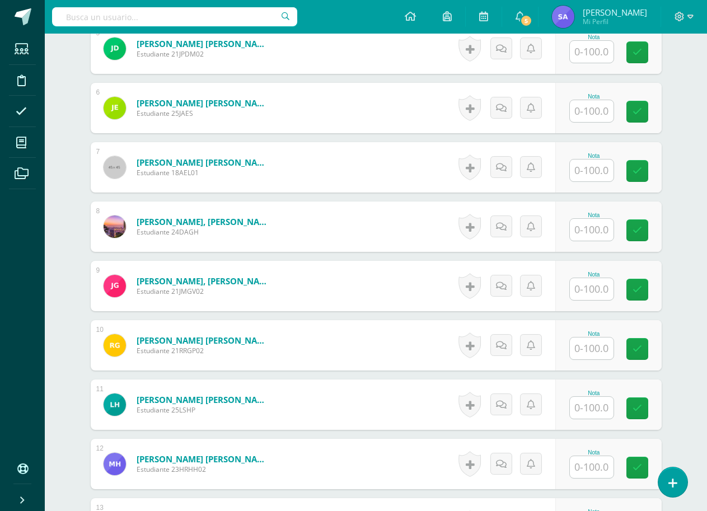
scroll to position [618, 0]
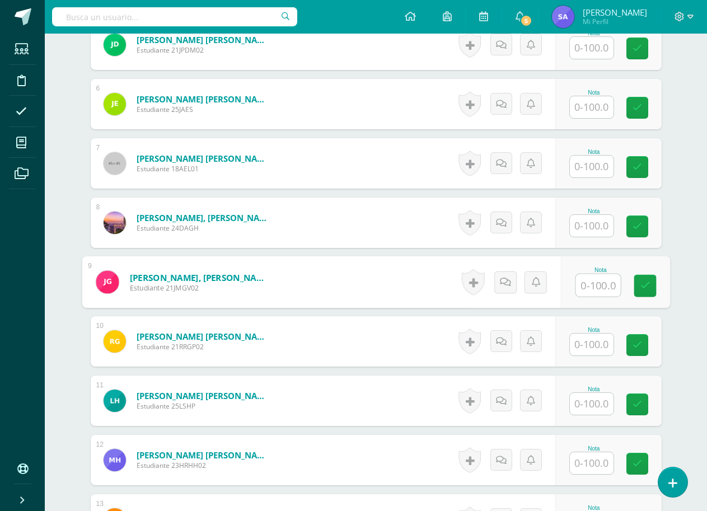
click at [576, 283] on input "text" at bounding box center [598, 285] width 45 height 22
type input "100"
click at [646, 288] on icon at bounding box center [645, 286] width 10 height 10
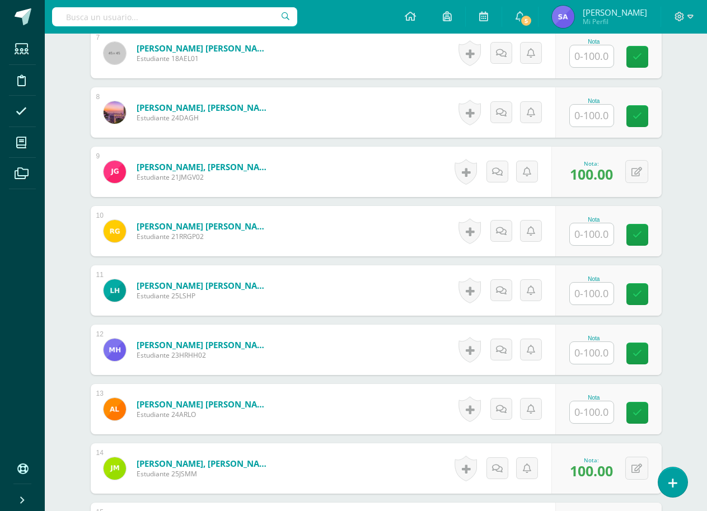
scroll to position [730, 0]
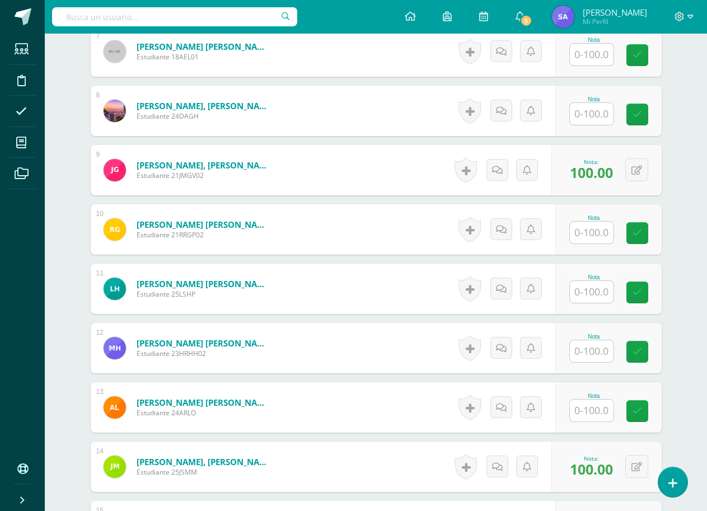
click at [604, 236] on input "text" at bounding box center [592, 233] width 44 height 22
type input "100"
click at [642, 230] on icon at bounding box center [645, 233] width 10 height 10
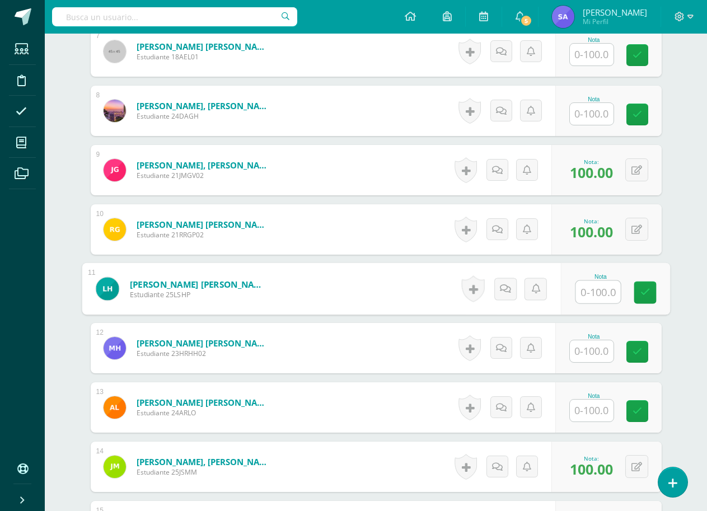
click at [592, 288] on input "text" at bounding box center [598, 292] width 45 height 22
type input "100"
click at [648, 289] on icon at bounding box center [645, 293] width 10 height 10
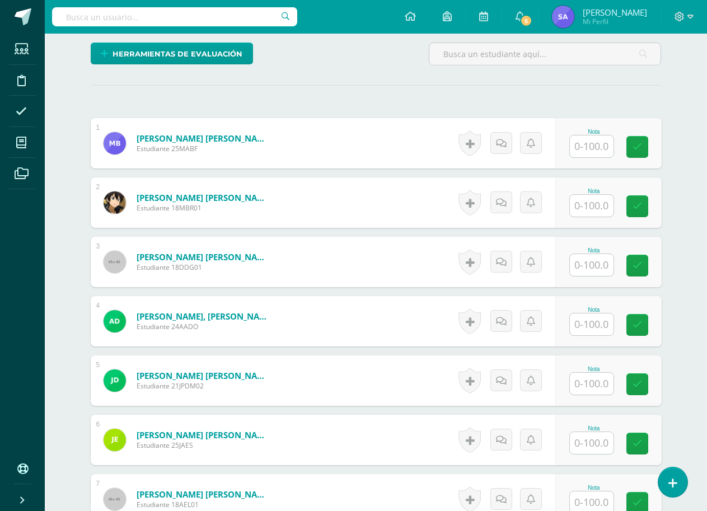
scroll to position [394, 0]
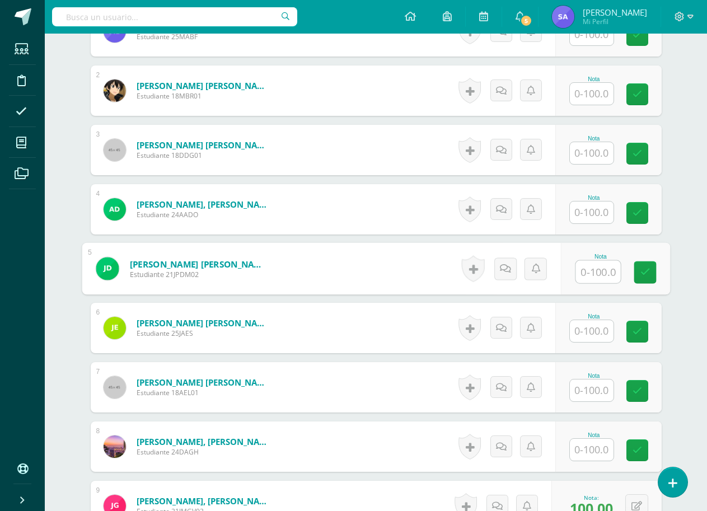
click at [595, 268] on input "text" at bounding box center [598, 272] width 45 height 22
type input "1"
type input "100"
click at [650, 267] on link at bounding box center [645, 272] width 22 height 22
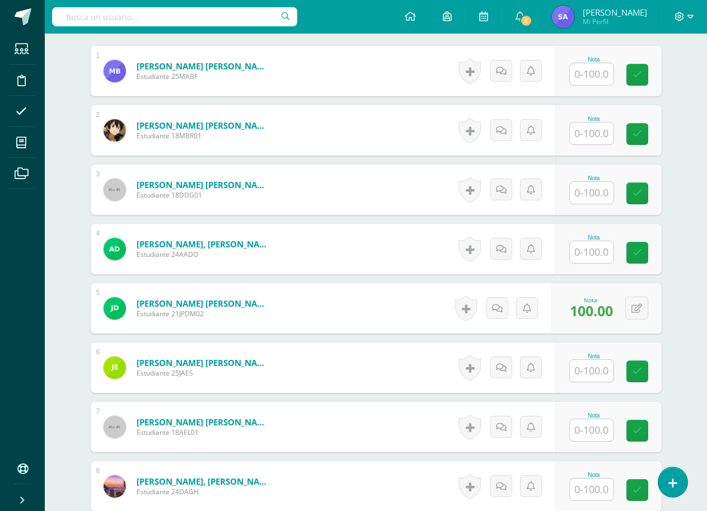
scroll to position [338, 0]
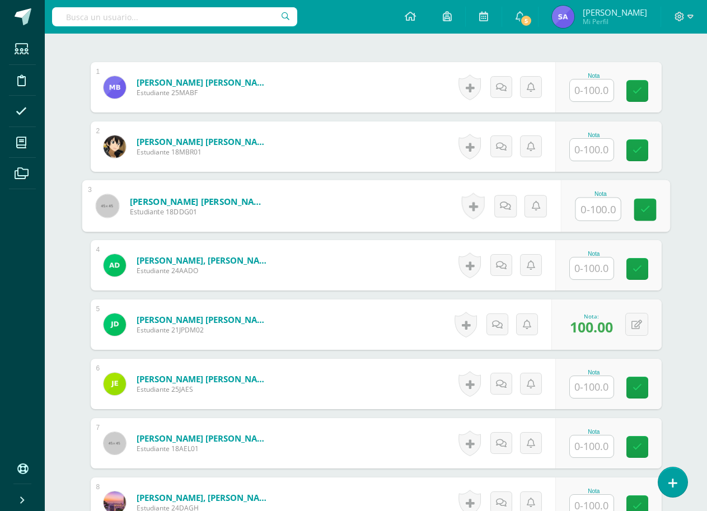
click at [589, 207] on input "text" at bounding box center [598, 209] width 45 height 22
type input "100"
click at [645, 216] on link at bounding box center [645, 210] width 22 height 22
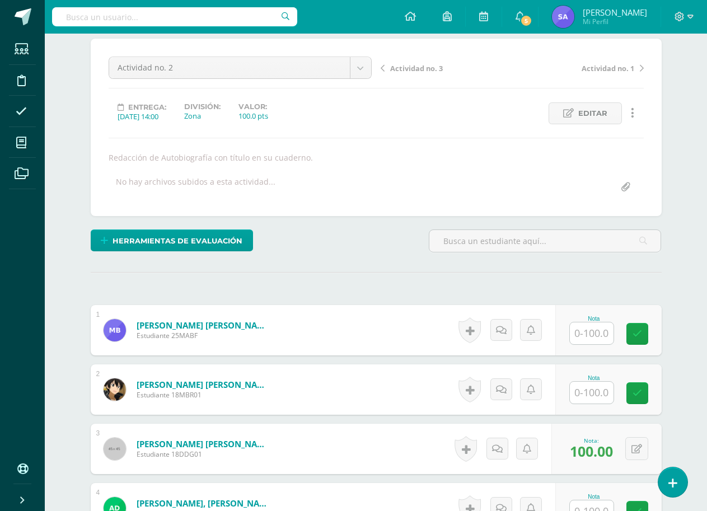
scroll to position [0, 0]
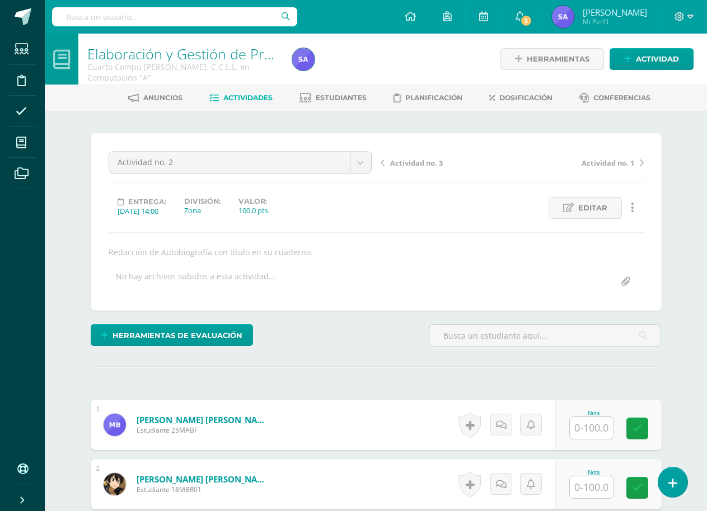
click at [599, 161] on span "Actividad no. 1" at bounding box center [608, 163] width 53 height 10
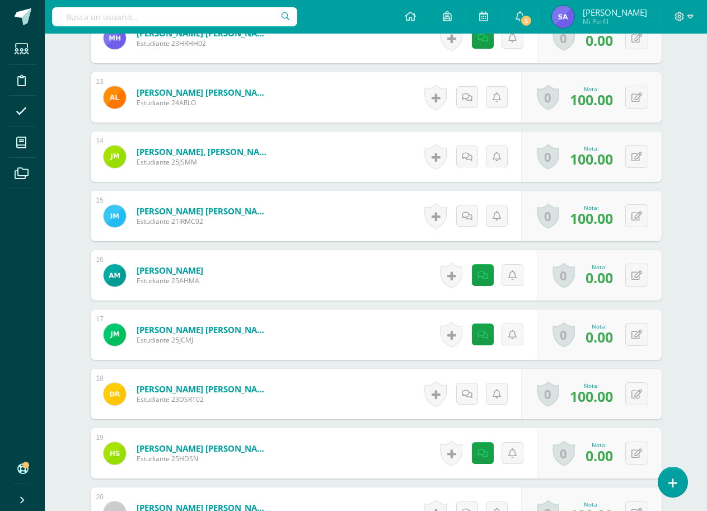
scroll to position [1040, 0]
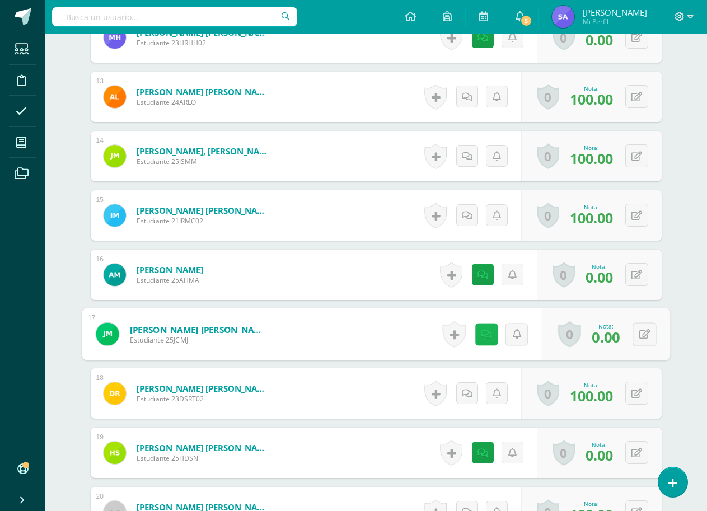
click at [479, 333] on link at bounding box center [486, 334] width 22 height 22
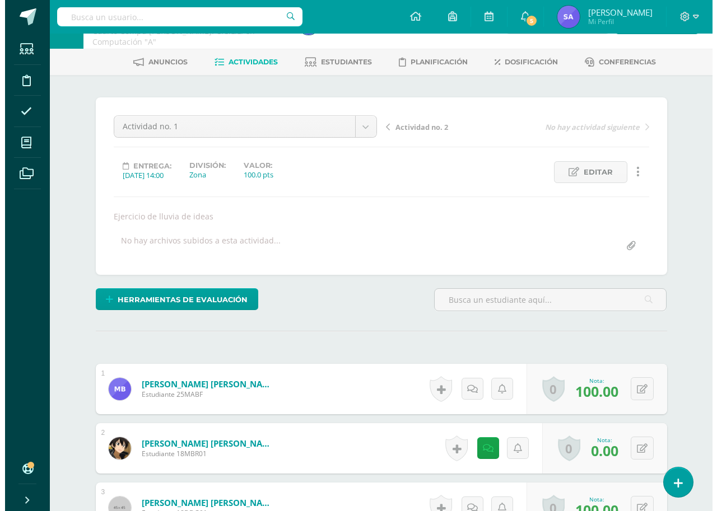
scroll to position [56, 0]
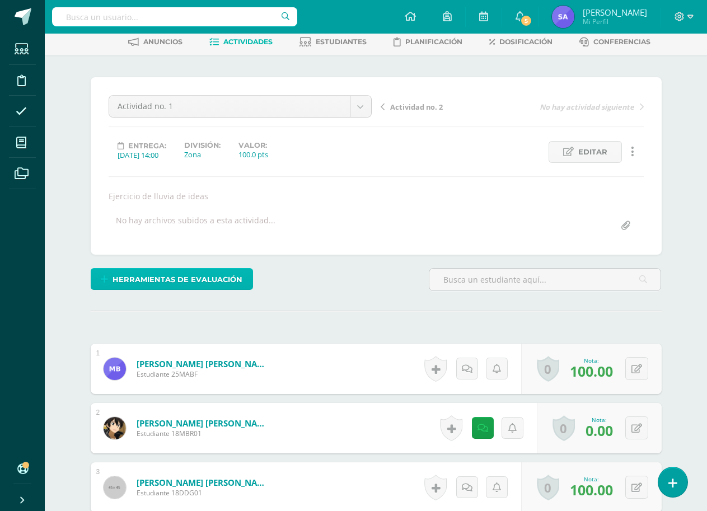
click at [161, 278] on span "Herramientas de evaluación" at bounding box center [178, 279] width 130 height 21
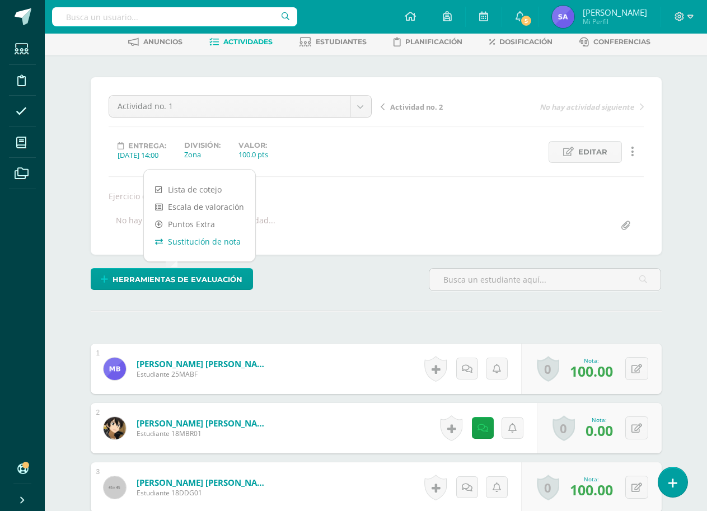
click at [190, 236] on link "Sustitución de nota" at bounding box center [199, 241] width 111 height 17
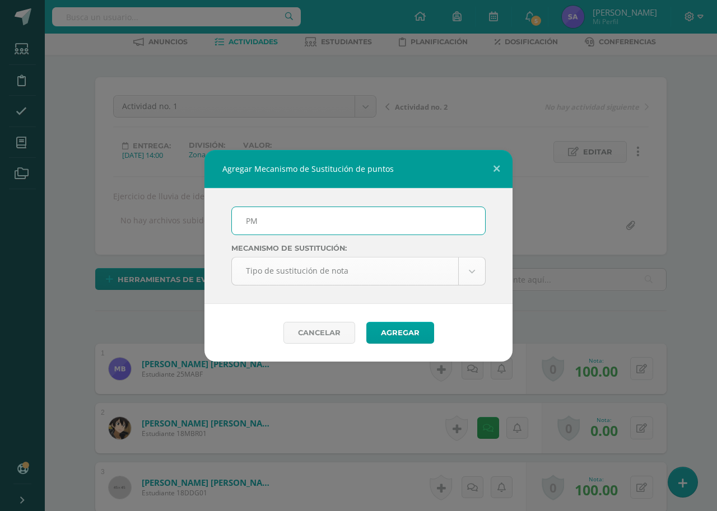
type input "PMA"
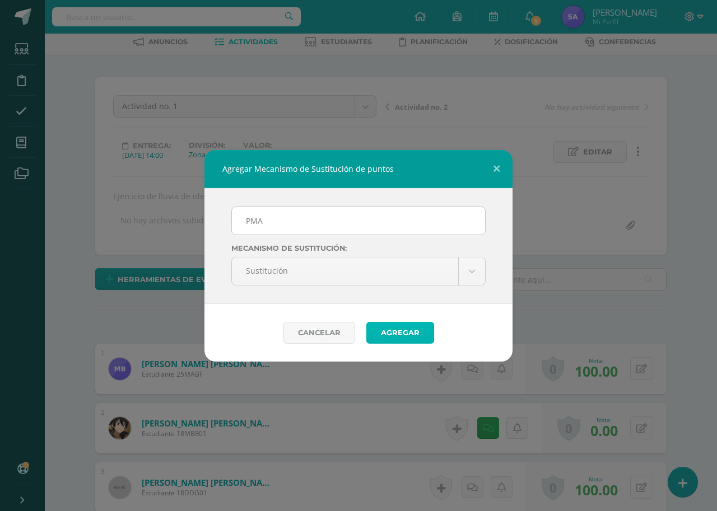
click at [404, 336] on button "Agregar" at bounding box center [400, 333] width 68 height 22
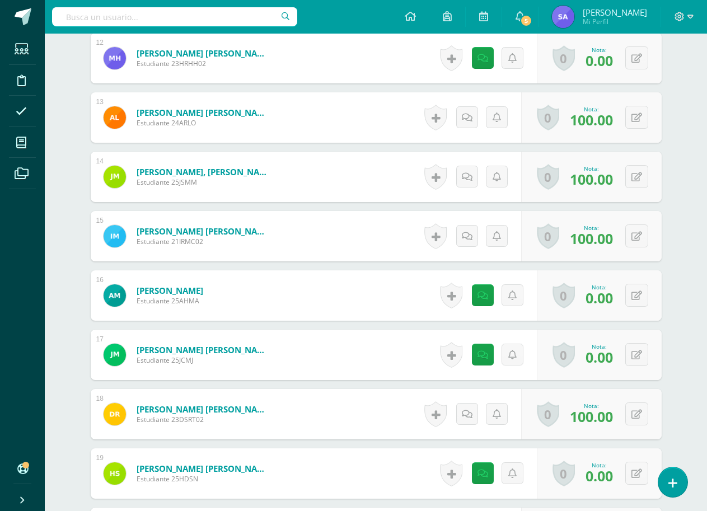
scroll to position [1065, 0]
click at [640, 350] on icon at bounding box center [637, 355] width 11 height 10
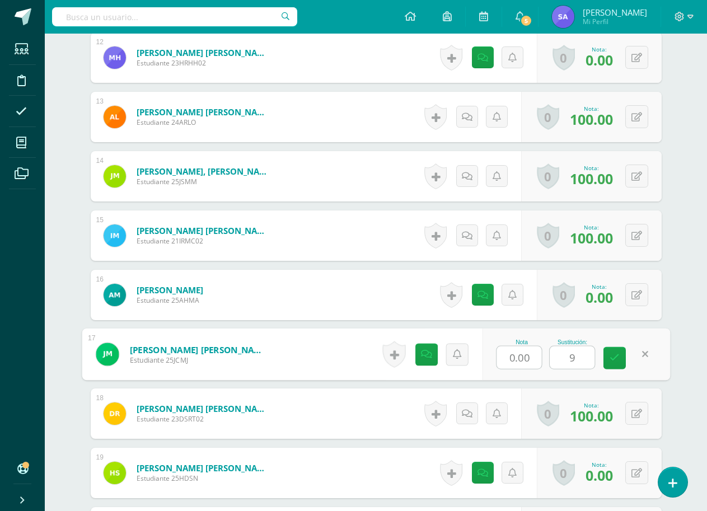
type input "90"
click at [616, 362] on icon at bounding box center [615, 358] width 10 height 10
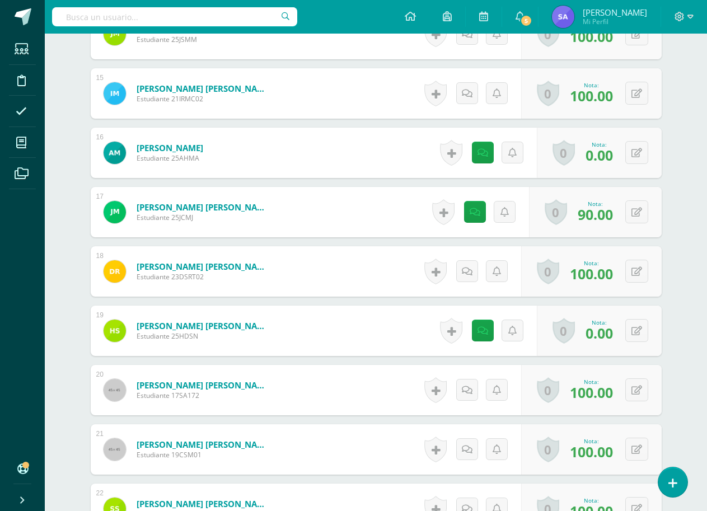
scroll to position [1141, 0]
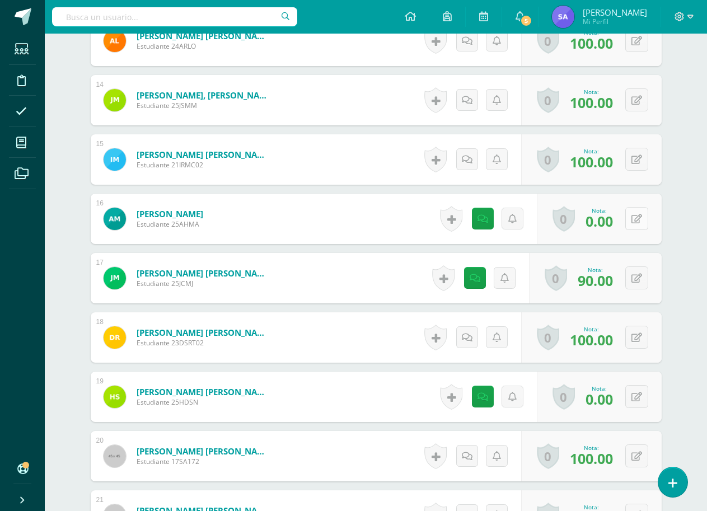
click at [638, 217] on icon at bounding box center [637, 219] width 11 height 10
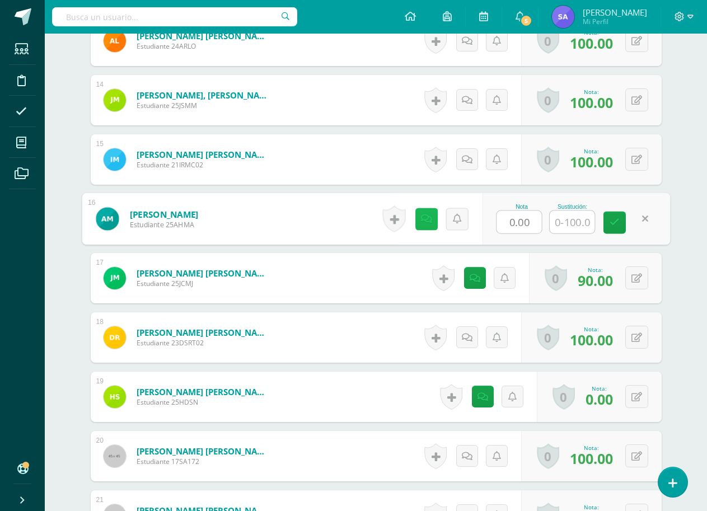
click at [426, 215] on icon at bounding box center [426, 219] width 11 height 10
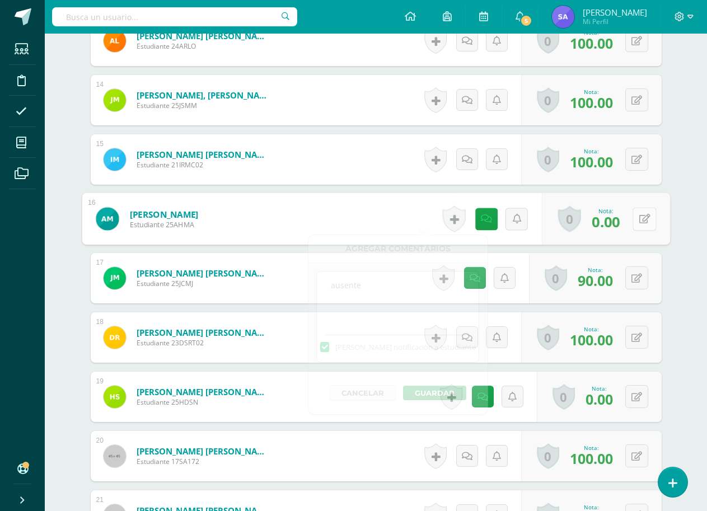
click at [644, 221] on icon at bounding box center [644, 219] width 11 height 10
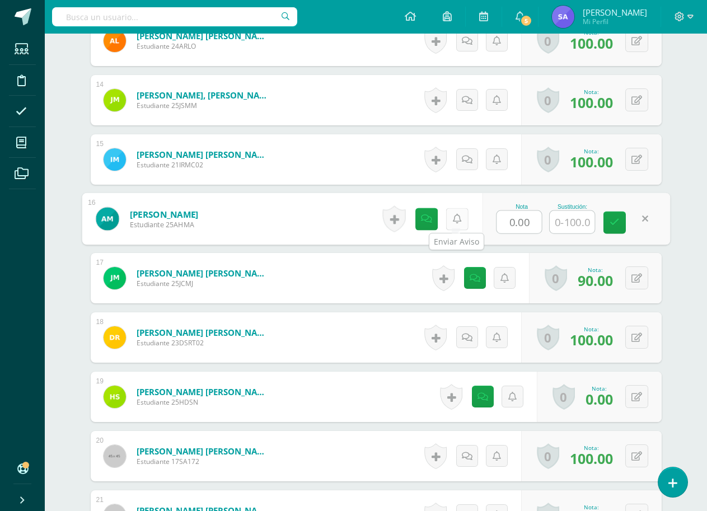
drag, startPoint x: 534, startPoint y: 223, endPoint x: 457, endPoint y: 223, distance: 76.1
click at [457, 223] on form "[PERSON_NAME] Estudiante 25AHMA Nota 0.00 Sustitución:" at bounding box center [376, 219] width 588 height 52
type input "100"
click at [618, 222] on icon at bounding box center [615, 223] width 10 height 10
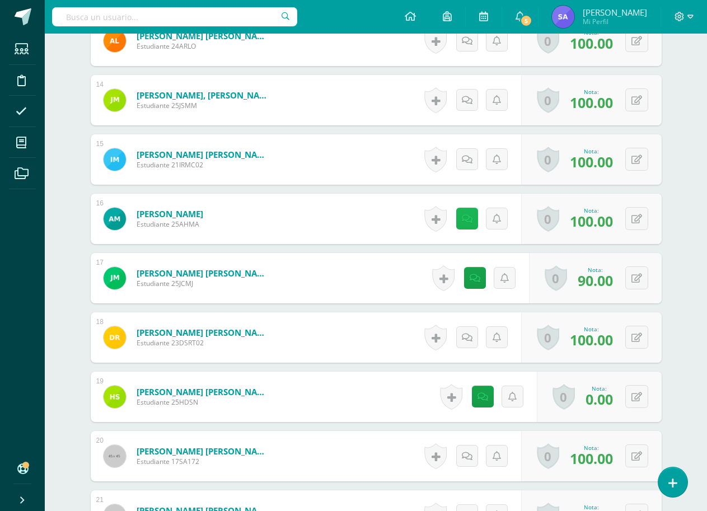
click at [464, 221] on icon at bounding box center [467, 219] width 11 height 10
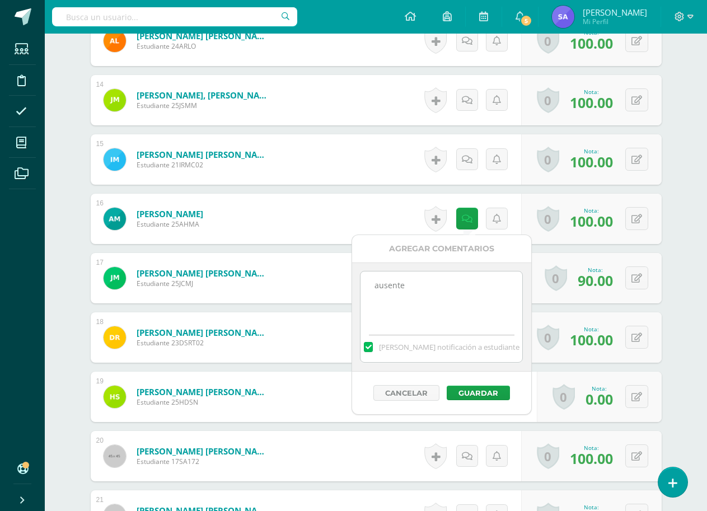
drag, startPoint x: 438, startPoint y: 297, endPoint x: 339, endPoint y: 286, distance: 99.7
click at [480, 393] on button "Guardar" at bounding box center [478, 393] width 63 height 15
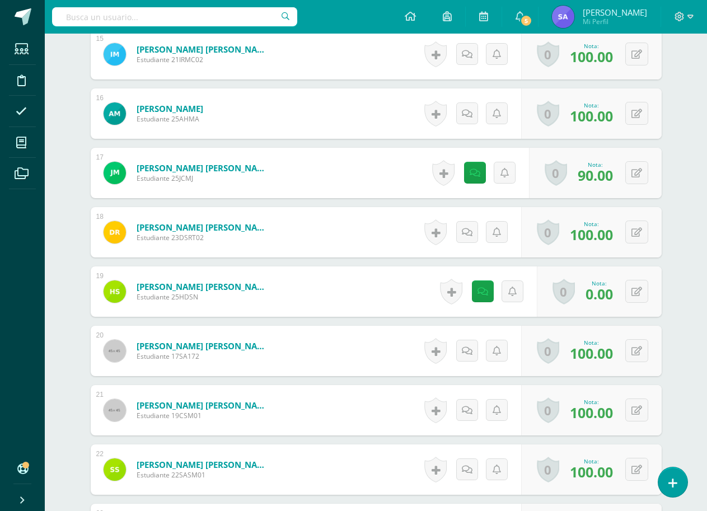
scroll to position [1253, 0]
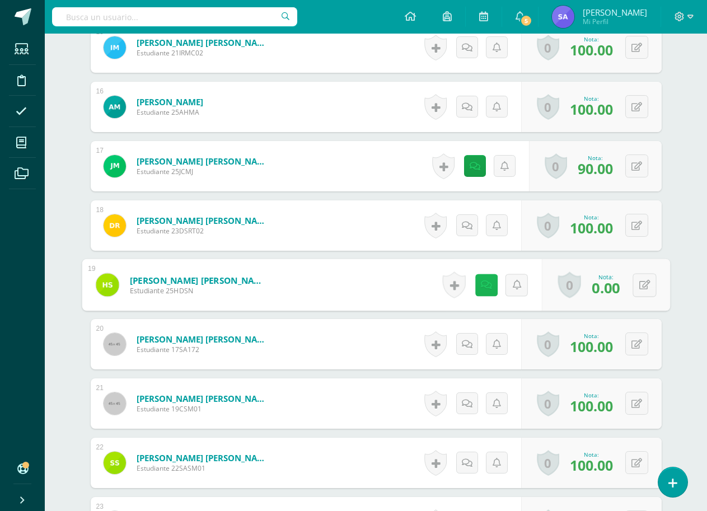
click at [480, 283] on icon at bounding box center [485, 285] width 11 height 10
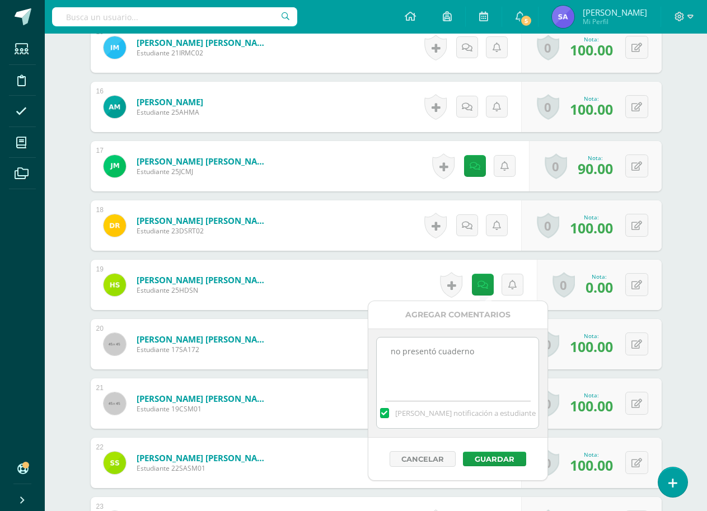
drag, startPoint x: 495, startPoint y: 352, endPoint x: 375, endPoint y: 352, distance: 119.8
click at [375, 352] on div "no presentó cuaderno [PERSON_NAME] notificación a estudiante" at bounding box center [457, 383] width 179 height 109
click at [497, 456] on button "Guardar" at bounding box center [494, 459] width 63 height 15
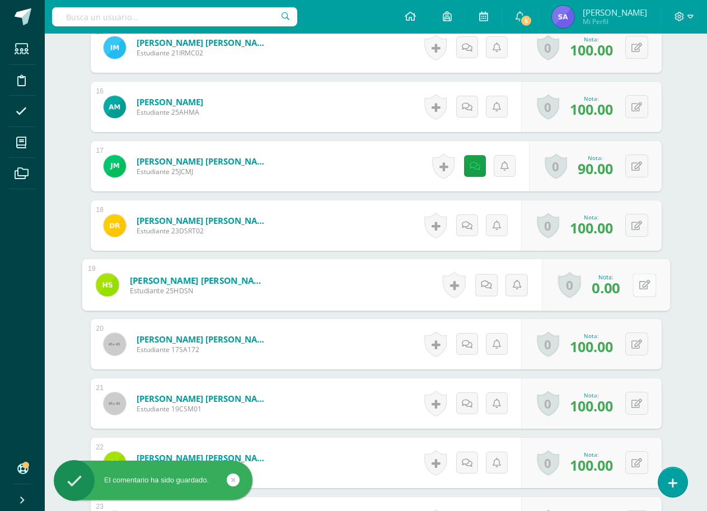
click at [638, 290] on button at bounding box center [645, 285] width 24 height 24
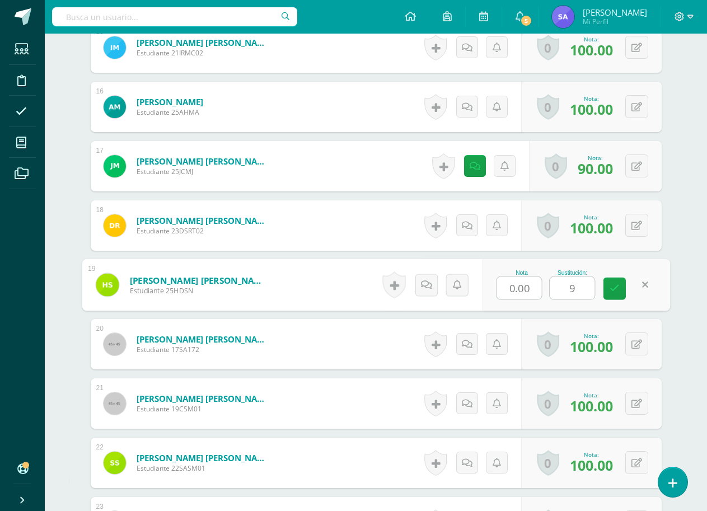
type input "90"
click at [613, 289] on icon at bounding box center [615, 289] width 10 height 10
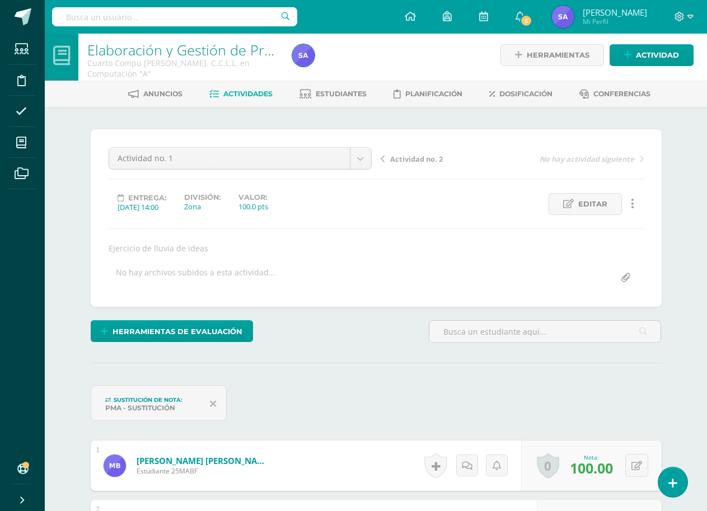
scroll to position [0, 0]
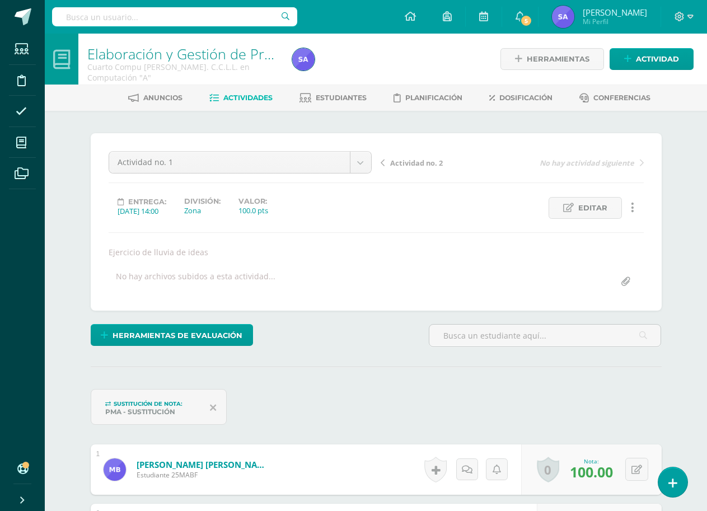
click at [420, 164] on span "Actividad no. 2" at bounding box center [416, 163] width 53 height 10
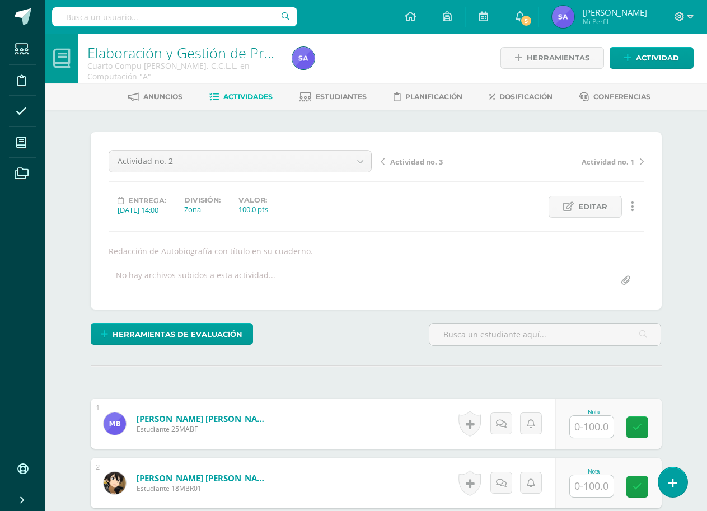
scroll to position [2, 0]
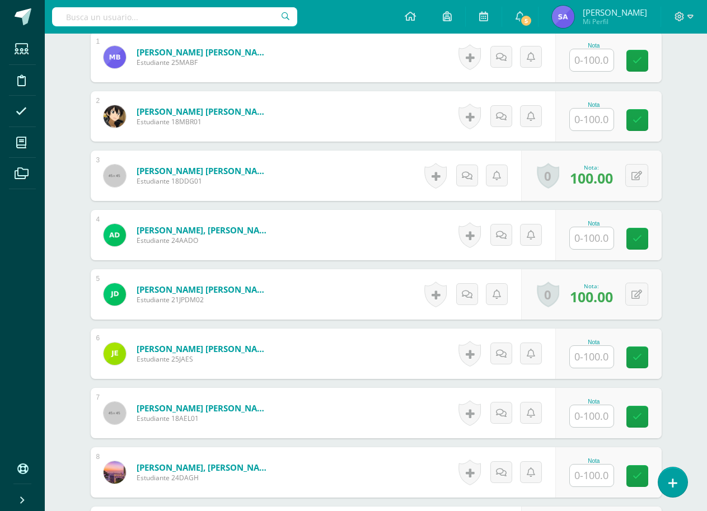
scroll to position [312, 0]
